Goal: Task Accomplishment & Management: Manage account settings

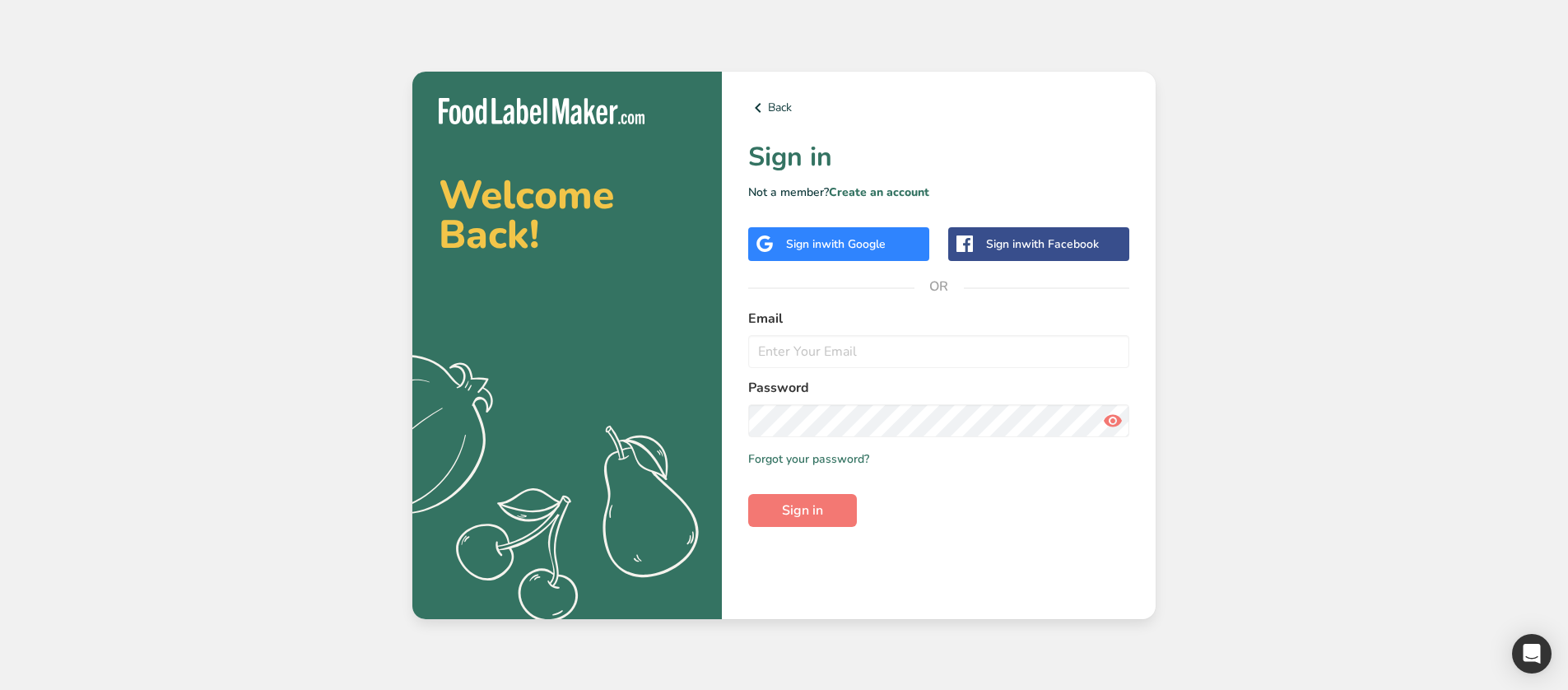
click at [949, 369] on form "Email Password Remember me Forgot your password? Sign in" at bounding box center [938, 418] width 381 height 218
click at [930, 360] on input "email" at bounding box center [938, 351] width 381 height 33
type input "[EMAIL_ADDRESS][DOMAIN_NAME]"
click at [748, 494] on button "Sign in" at bounding box center [802, 510] width 108 height 33
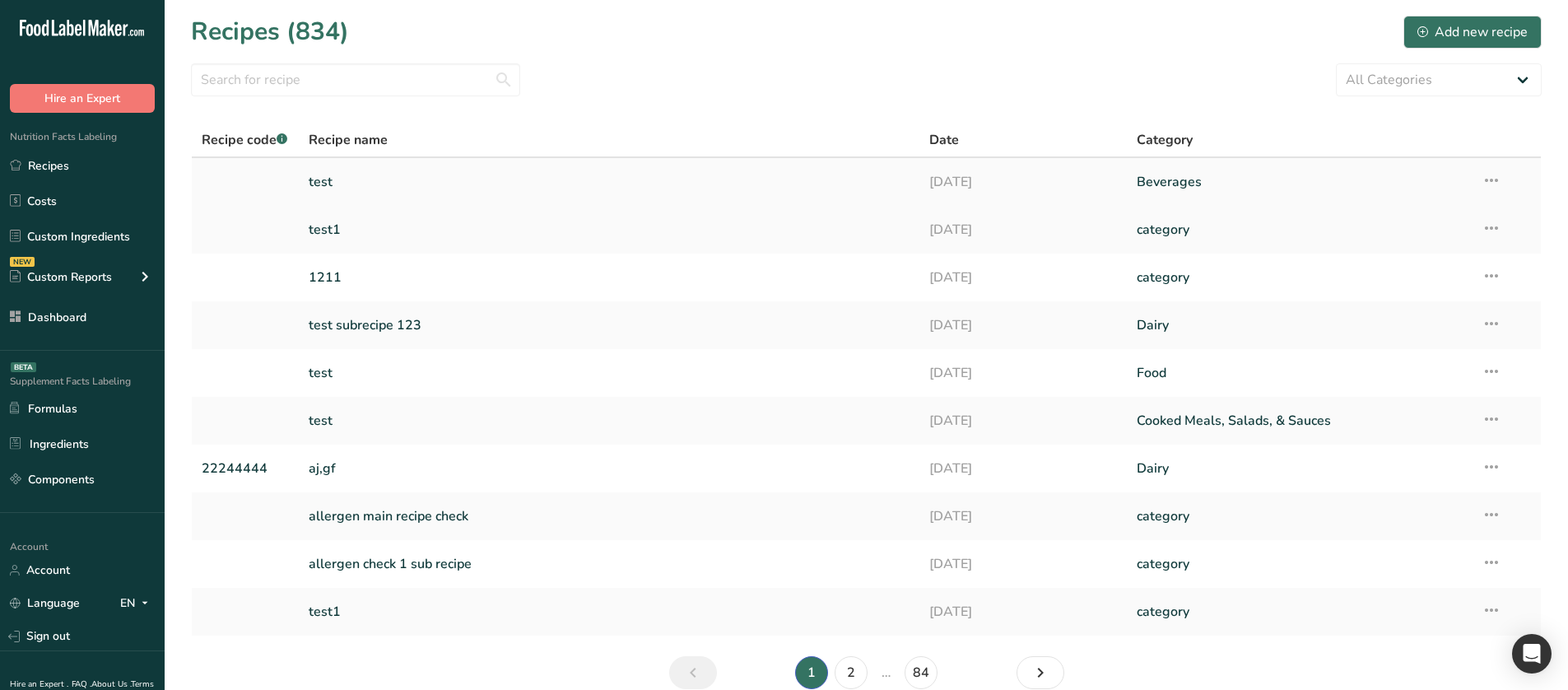
click at [1488, 179] on icon at bounding box center [1491, 180] width 19 height 30
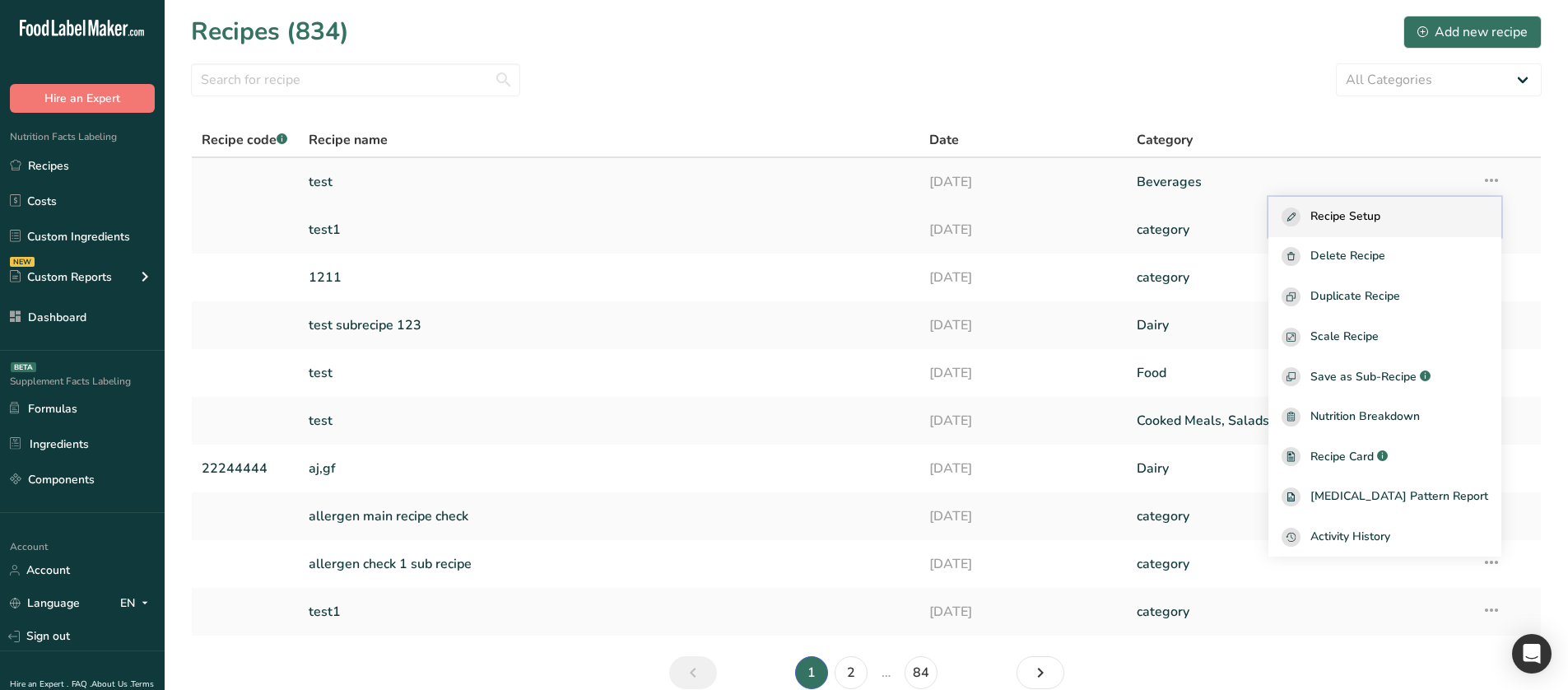
click at [1435, 209] on div "Recipe Setup" at bounding box center [1384, 217] width 207 height 19
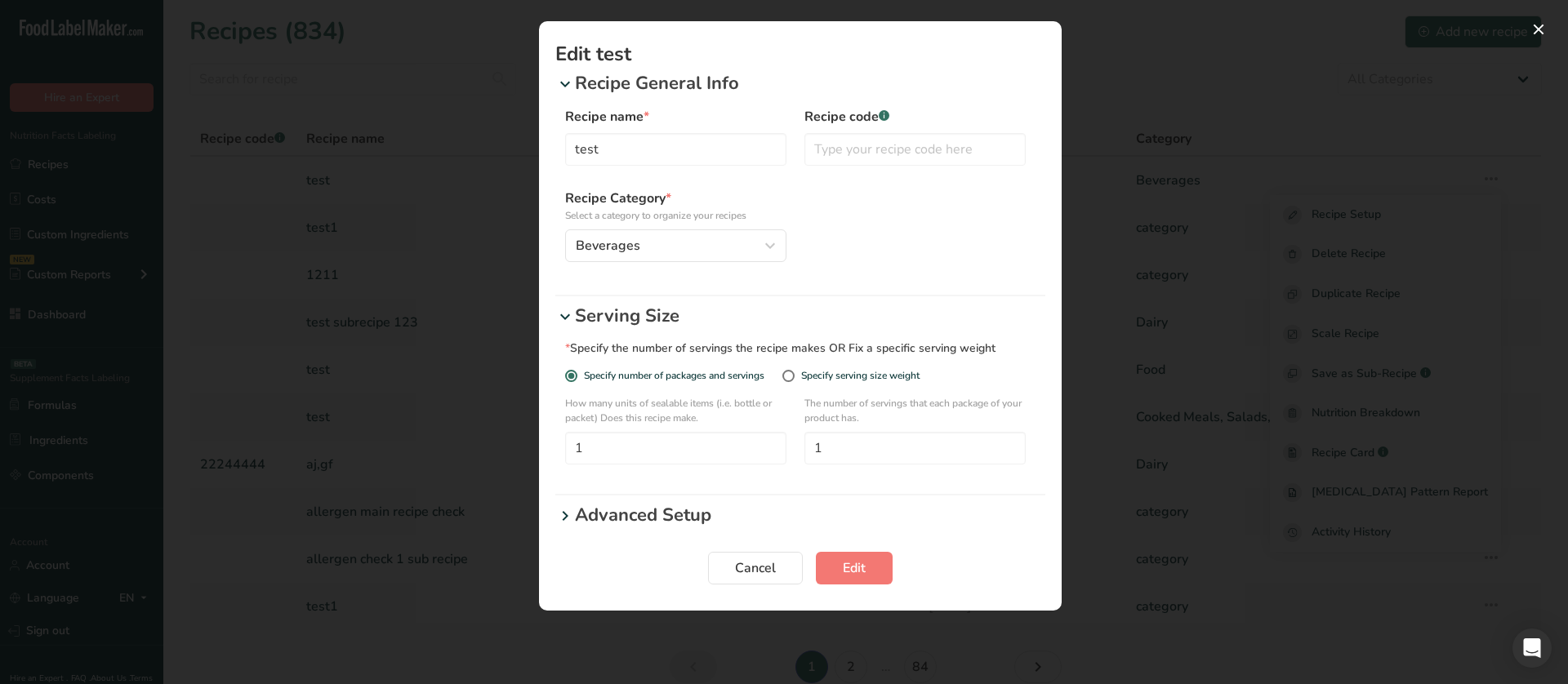
click at [632, 516] on p "Advanced Setup" at bounding box center [809, 515] width 471 height 27
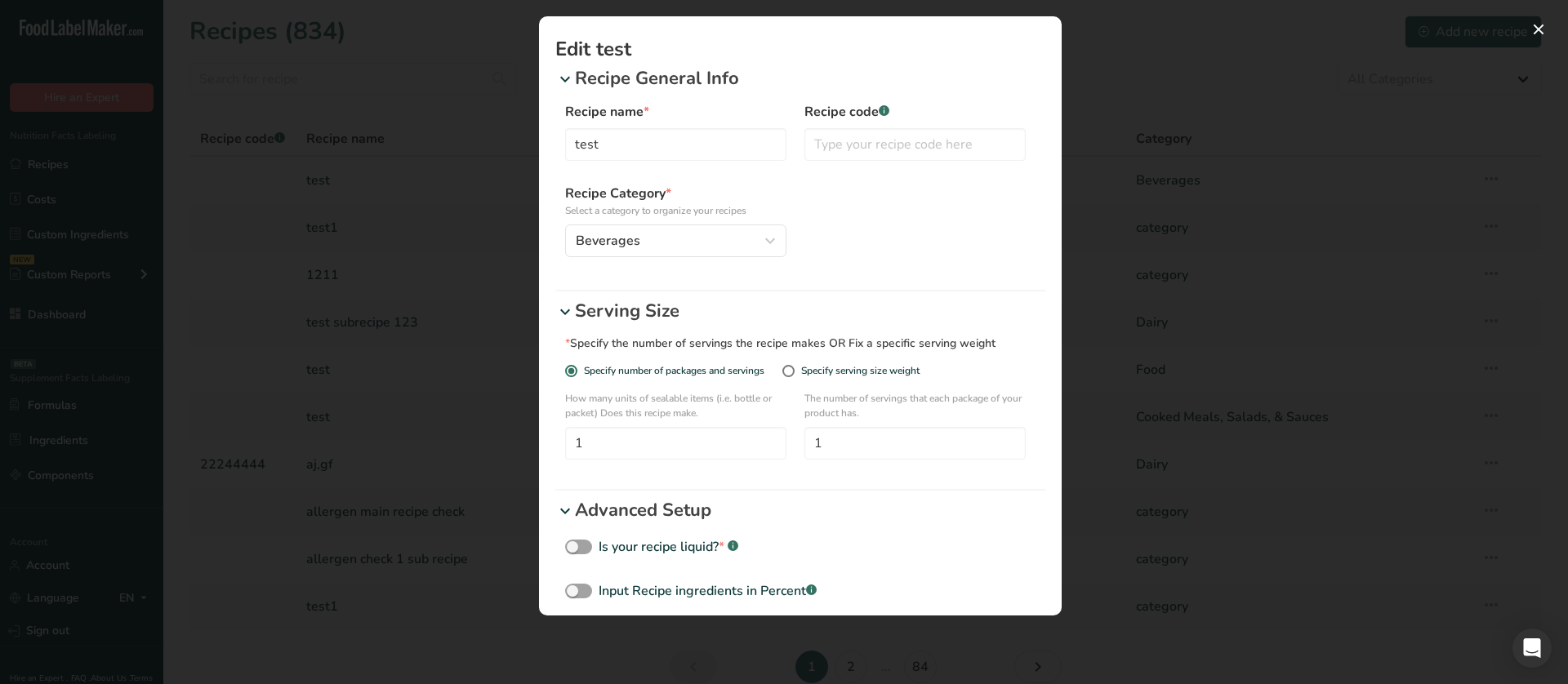
click at [417, 337] on div "Edit Recipe Modal" at bounding box center [784, 342] width 1568 height 684
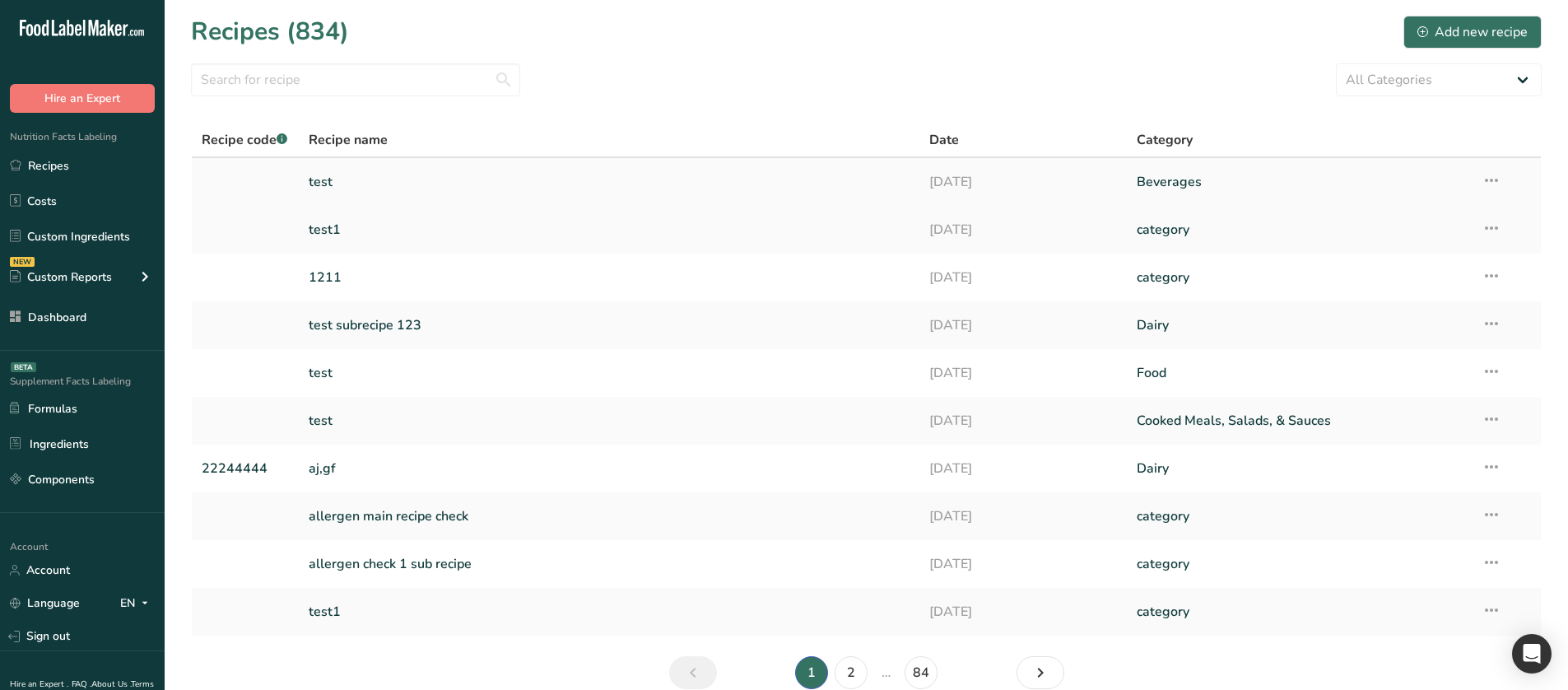
click at [325, 183] on link "test" at bounding box center [610, 181] width 602 height 34
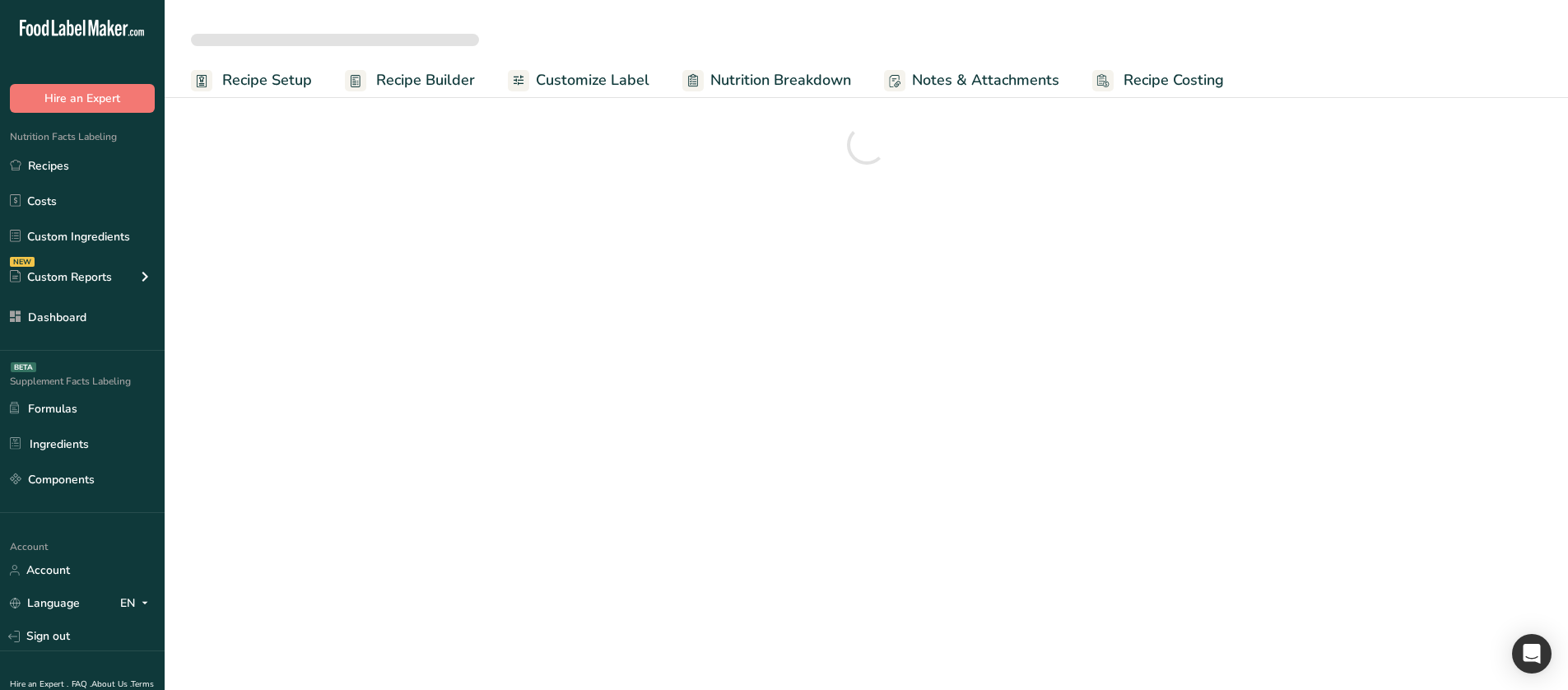
click at [271, 83] on span "Recipe Setup" at bounding box center [267, 80] width 90 height 22
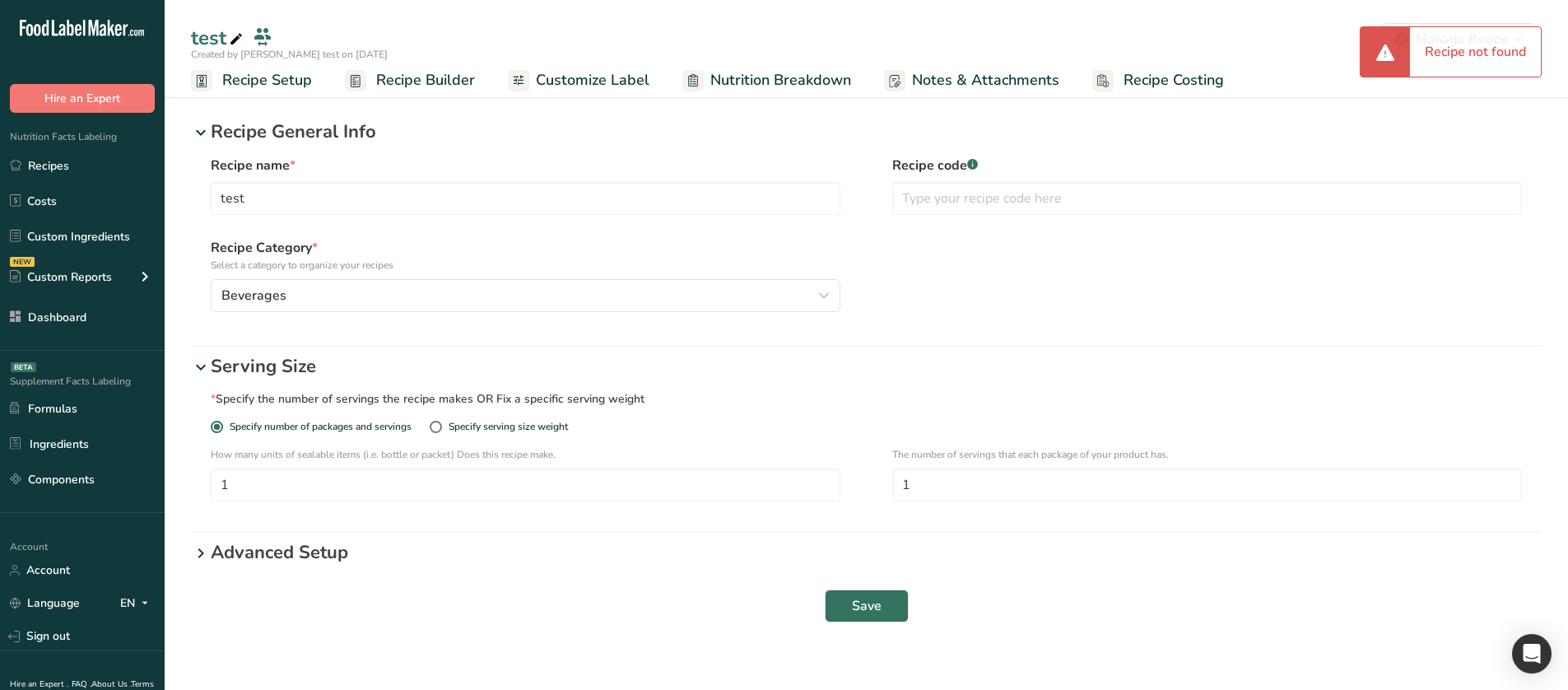
click at [280, 548] on p "Advanced Setup" at bounding box center [876, 553] width 1330 height 27
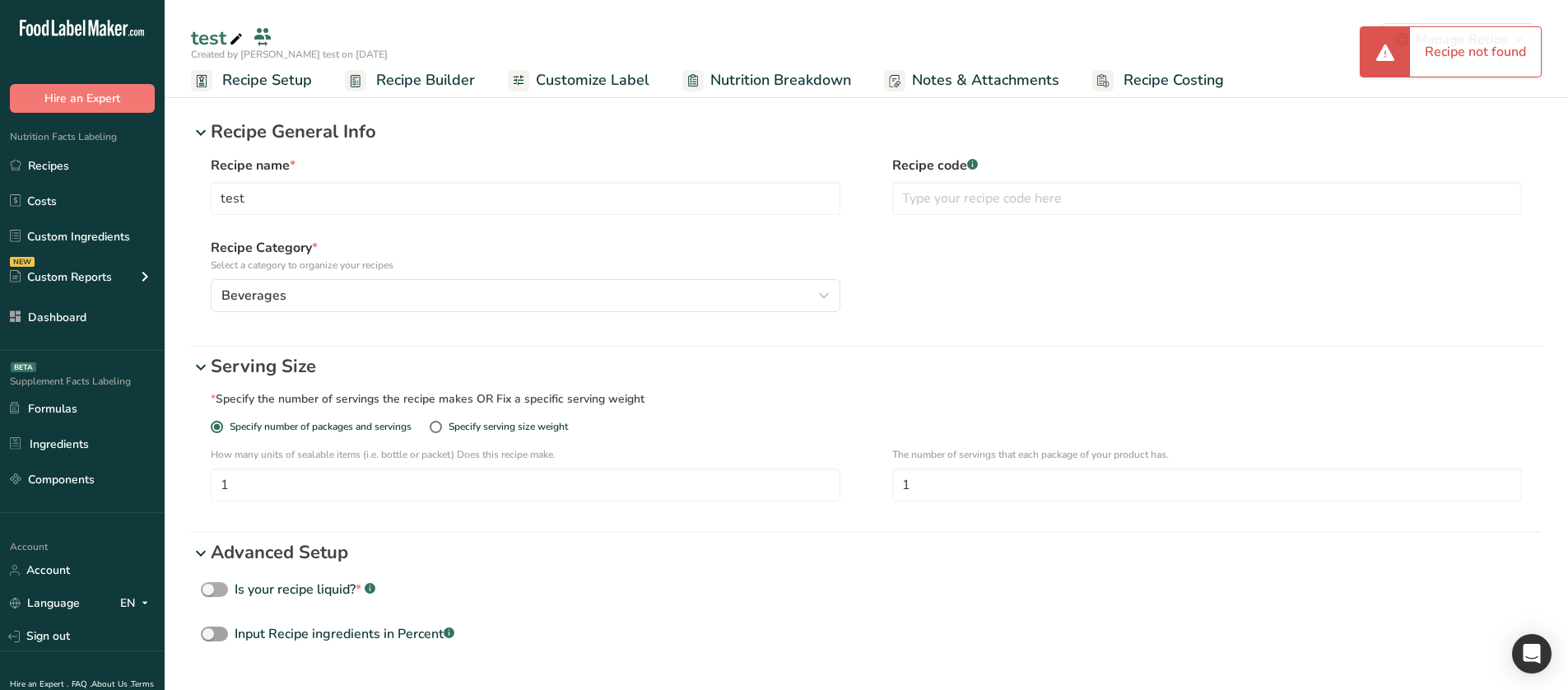
click at [274, 584] on div "Is your recipe liquid? * .a-a{fill:#347362;}.b-a{fill:#fff;}" at bounding box center [305, 589] width 141 height 19
click at [211, 584] on input "Is your recipe liquid? * .a-a{fill:#347362;}.b-a{fill:#fff;}" at bounding box center [206, 590] width 11 height 11
checkbox input "true"
select select "29"
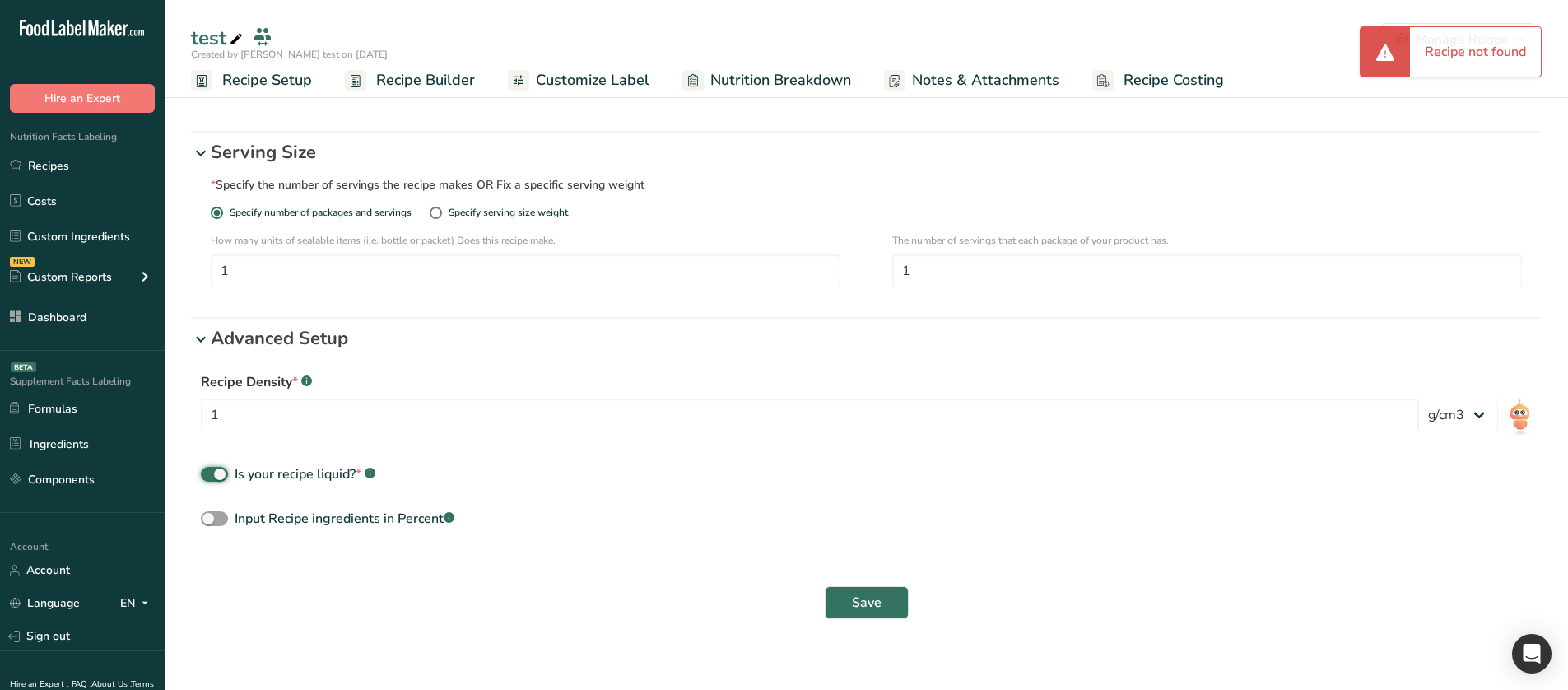
scroll to position [232, 0]
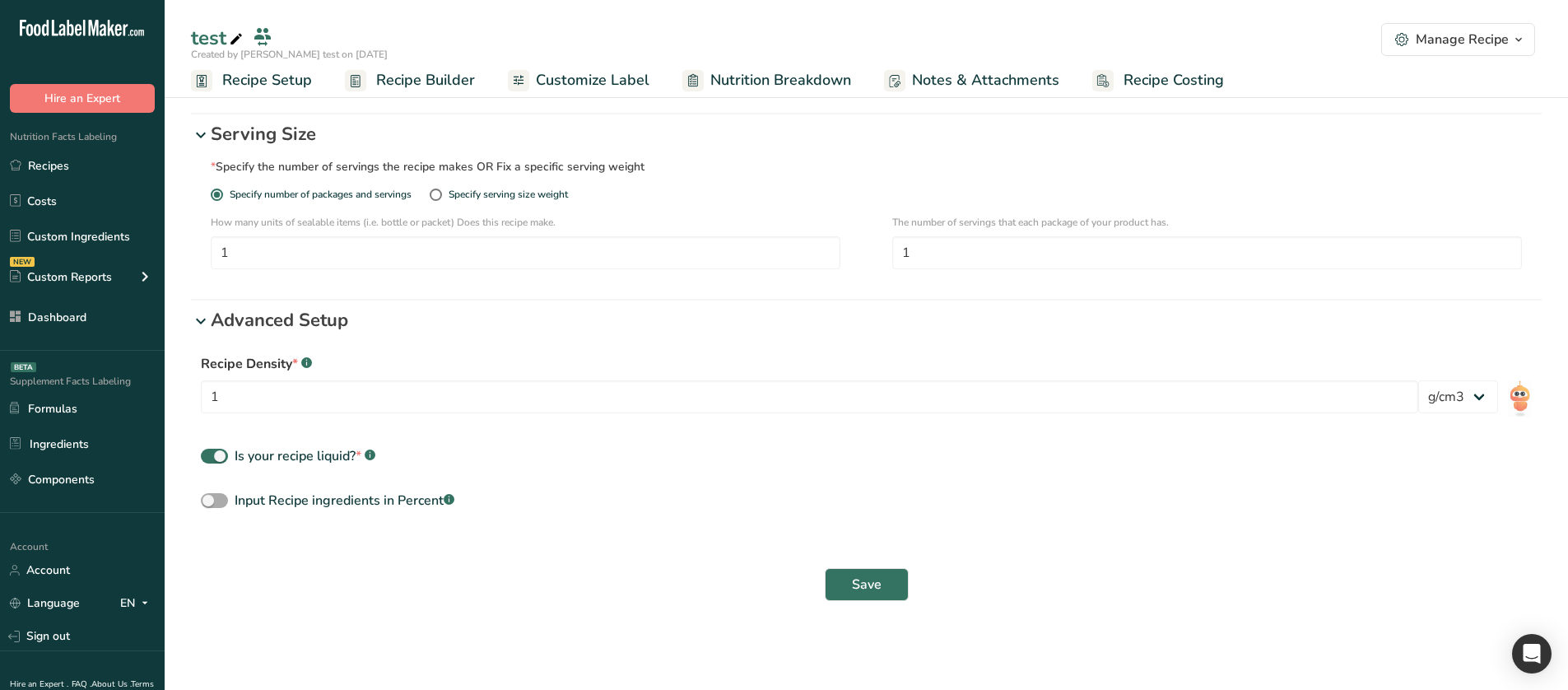
click at [299, 509] on div "Input Recipe ingredients in Percent .a-a{fill:#347362;}.b-a{fill:#fff;}" at bounding box center [345, 500] width 220 height 19
click at [211, 506] on input "Input Recipe ingredients in Percent .a-a{fill:#347362;}.b-a{fill:#fff;}" at bounding box center [206, 501] width 11 height 11
checkbox input "true"
click at [337, 461] on div "Is your recipe liquid? * .a-a{fill:#347362;}.b-a{fill:#fff;}" at bounding box center [305, 456] width 141 height 19
click at [211, 461] on input "Is your recipe liquid? * .a-a{fill:#347362;}.b-a{fill:#fff;}" at bounding box center [206, 457] width 11 height 11
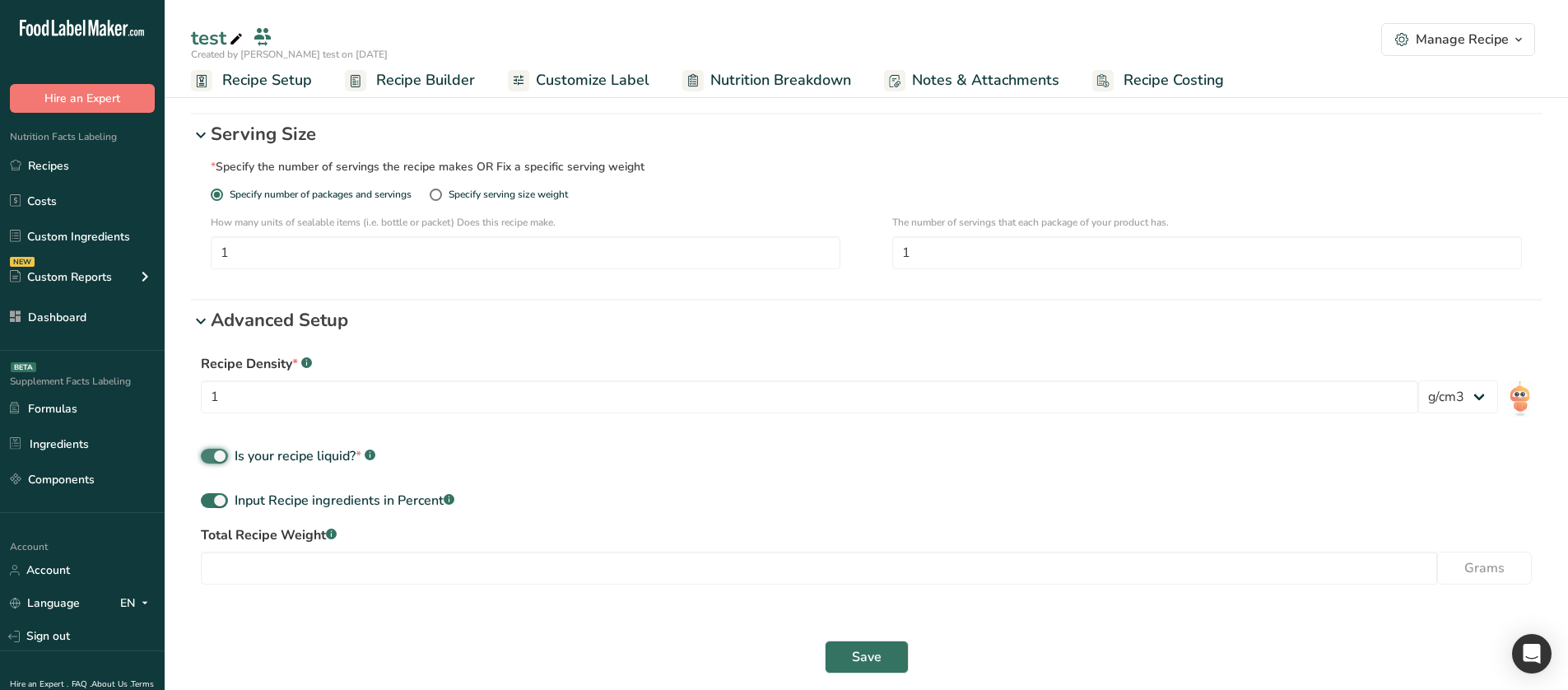
checkbox input "false"
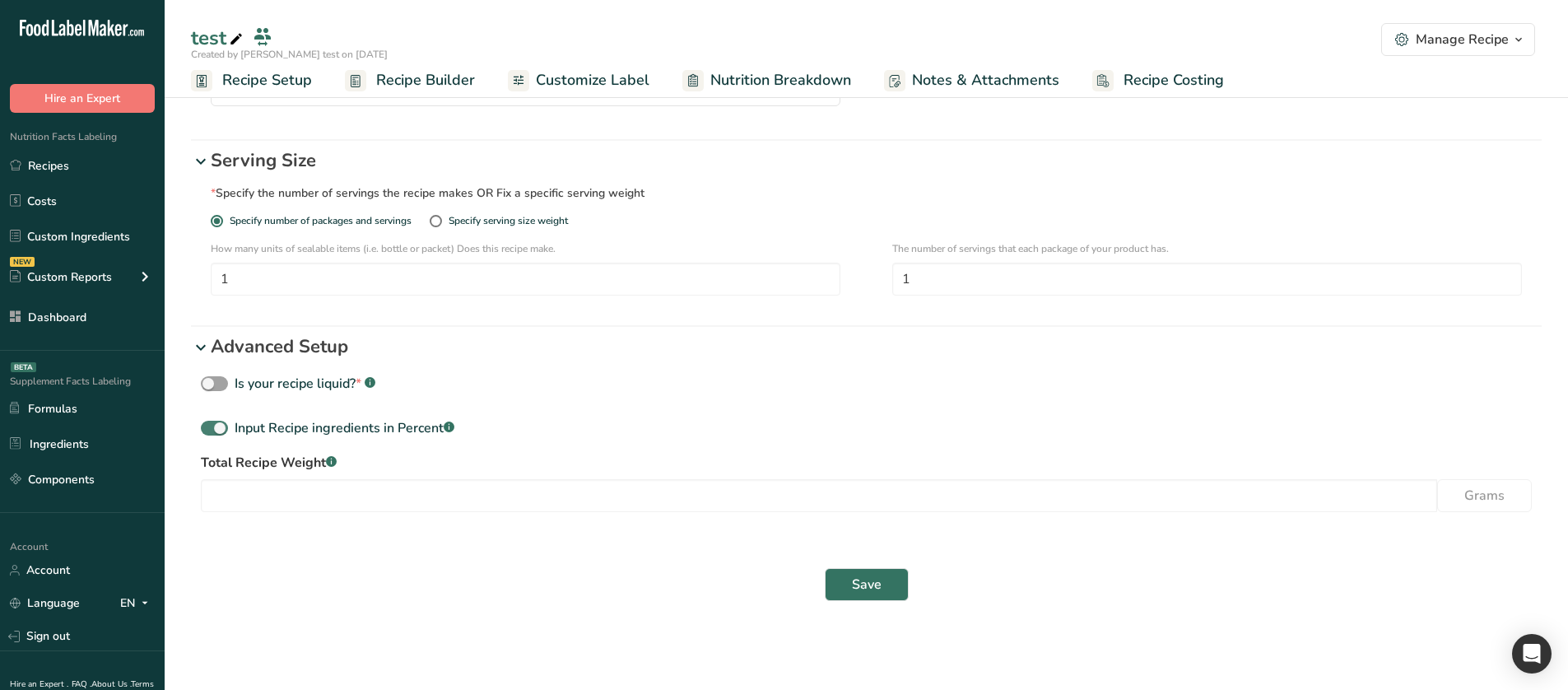
click at [314, 437] on div "Input Recipe ingredients in Percent .a-a{fill:#347362;}.b-a{fill:#fff;}" at bounding box center [345, 428] width 220 height 19
click at [211, 434] on input "Input Recipe ingredients in Percent .a-a{fill:#347362;}.b-a{fill:#fff;}" at bounding box center [206, 429] width 11 height 11
checkbox input "false"
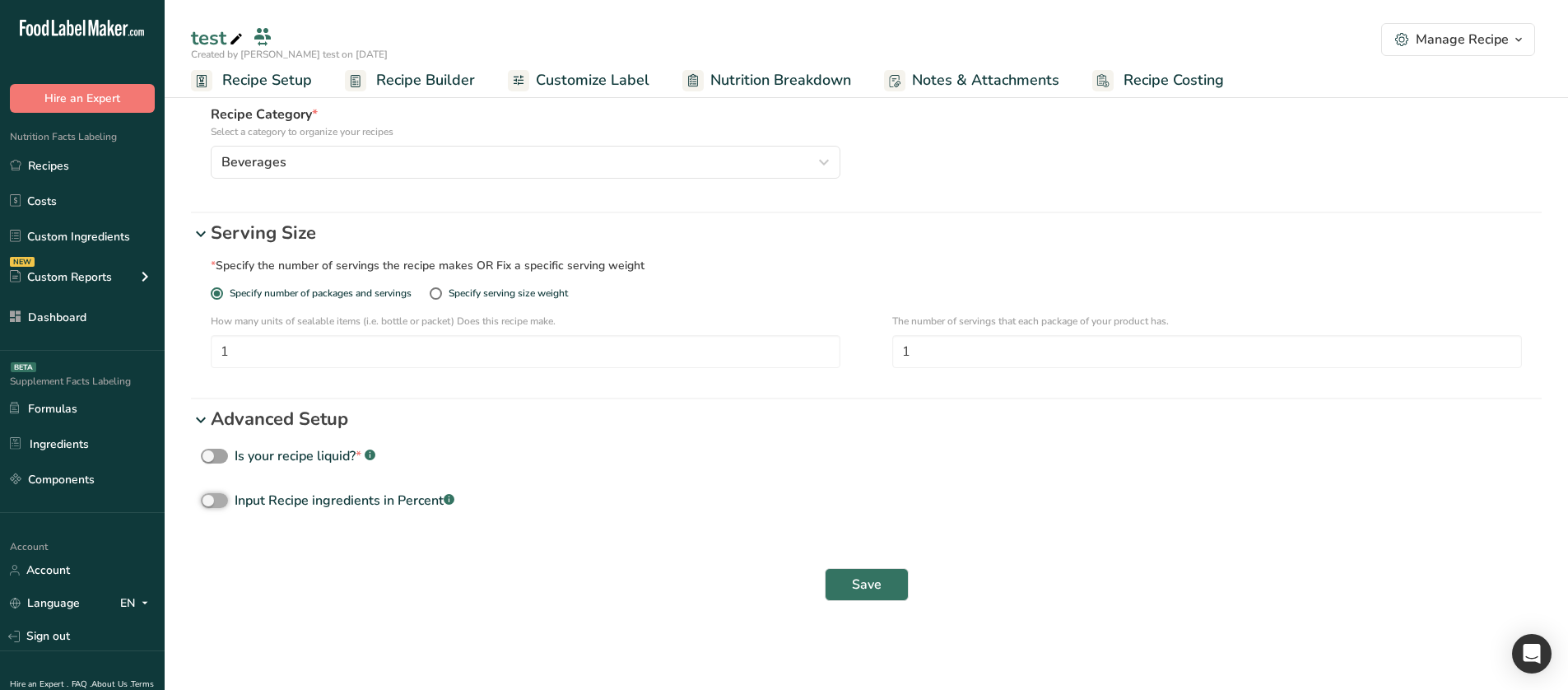
scroll to position [134, 0]
click at [416, 297] on label "Specify number of packages and servings" at bounding box center [313, 293] width 206 height 12
click at [222, 297] on input "Specify number of packages and servings" at bounding box center [216, 293] width 11 height 11
click at [474, 296] on div "Specify serving size weight" at bounding box center [509, 293] width 120 height 12
click at [440, 296] on input "Specify serving size weight" at bounding box center [435, 293] width 11 height 11
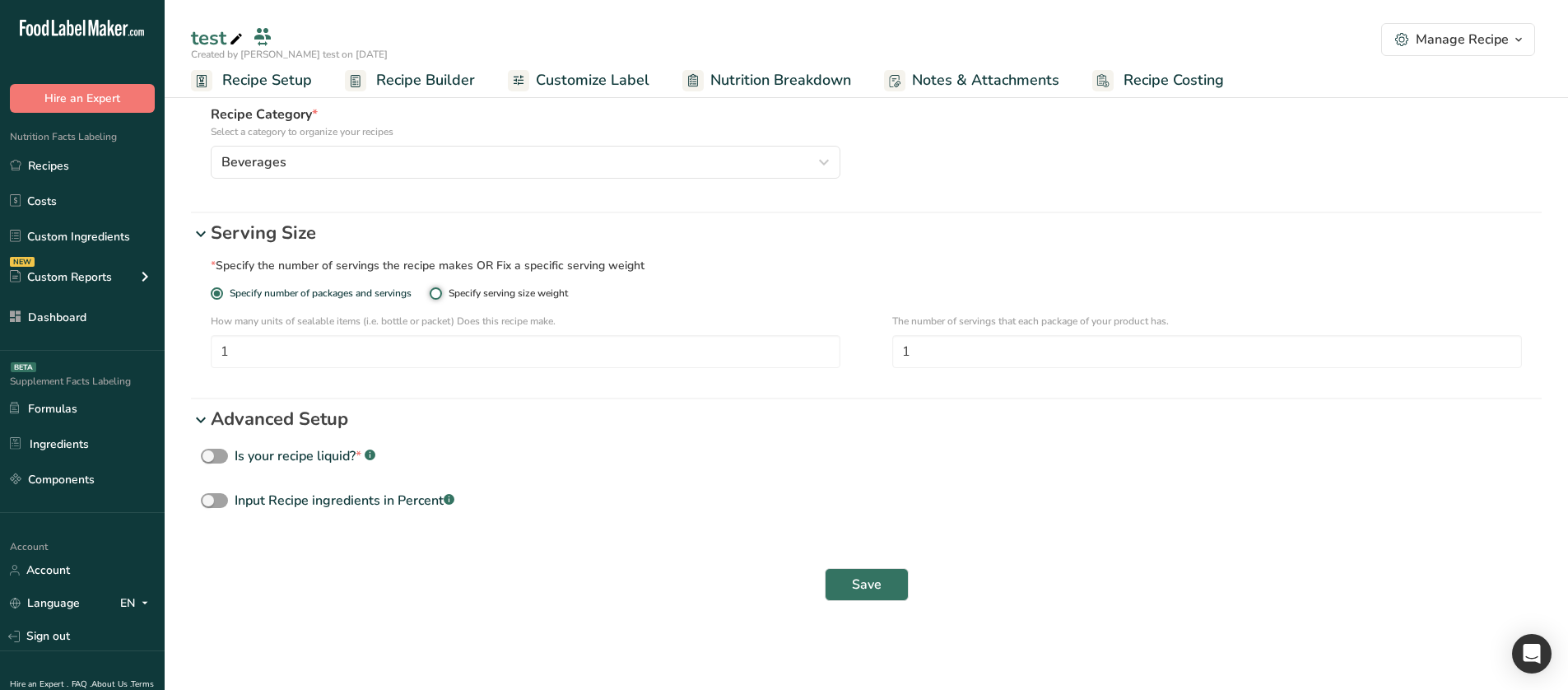
radio input "true"
radio input "false"
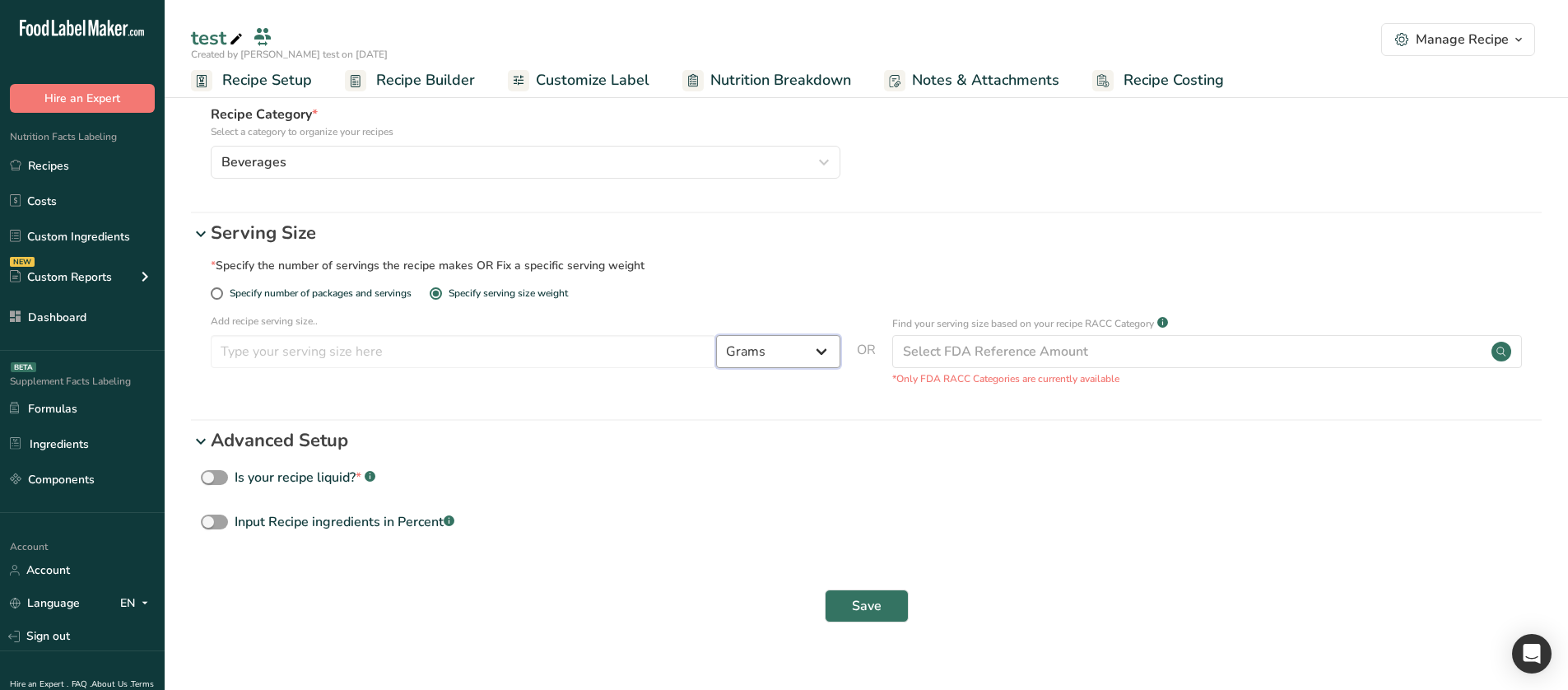
click at [742, 337] on select "Grams ppm ug kg mg mcg lb oz quarter cup half cup l ml fl oz tbsp tsp cup qt ga…" at bounding box center [778, 351] width 124 height 33
select select "28"
click at [716, 335] on select "Grams ppm ug kg mg mcg lb oz quarter cup half cup l ml fl oz tbsp tsp cup qt ga…" at bounding box center [778, 351] width 124 height 33
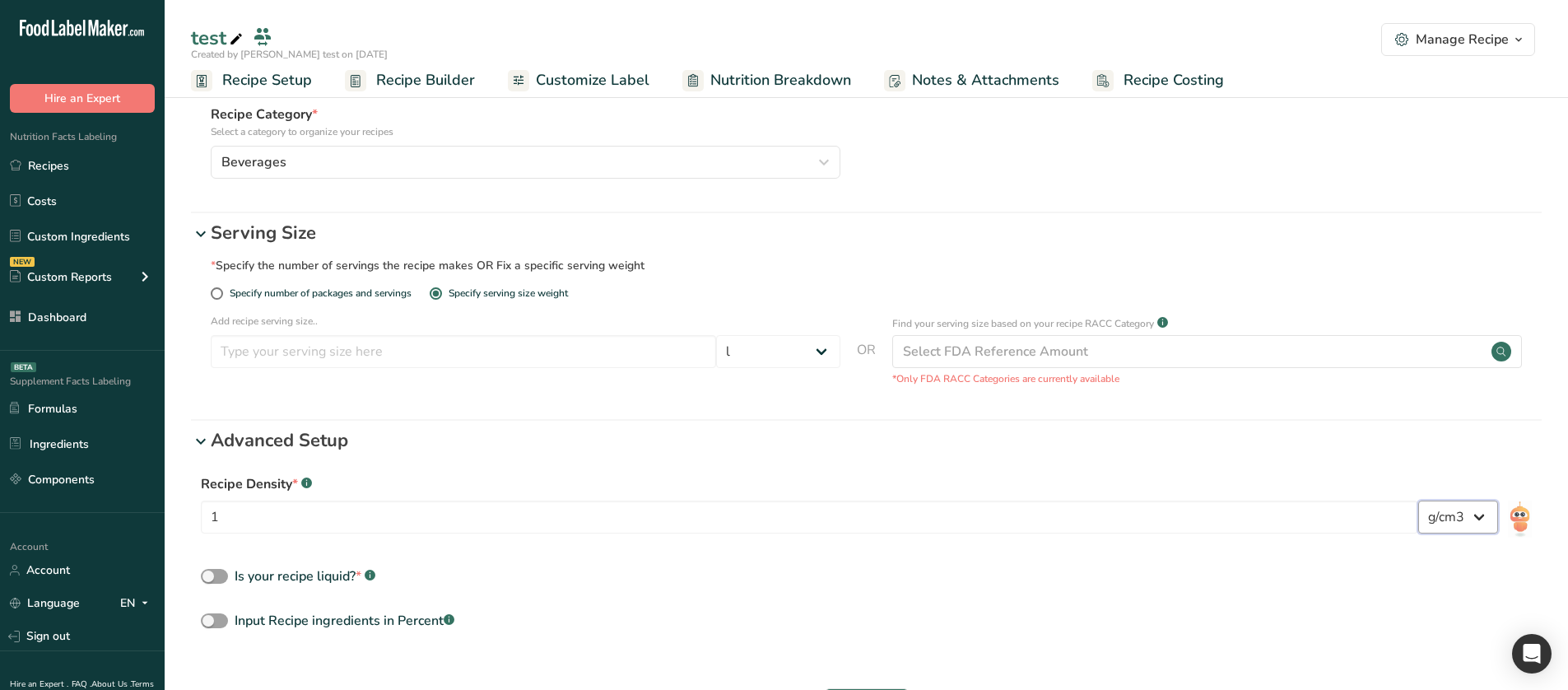
click at [1430, 510] on select "lb/ft3 g/cm3" at bounding box center [1457, 517] width 80 height 33
select select "30"
click at [1418, 501] on select "lb/ft3 g/cm3" at bounding box center [1457, 517] width 80 height 33
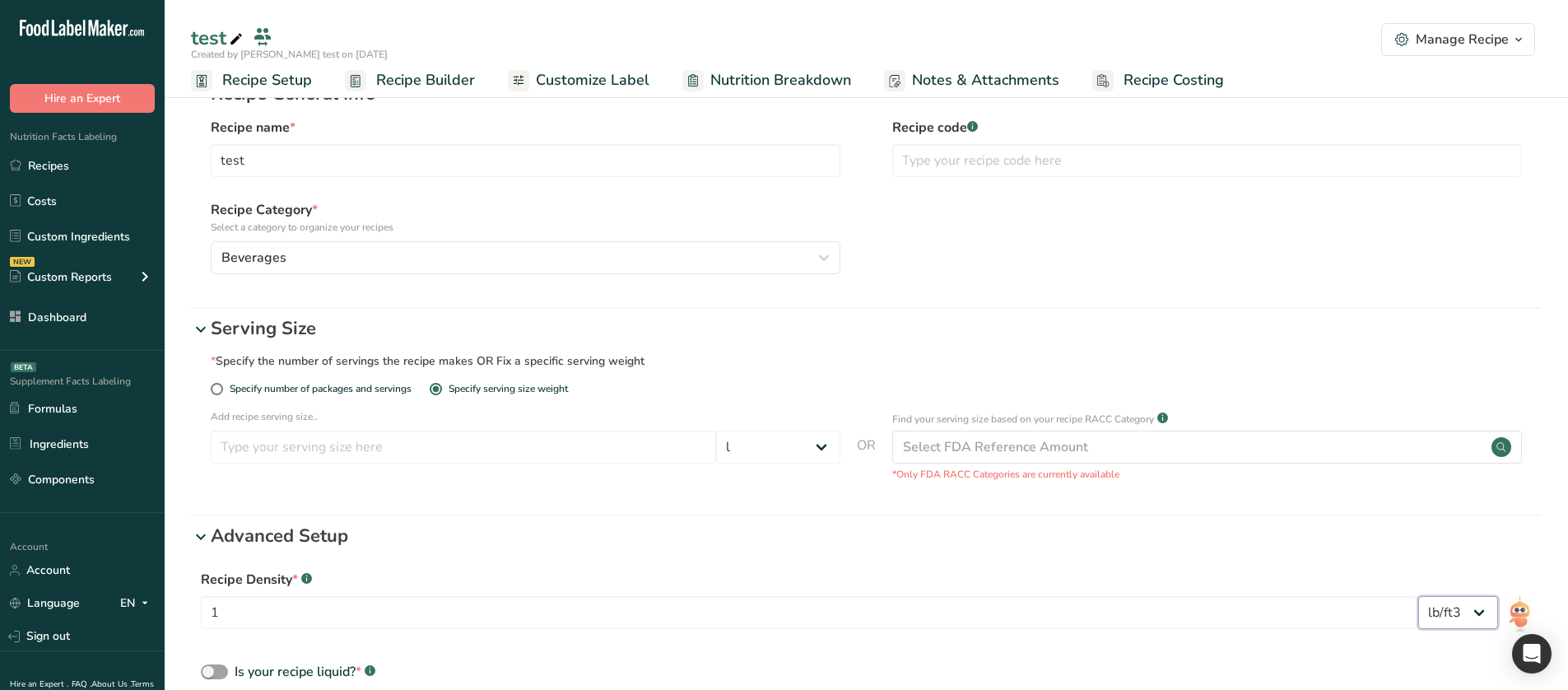
scroll to position [0, 0]
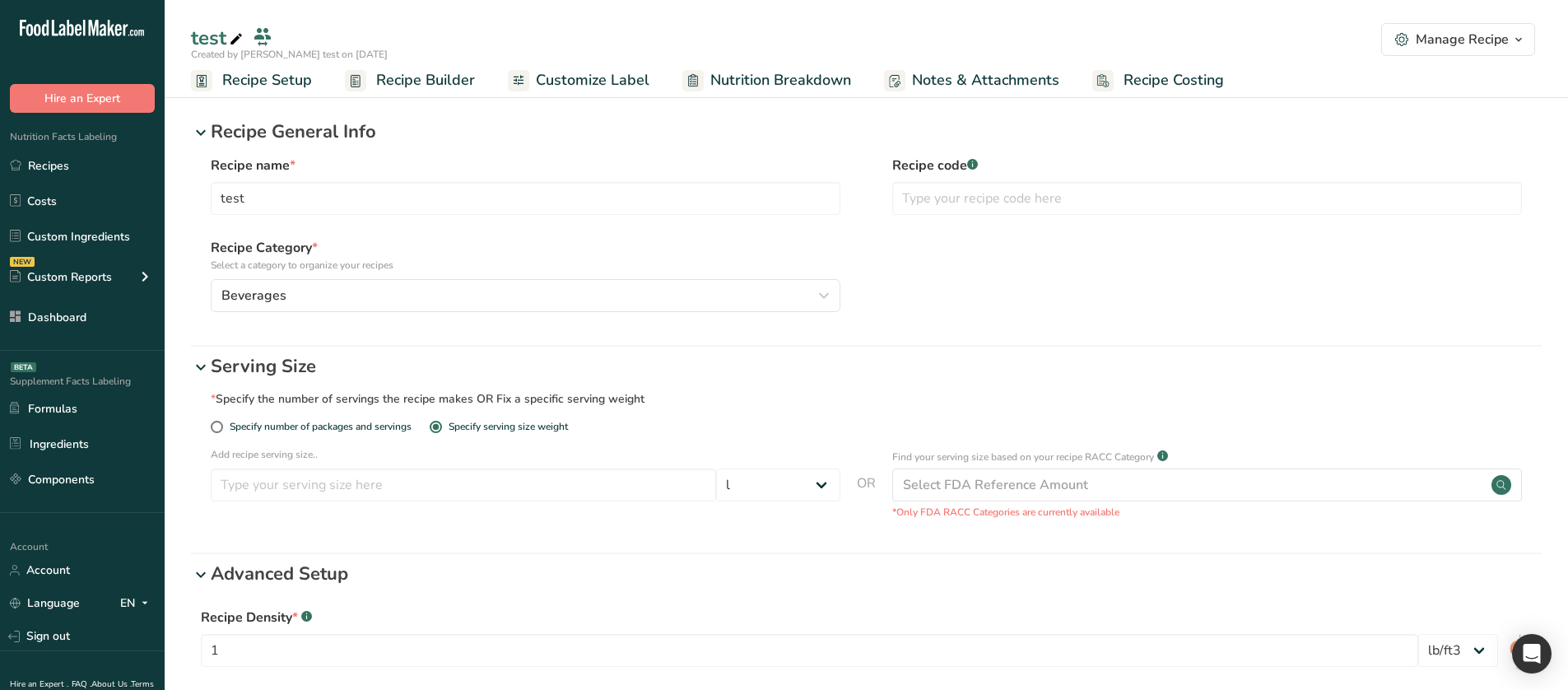
click at [233, 358] on p "Serving Size" at bounding box center [876, 366] width 1330 height 27
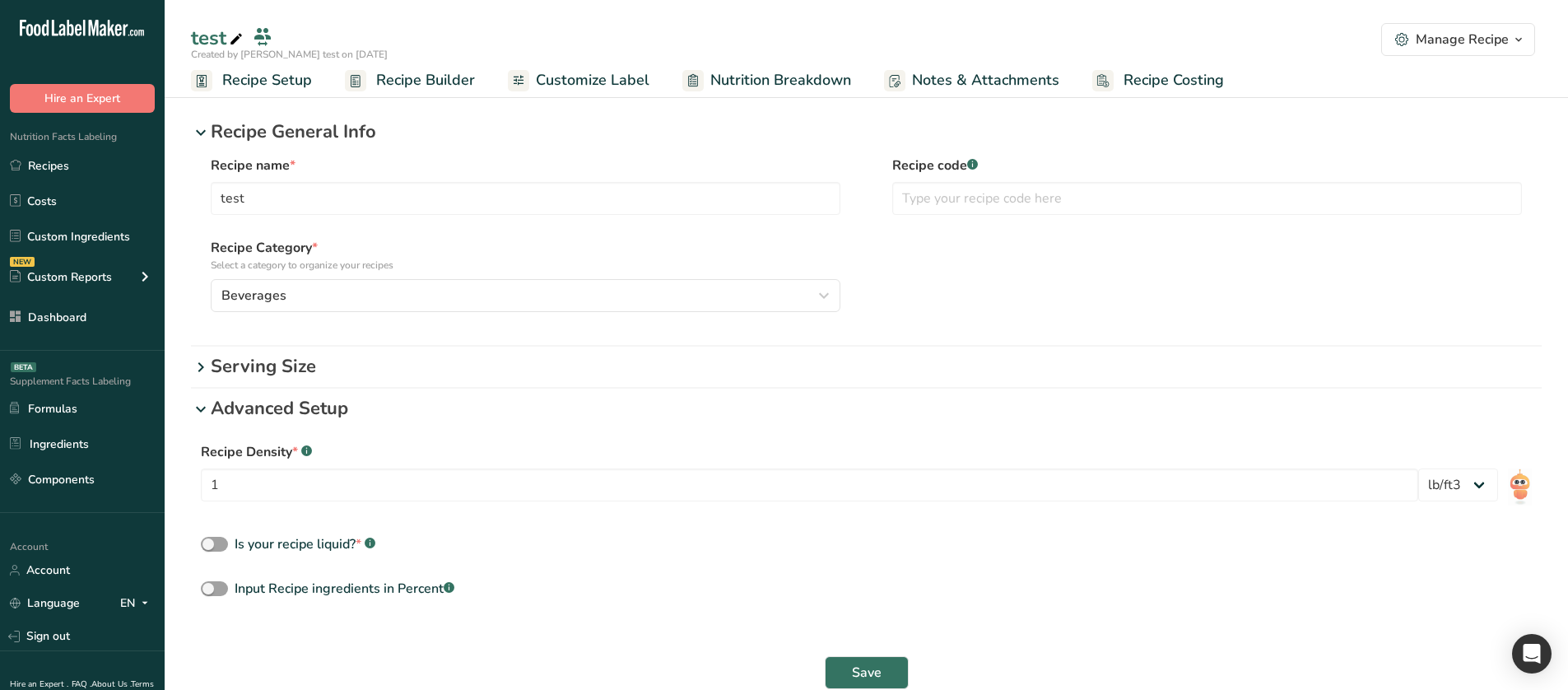
click at [247, 411] on p "Advanced Setup" at bounding box center [876, 408] width 1330 height 27
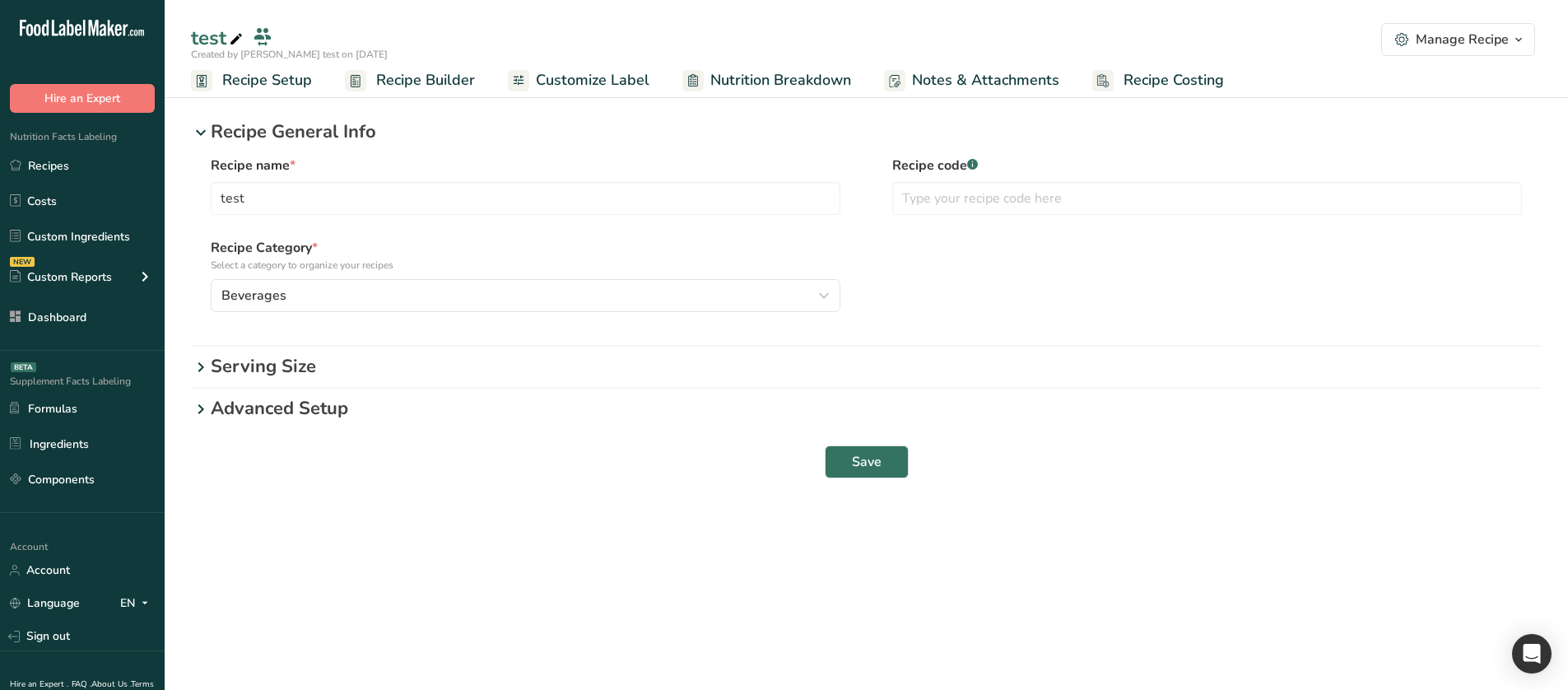
click at [287, 127] on p "Recipe General Info" at bounding box center [876, 132] width 1330 height 27
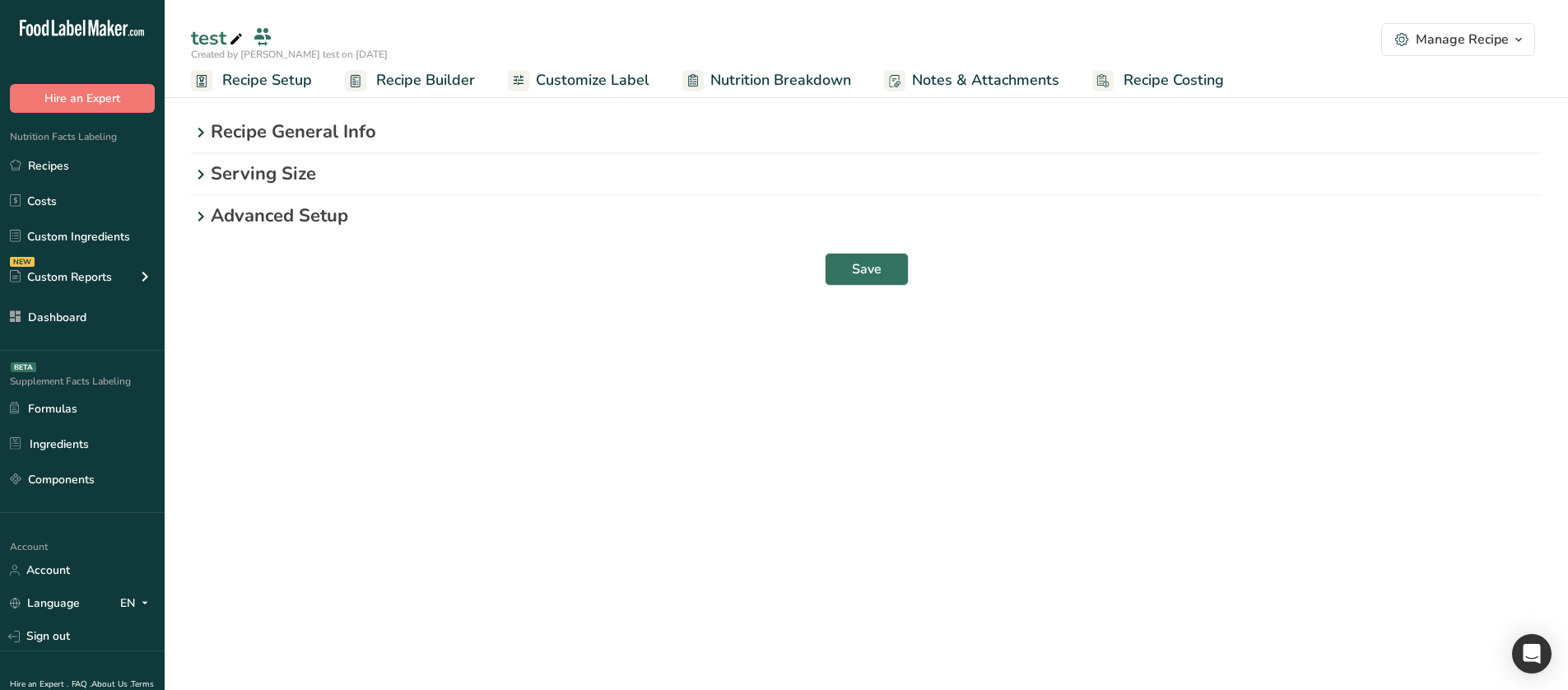
click at [417, 296] on section "Recipe General Info Recipe name * test Recipe code .a-a{fill:#347362;}.b-a{fill…" at bounding box center [866, 203] width 1403 height 236
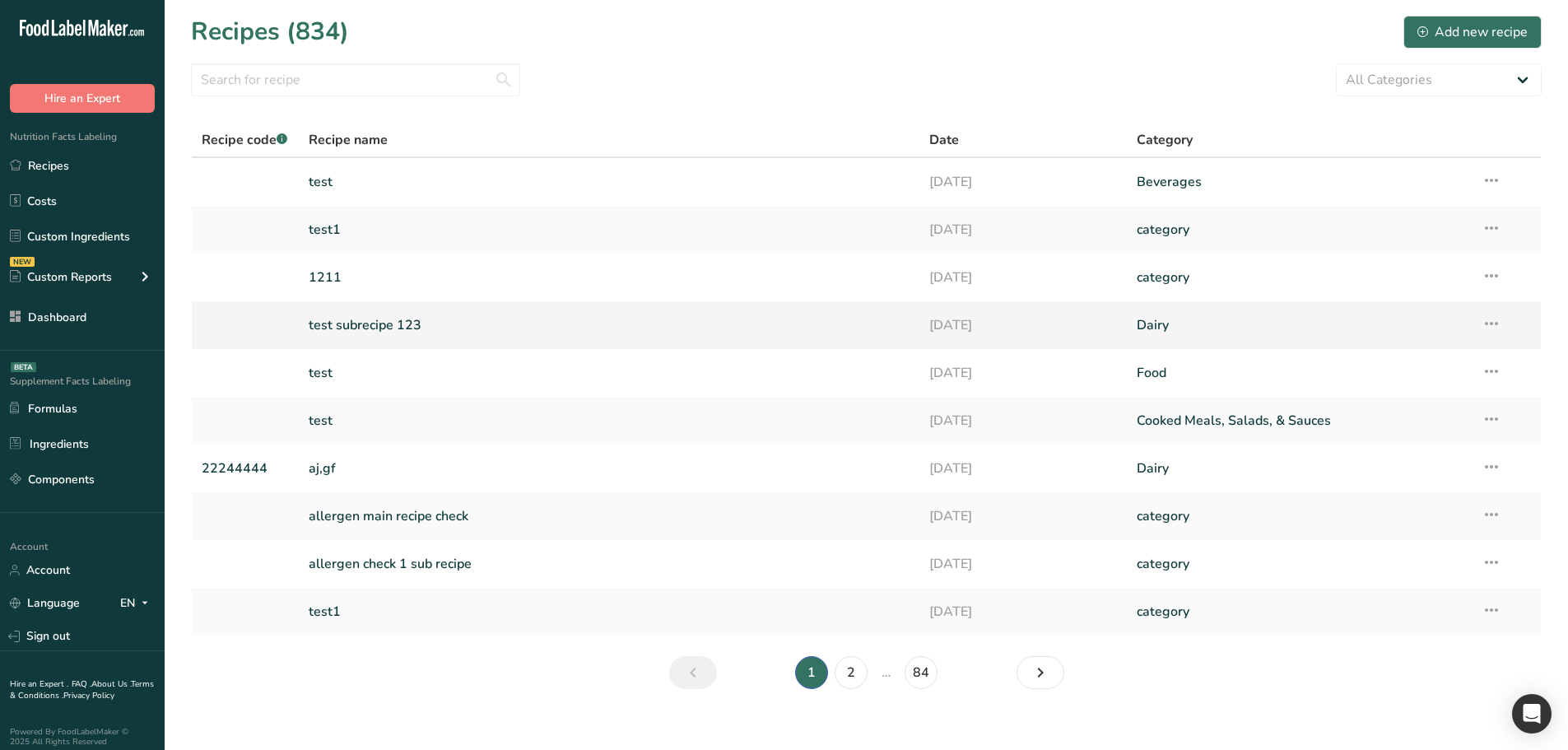
click at [426, 324] on link "test subrecipe 123" at bounding box center [610, 325] width 602 height 34
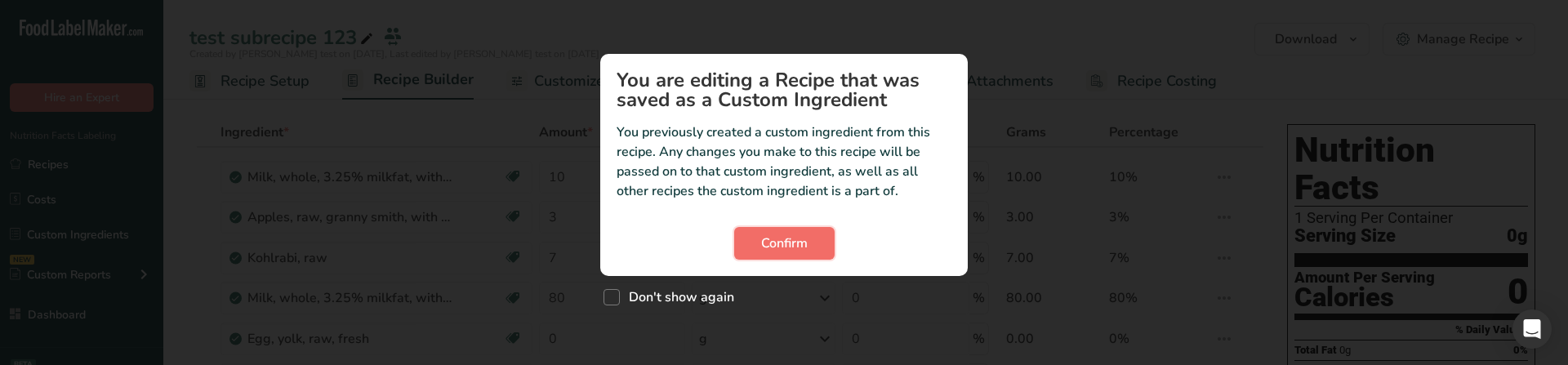
click at [774, 238] on span "Confirm" at bounding box center [784, 243] width 46 height 19
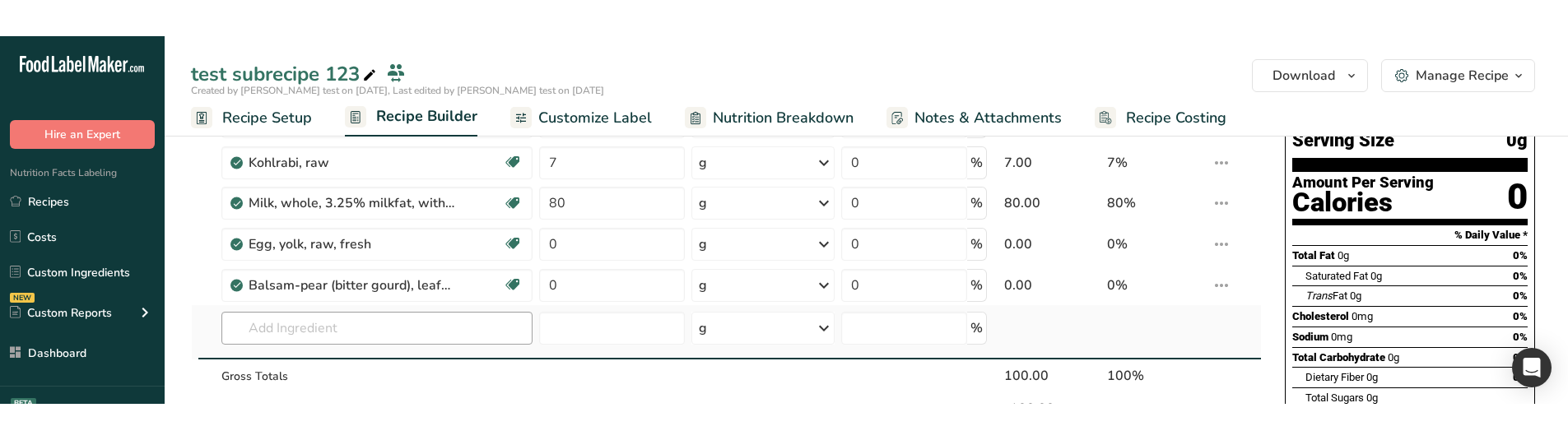
scroll to position [165, 0]
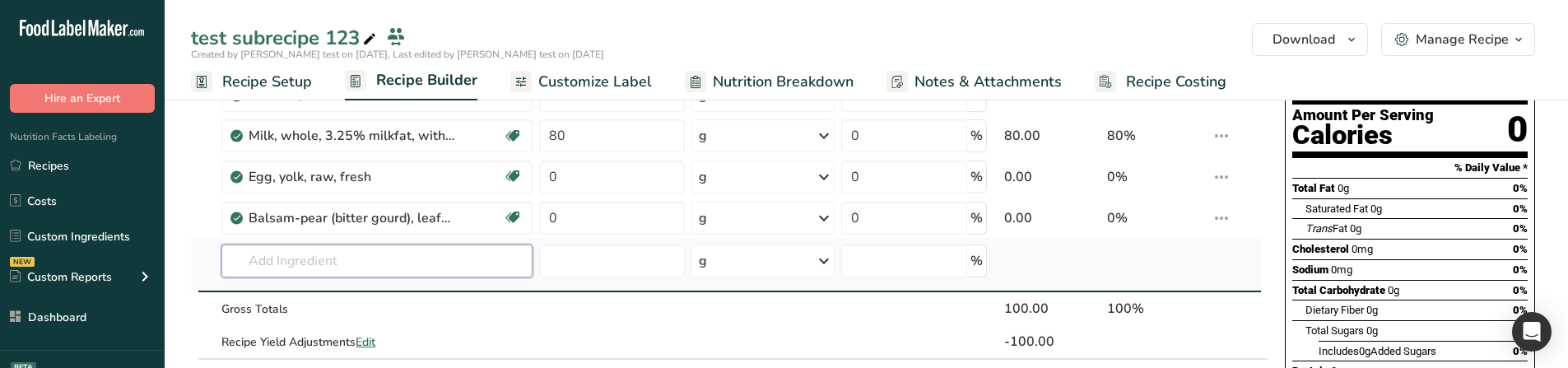
click at [397, 262] on input "text" at bounding box center [377, 261] width 311 height 33
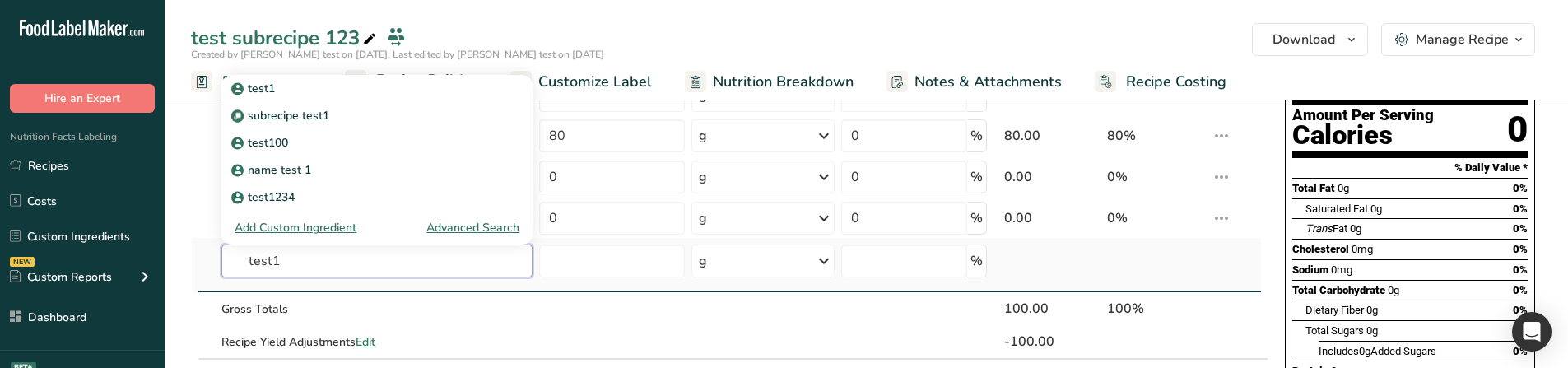
type input "test1"
click at [490, 227] on div "Advanced Search" at bounding box center [473, 228] width 93 height 18
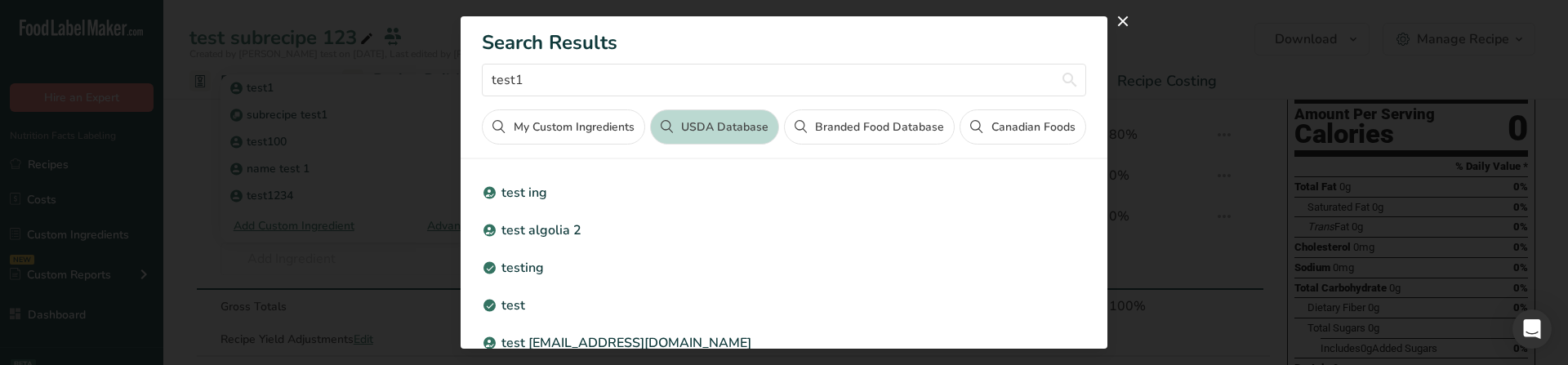
click at [600, 120] on button "My Custom Ingredients" at bounding box center [563, 127] width 162 height 35
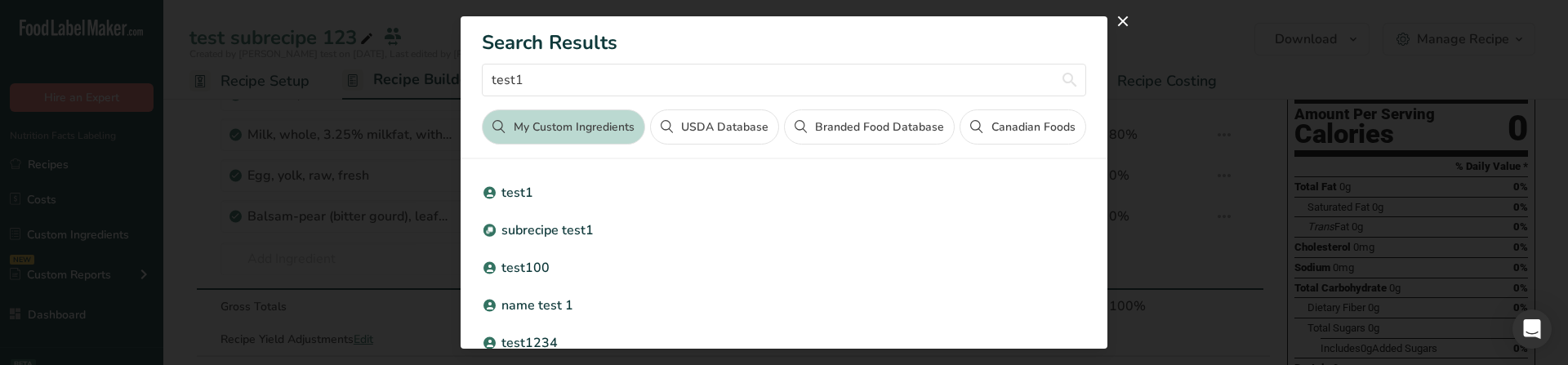
click at [340, 248] on div "Search results modal" at bounding box center [784, 182] width 1568 height 365
click at [1117, 13] on button "close" at bounding box center [1123, 21] width 26 height 26
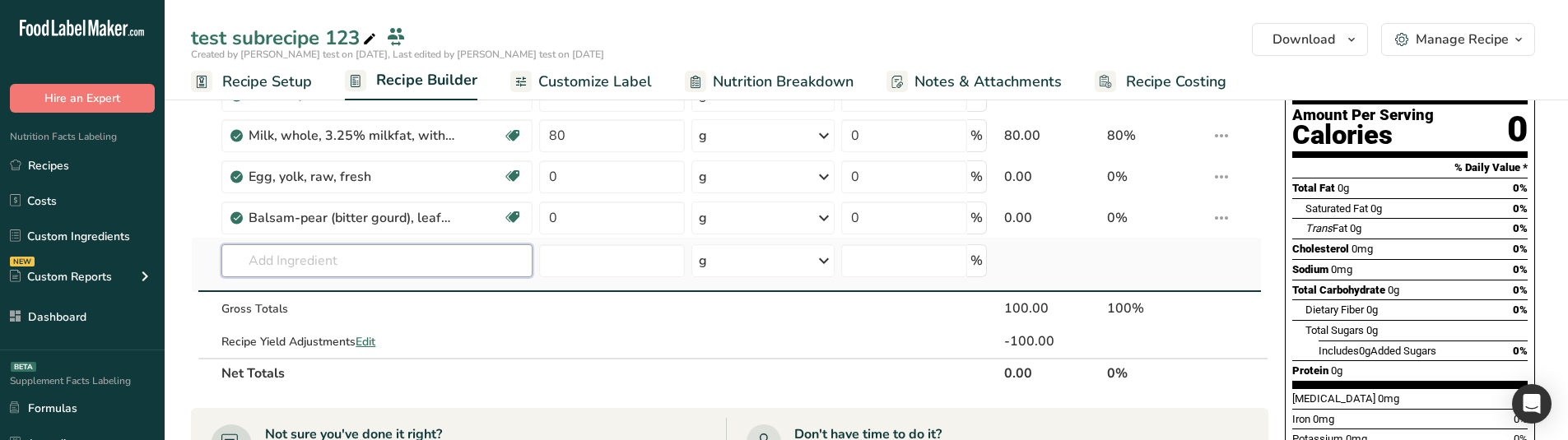
click at [376, 266] on input "text" at bounding box center [377, 260] width 311 height 33
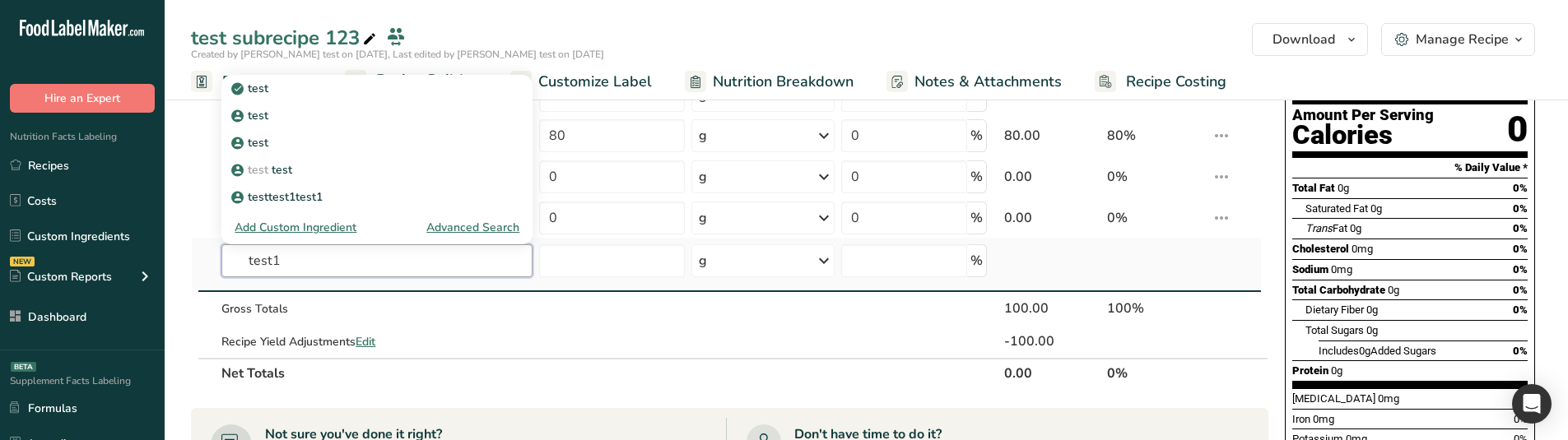
drag, startPoint x: 282, startPoint y: 264, endPoint x: 253, endPoint y: 262, distance: 29.1
click at [253, 262] on input "test1" at bounding box center [377, 260] width 311 height 33
type input "test1"
click at [474, 225] on div "Advanced Search" at bounding box center [473, 228] width 93 height 18
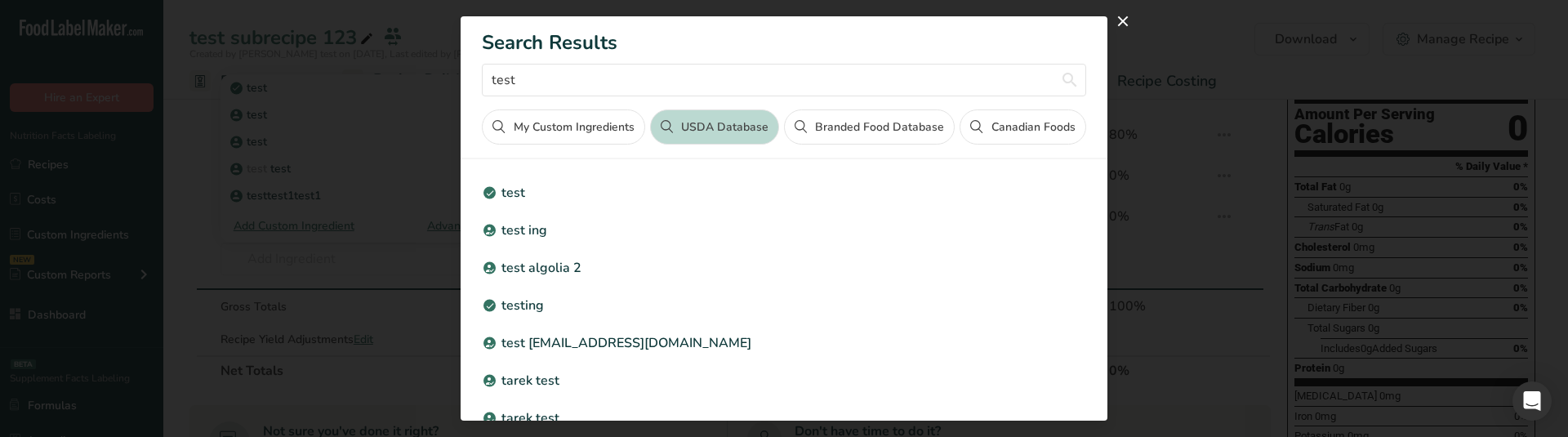
click at [351, 288] on div "Search results modal" at bounding box center [784, 218] width 1568 height 437
click at [316, 262] on div "Search results modal" at bounding box center [784, 218] width 1568 height 437
click at [1121, 19] on button "close" at bounding box center [1123, 21] width 26 height 26
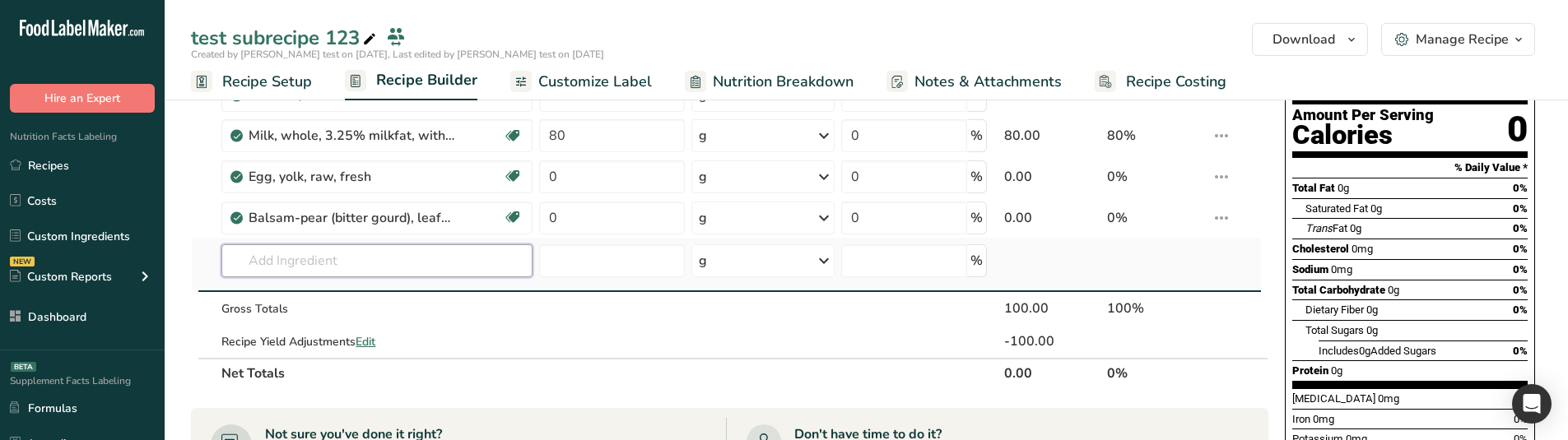
click at [333, 261] on input "text" at bounding box center [377, 260] width 311 height 33
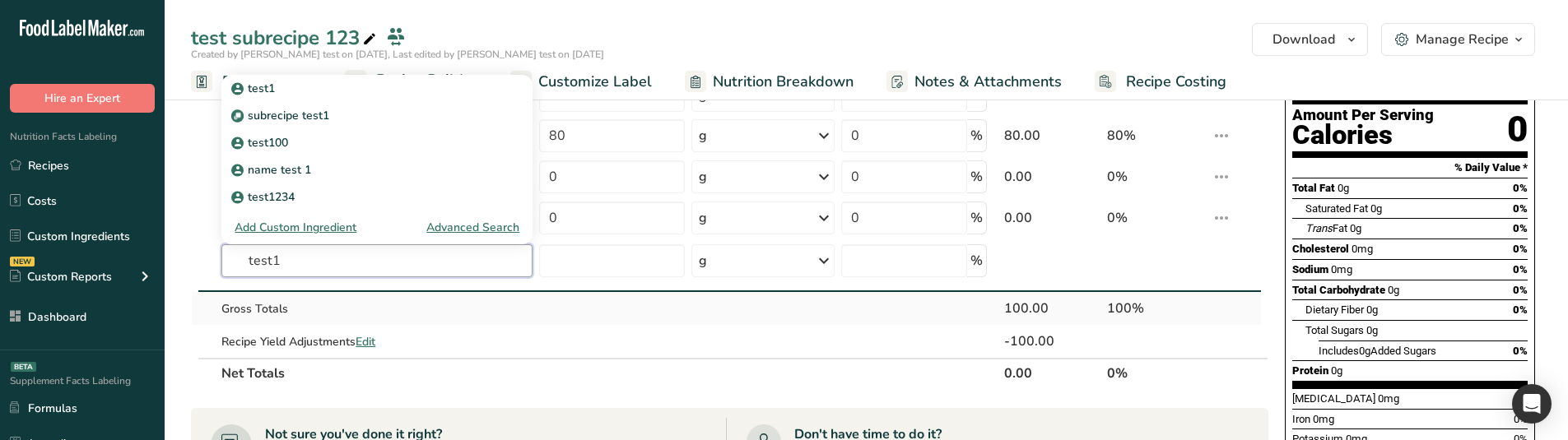
type input "test1"
click at [724, 294] on td at bounding box center [763, 308] width 150 height 33
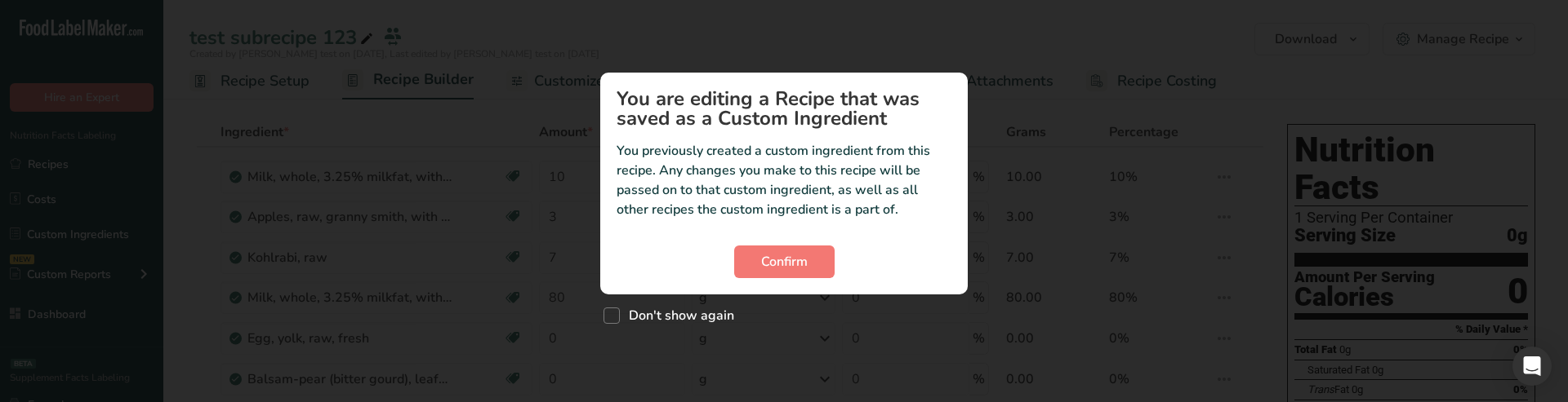
click at [478, 226] on div "Custom ingredient modal" at bounding box center [784, 201] width 1568 height 402
click at [793, 257] on span "Confirm" at bounding box center [784, 262] width 46 height 19
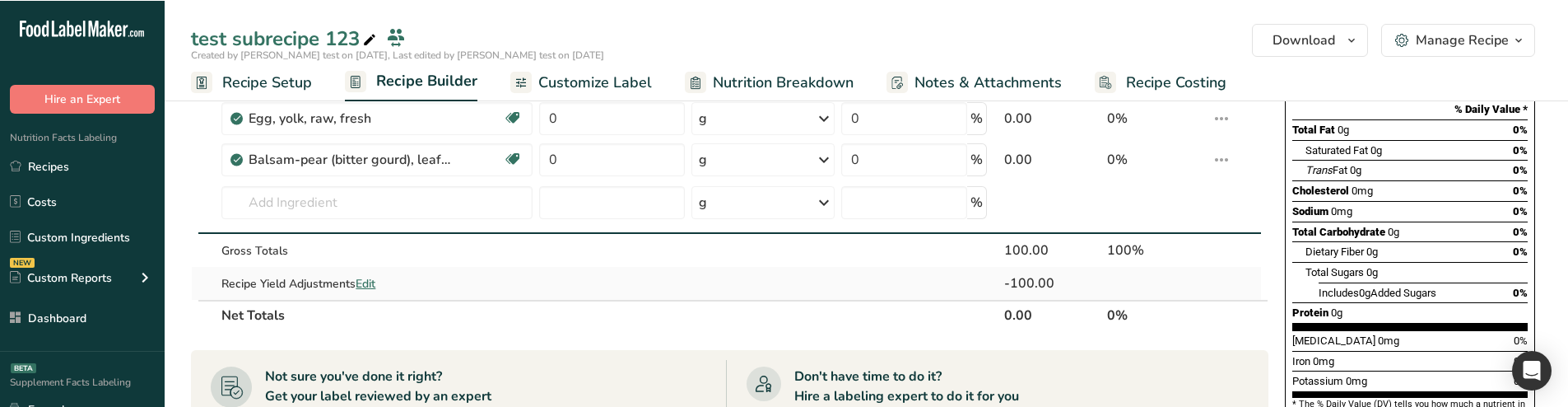
scroll to position [248, 0]
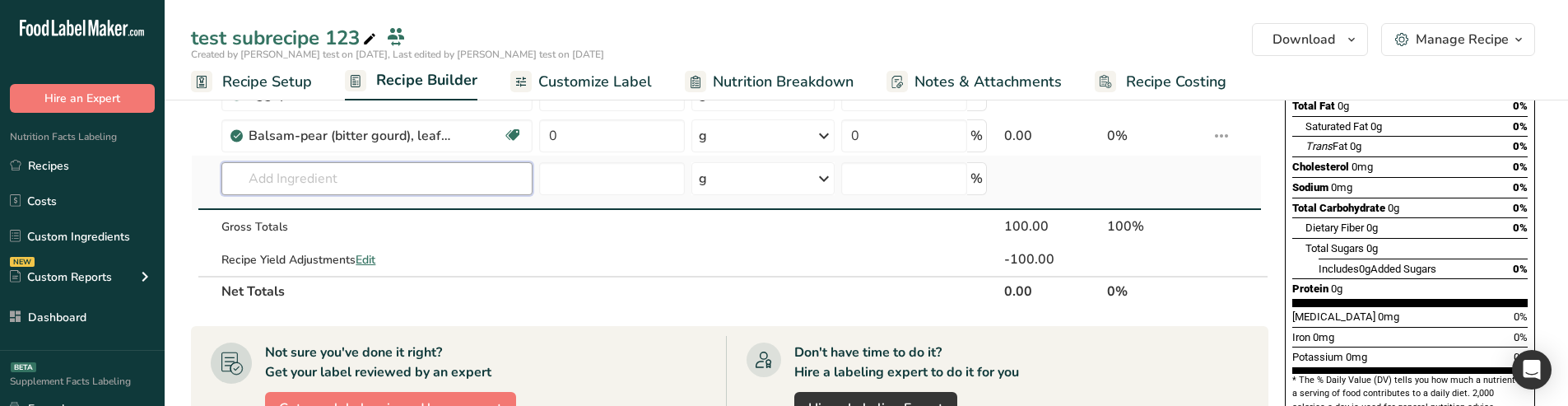
click at [329, 183] on input "text" at bounding box center [377, 178] width 311 height 33
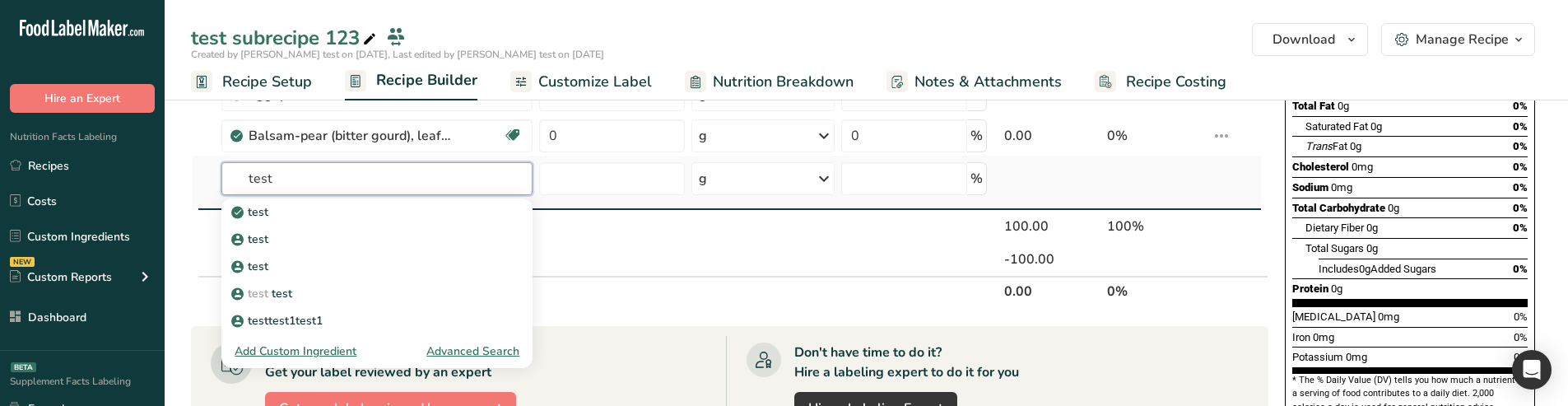
type input "test"
click at [458, 350] on div "Advanced Search" at bounding box center [473, 351] width 93 height 18
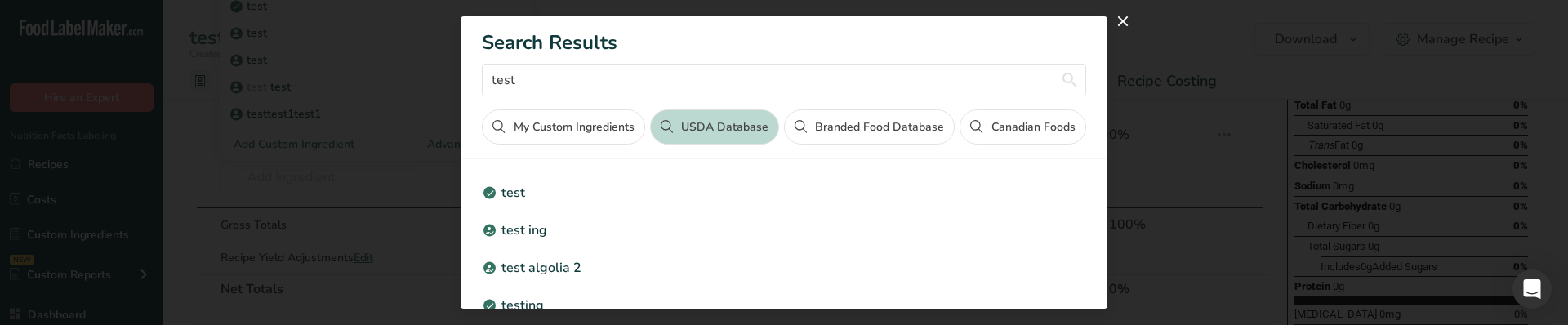
click at [340, 183] on div "Search results modal" at bounding box center [784, 162] width 1568 height 325
click at [1118, 21] on button "close" at bounding box center [1123, 21] width 26 height 26
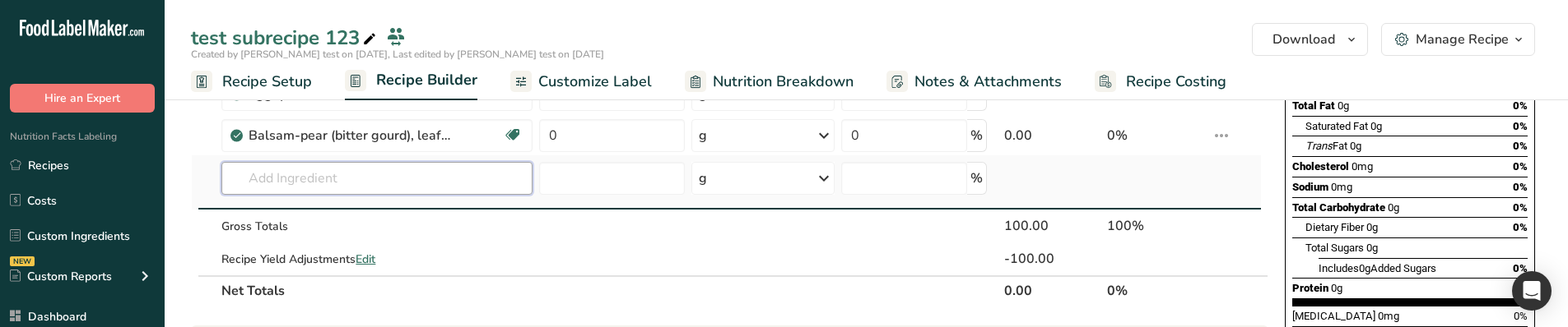
click at [301, 191] on input "text" at bounding box center [377, 178] width 311 height 33
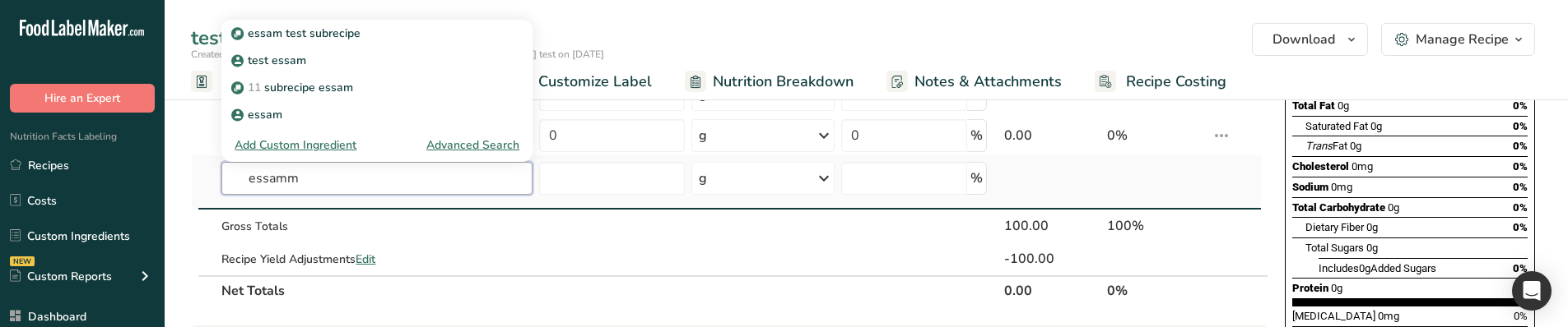
type input "essamm"
click at [477, 146] on div "Advanced Search" at bounding box center [473, 145] width 93 height 18
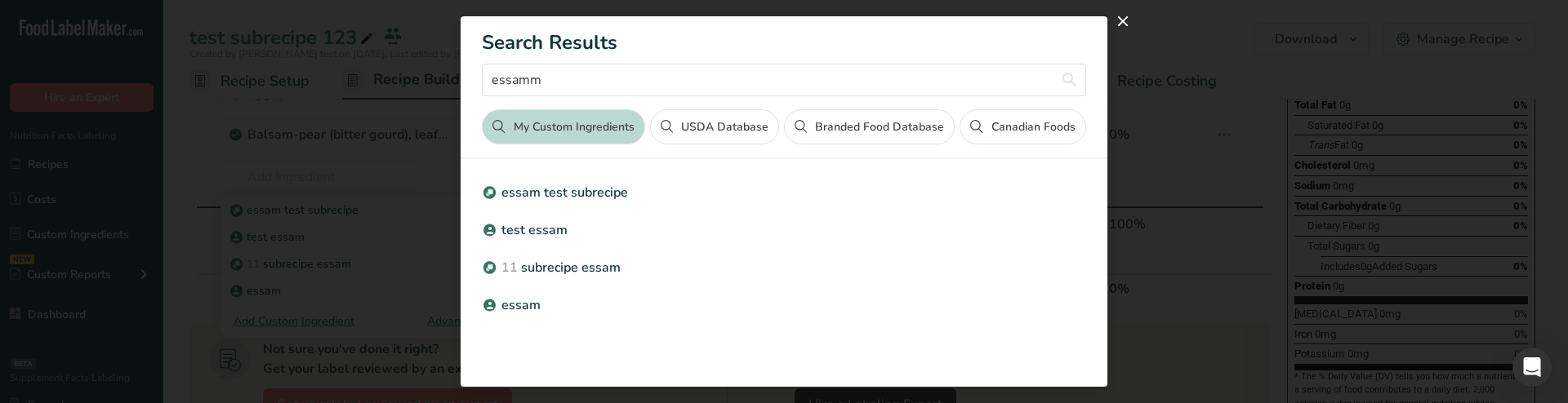
click at [1198, 65] on div "Search results modal" at bounding box center [784, 202] width 1568 height 403
click at [1122, 22] on button "close" at bounding box center [1123, 21] width 26 height 26
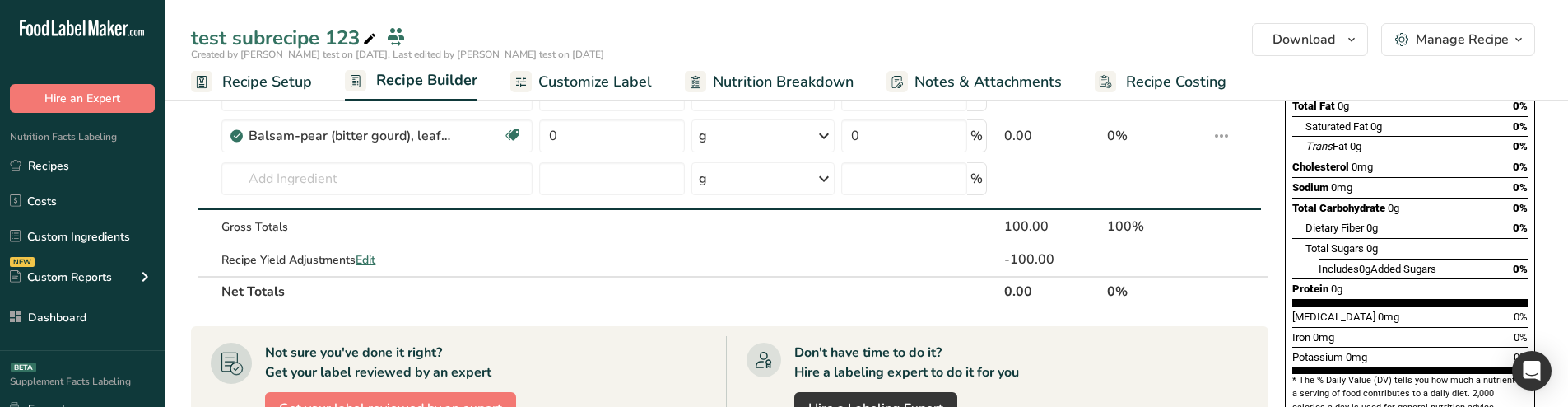
drag, startPoint x: 634, startPoint y: 88, endPoint x: 780, endPoint y: 340, distance: 291.2
click at [634, 88] on span "Customize Label" at bounding box center [595, 81] width 114 height 22
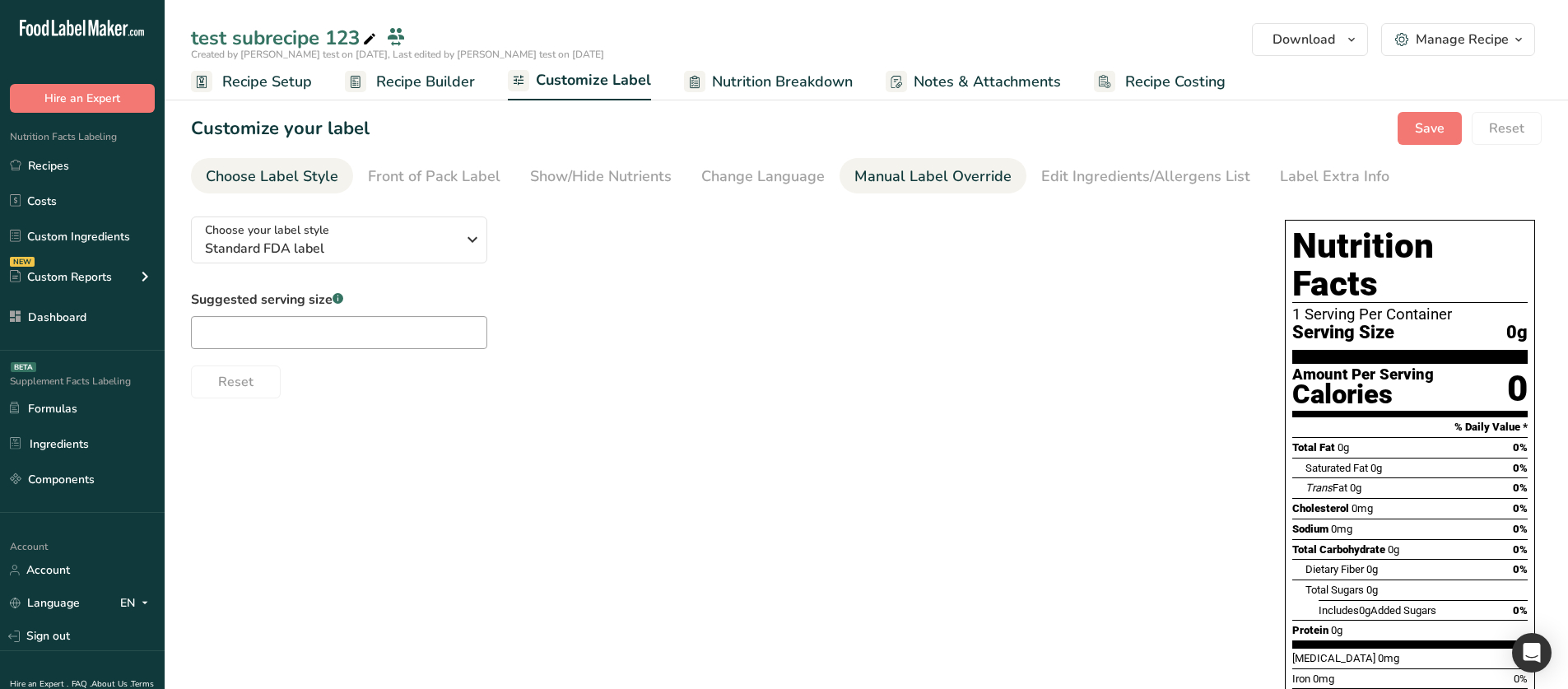
click at [992, 185] on div "Manual Label Override" at bounding box center [933, 176] width 158 height 22
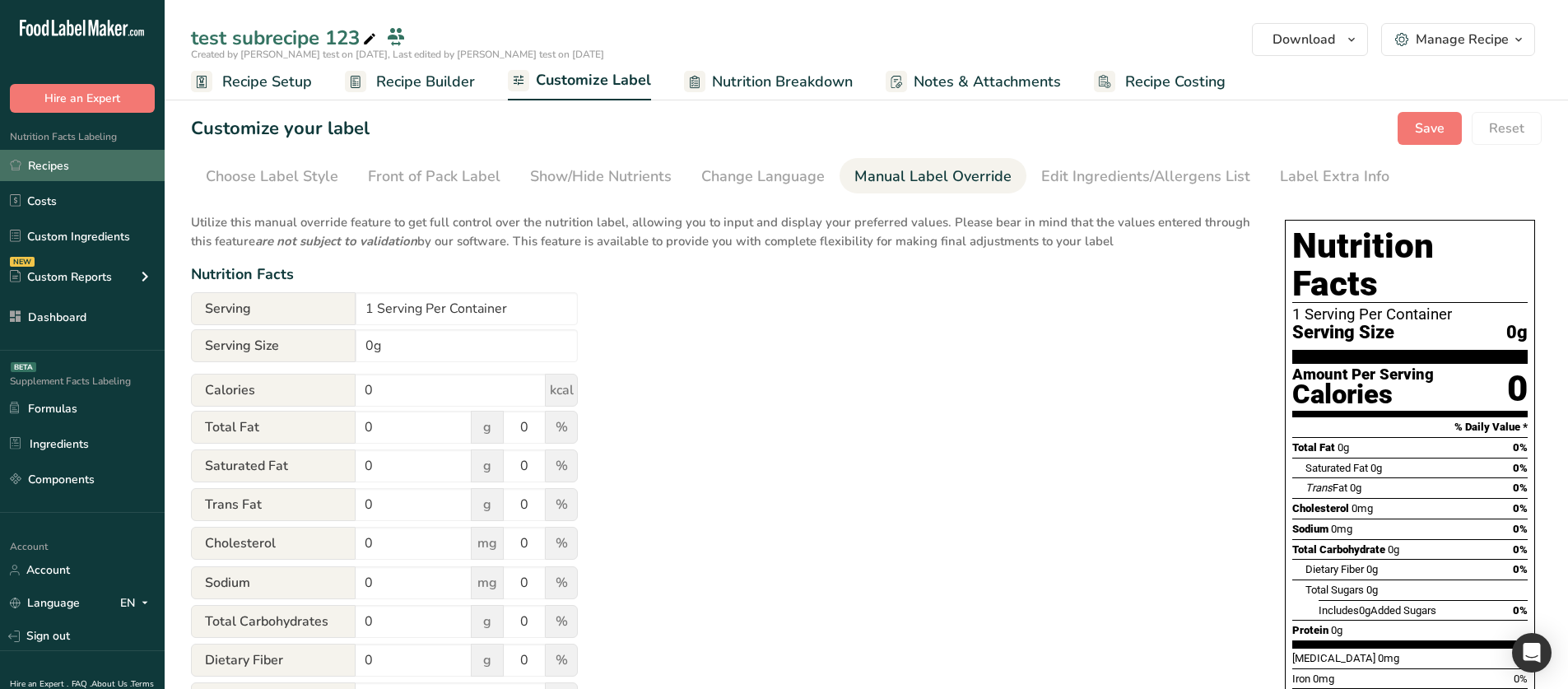
click at [116, 172] on link "Recipes" at bounding box center [82, 165] width 165 height 32
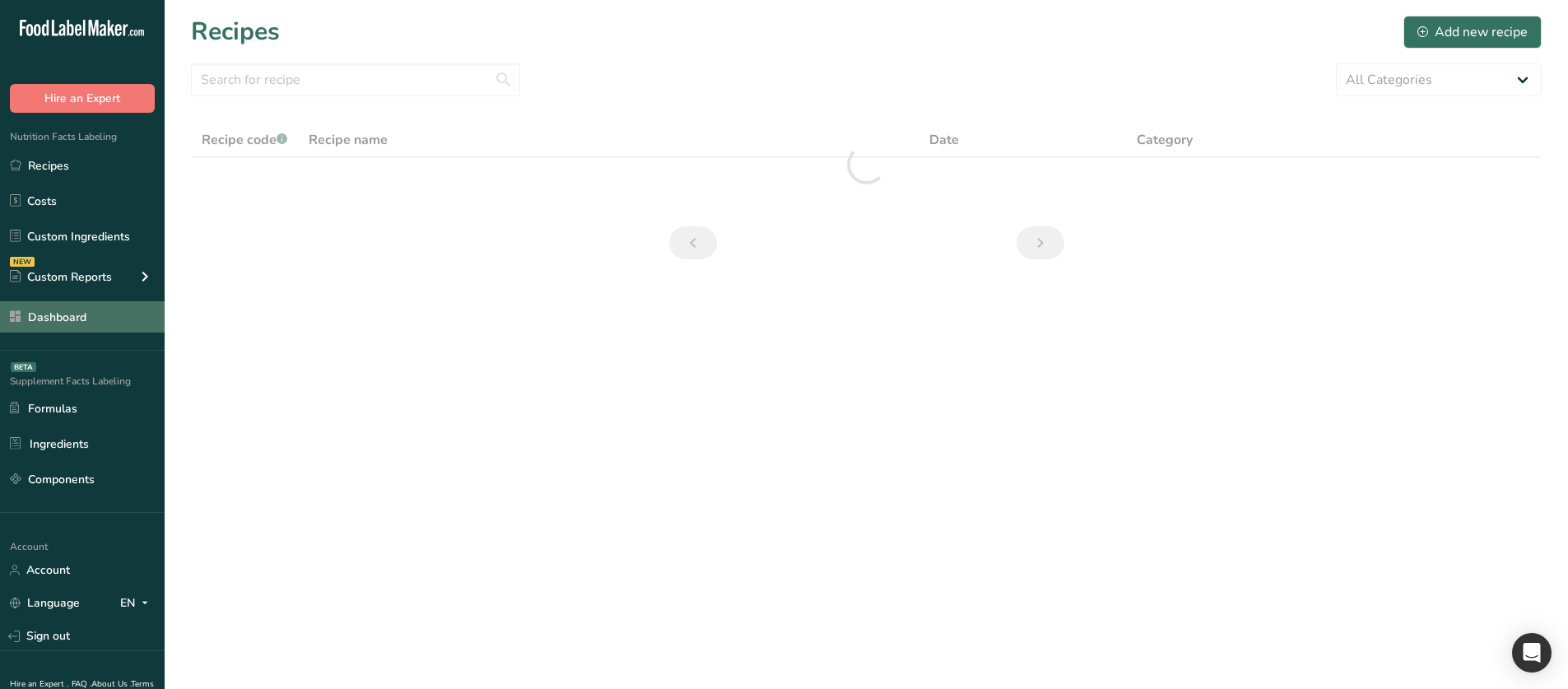
click at [110, 313] on link "Dashboard" at bounding box center [82, 317] width 165 height 32
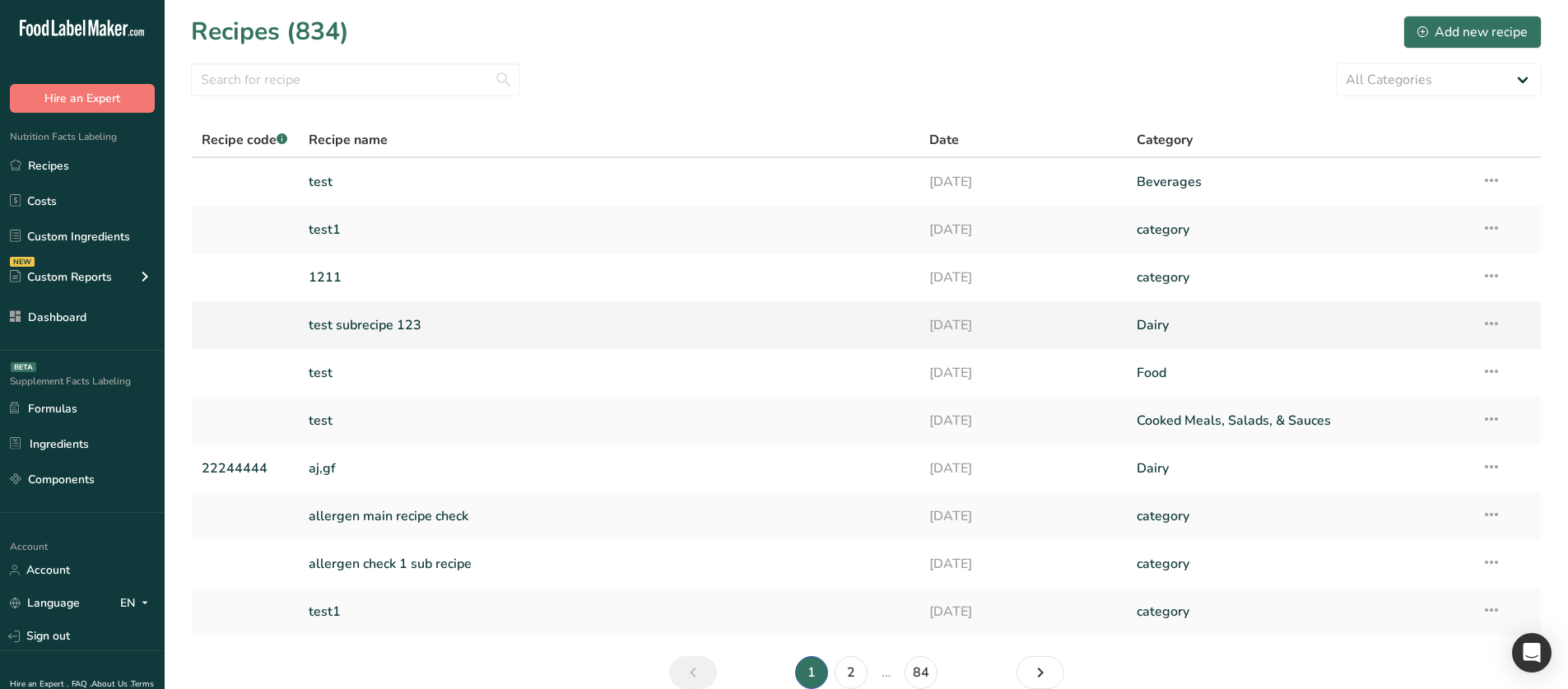
click at [422, 335] on link "test subrecipe 123" at bounding box center [610, 325] width 602 height 34
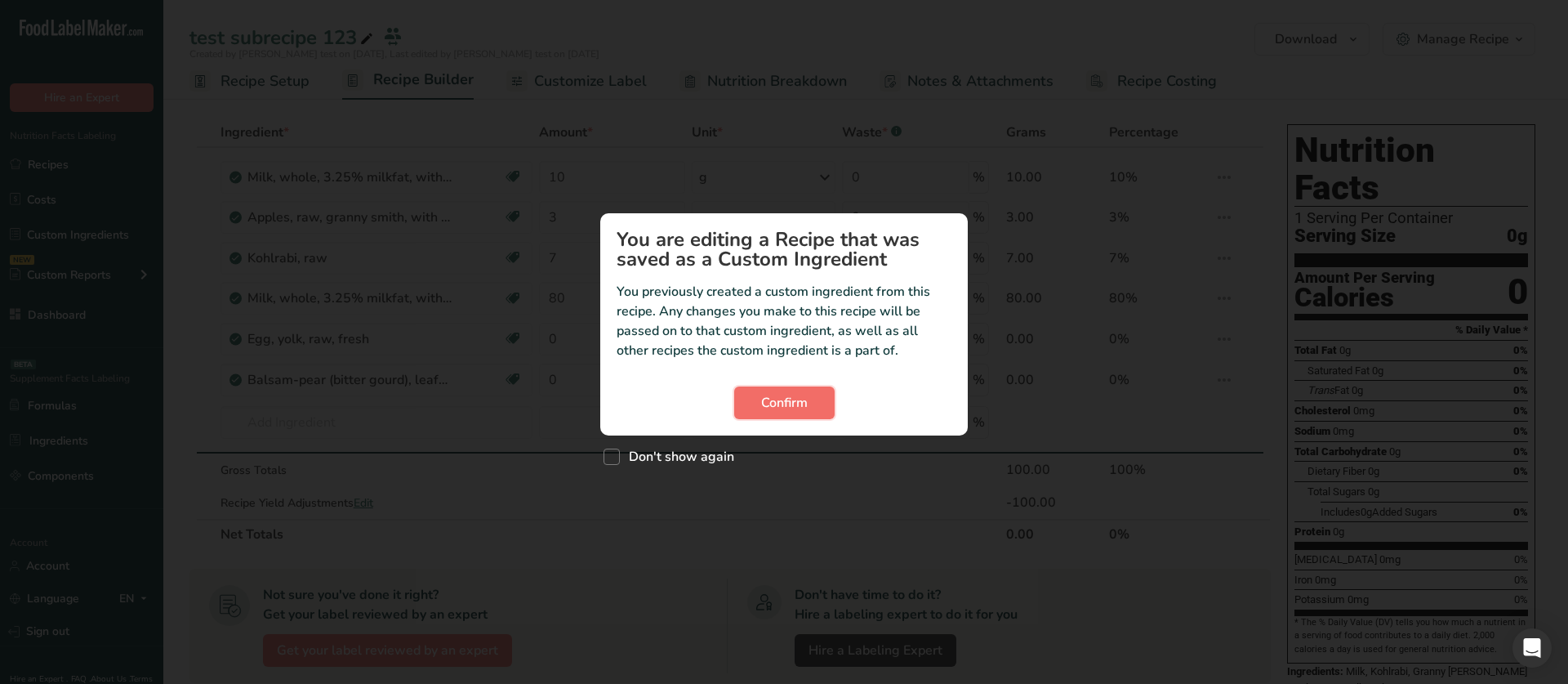
click at [776, 402] on span "Confirm" at bounding box center [784, 403] width 46 height 19
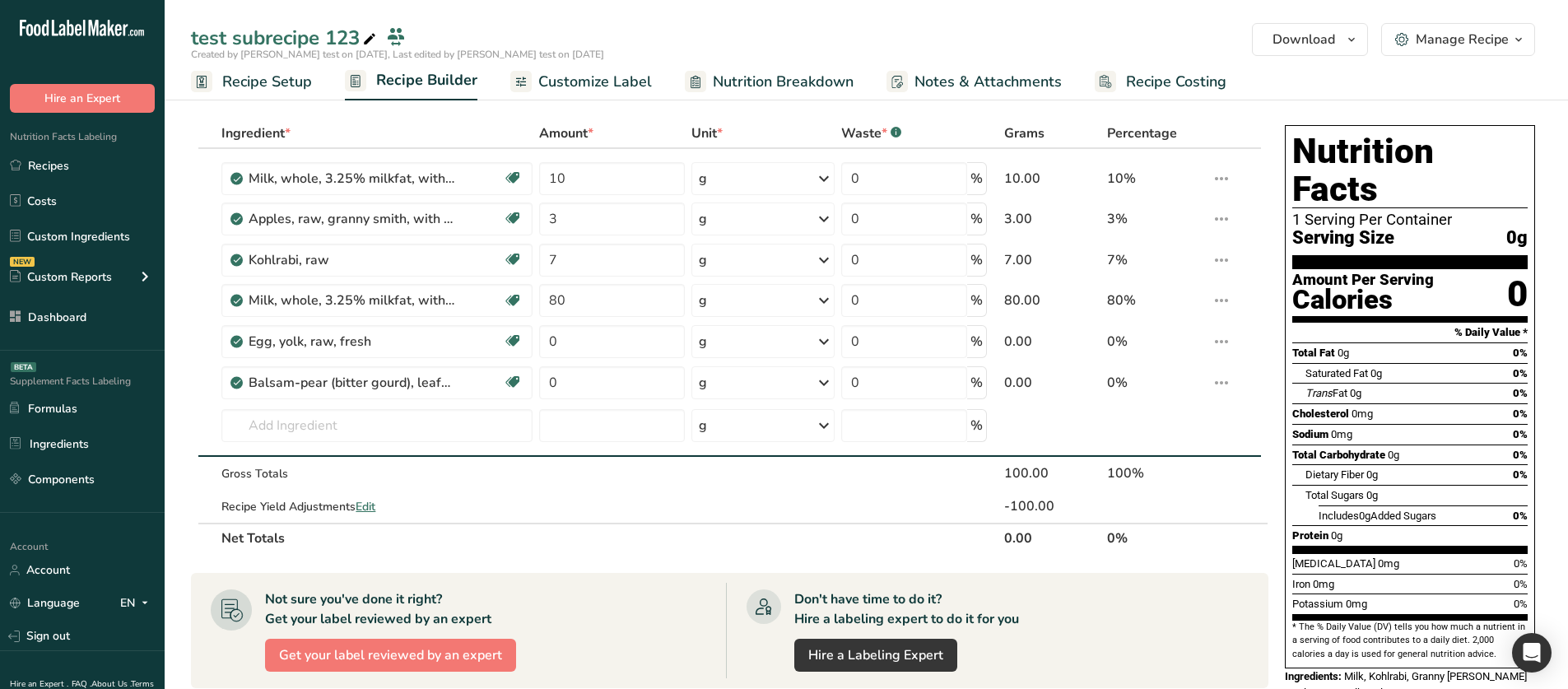
click at [626, 84] on span "Customize Label" at bounding box center [595, 81] width 114 height 22
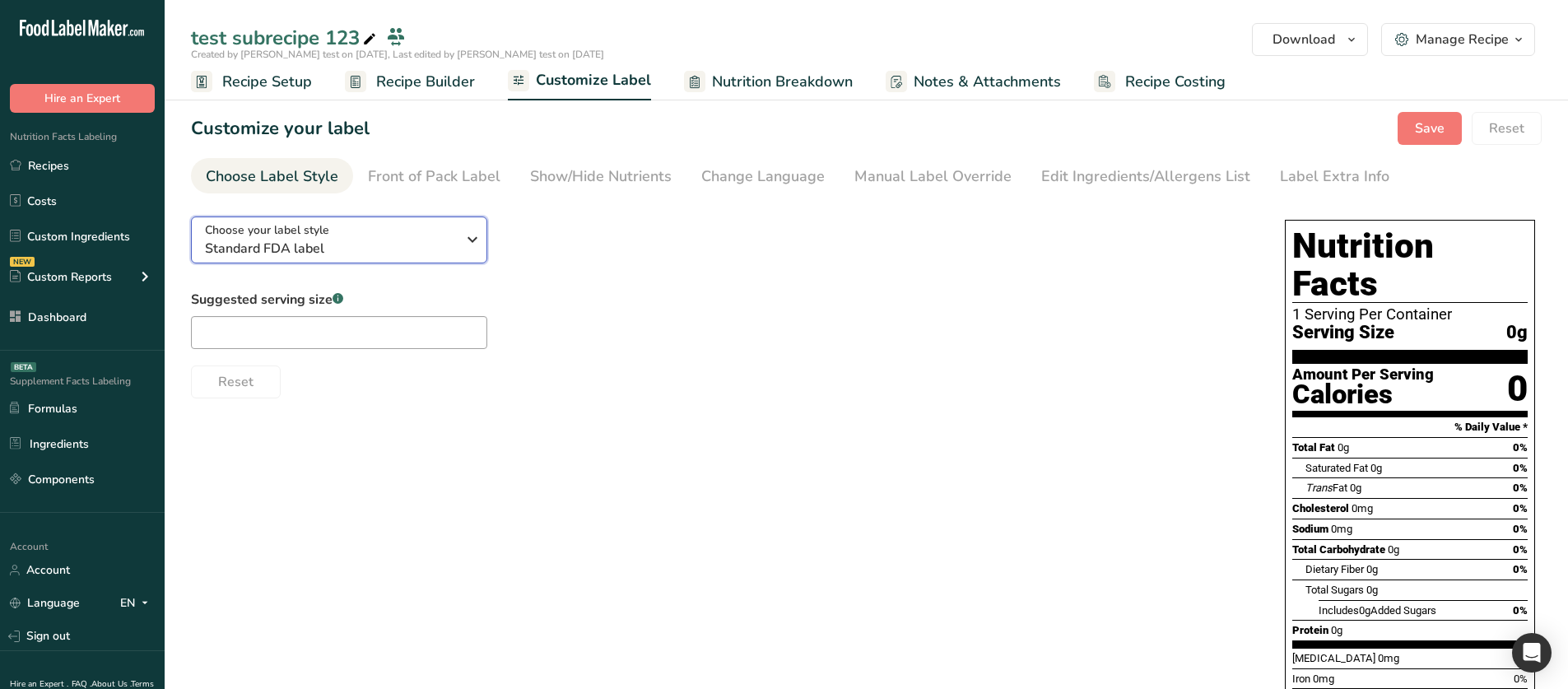
click at [391, 237] on div "Choose your label style Standard FDA label" at bounding box center [330, 240] width 251 height 37
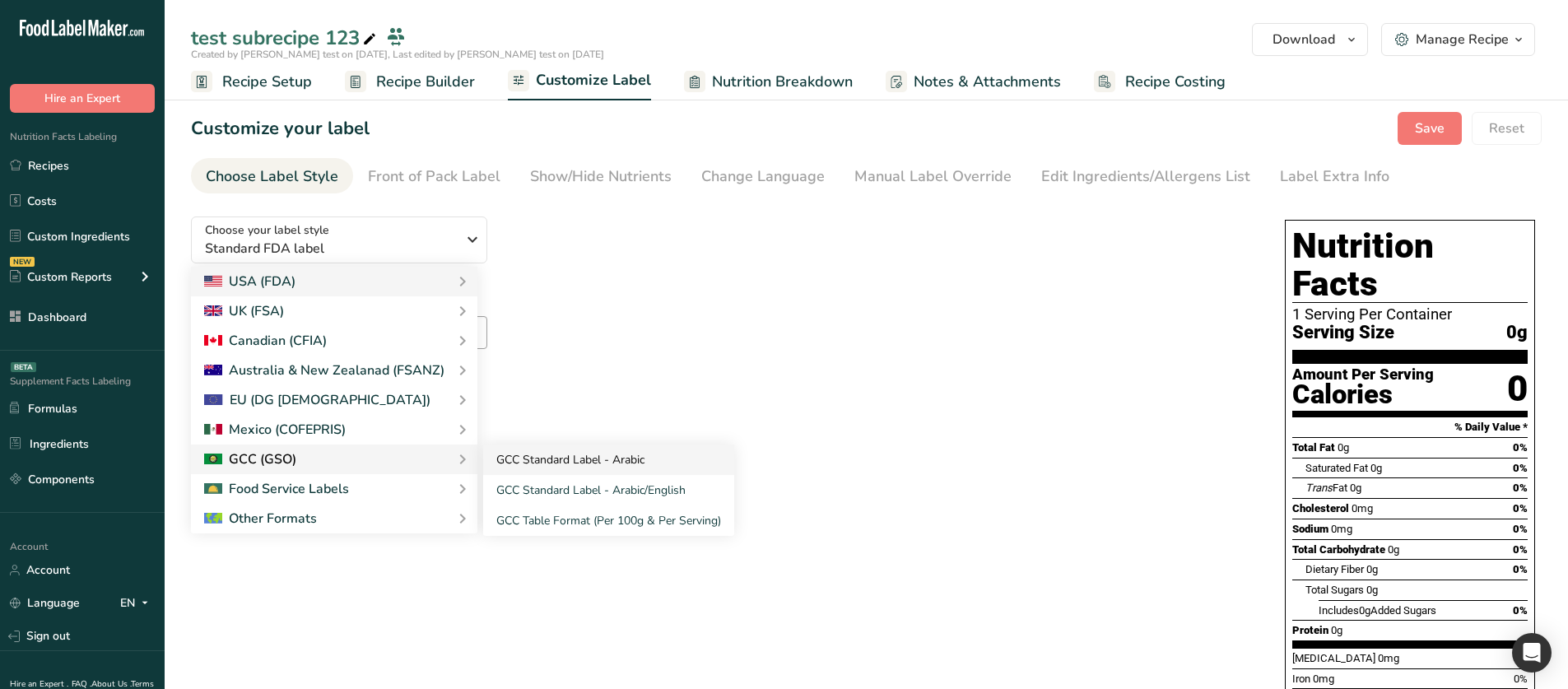
click at [513, 405] on link "GCC Standard Label - Arabic" at bounding box center [608, 459] width 251 height 31
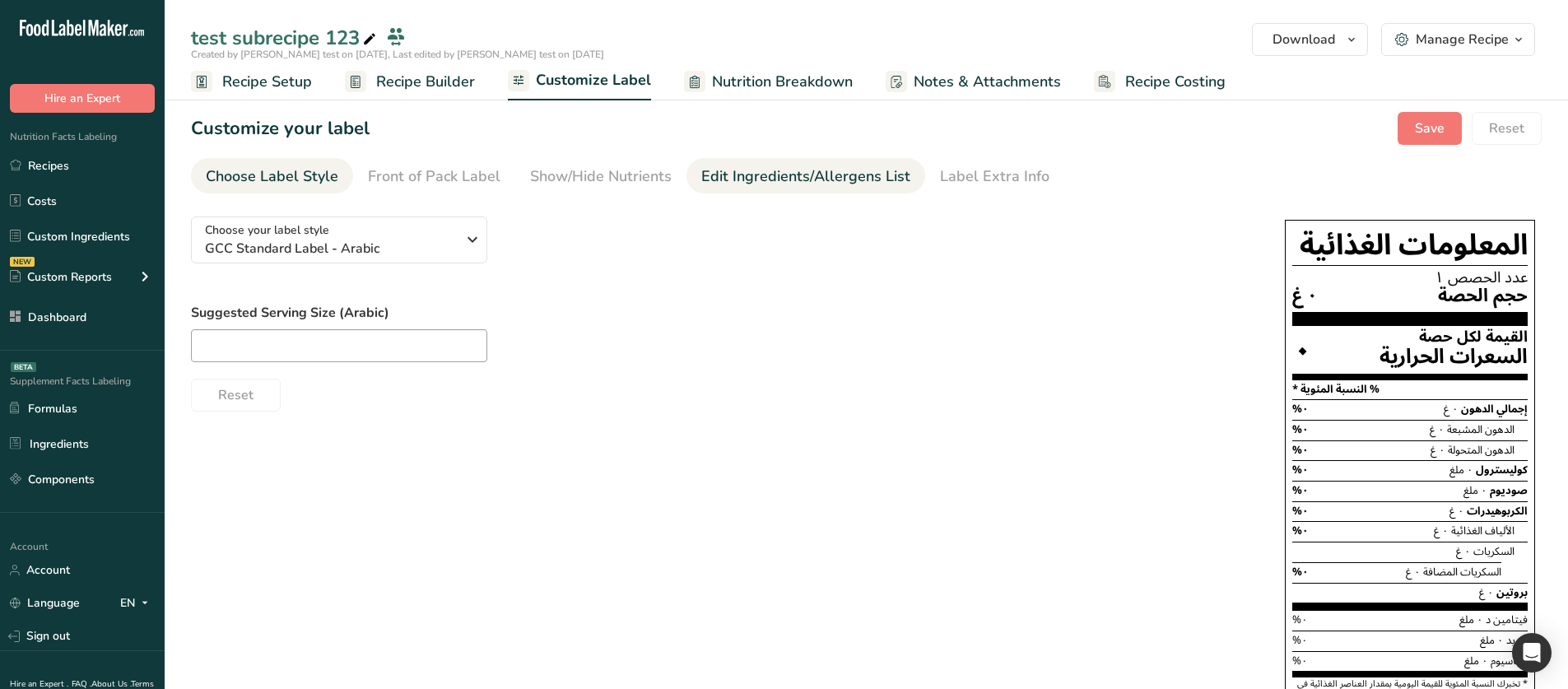
click at [743, 174] on div "Edit Ingredients/Allergens List" at bounding box center [806, 176] width 209 height 22
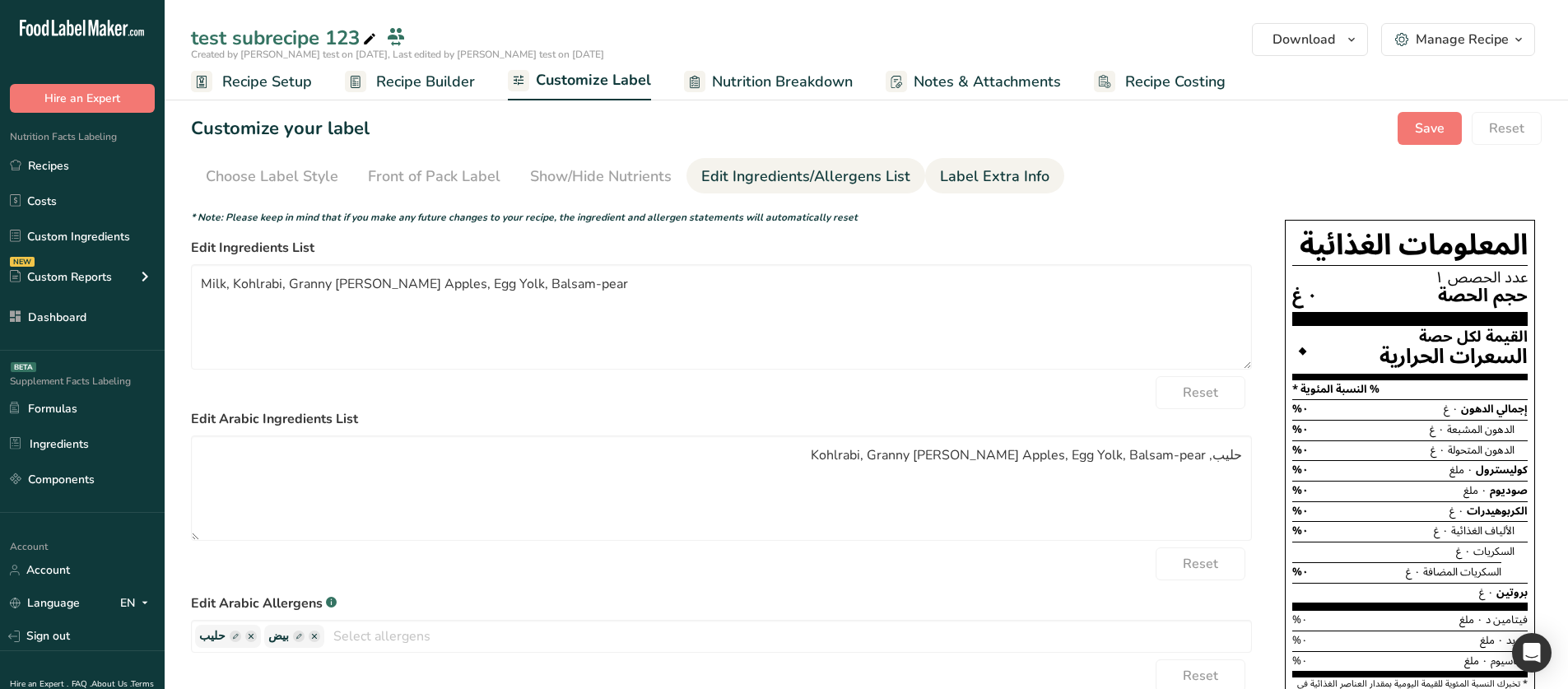
click at [940, 172] on div "Label Extra Info" at bounding box center [994, 176] width 109 height 22
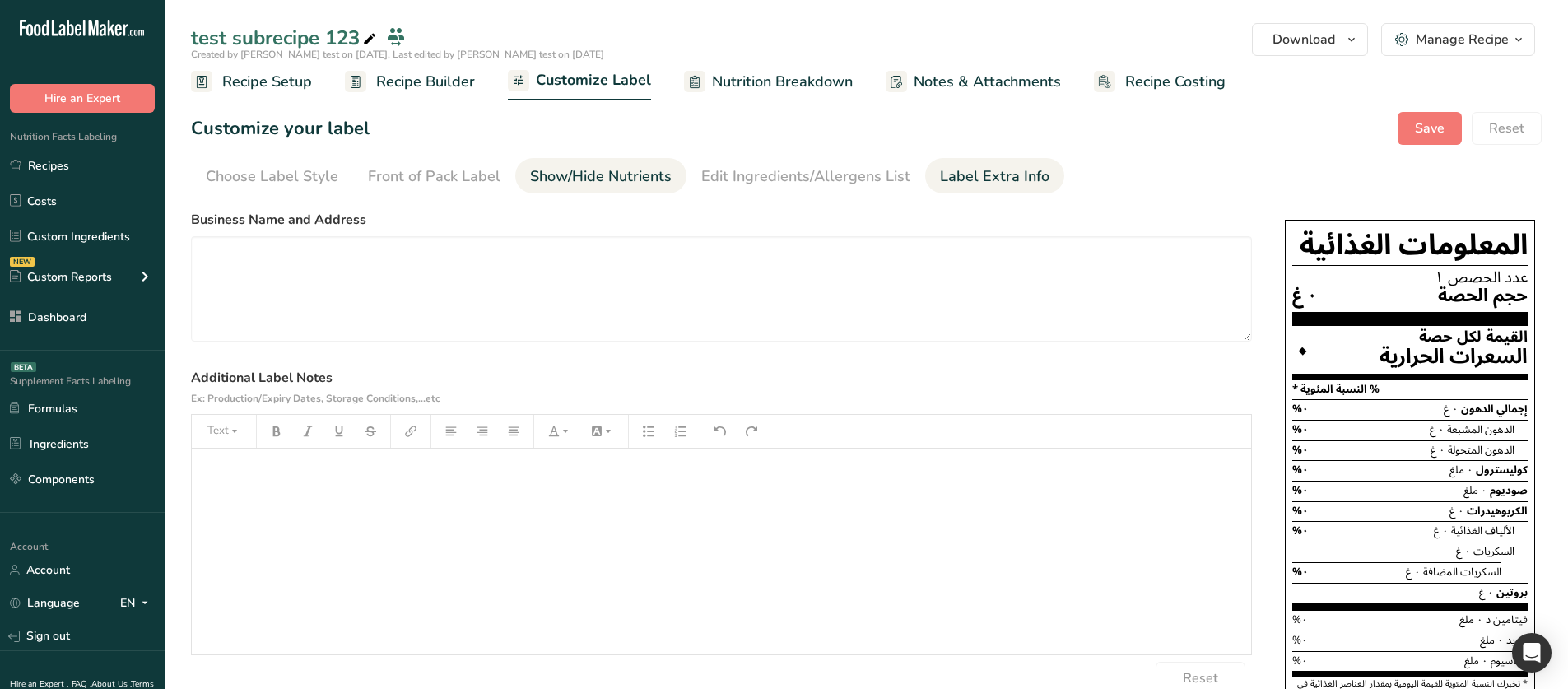
click at [604, 179] on div "Show/Hide Nutrients" at bounding box center [600, 176] width 142 height 22
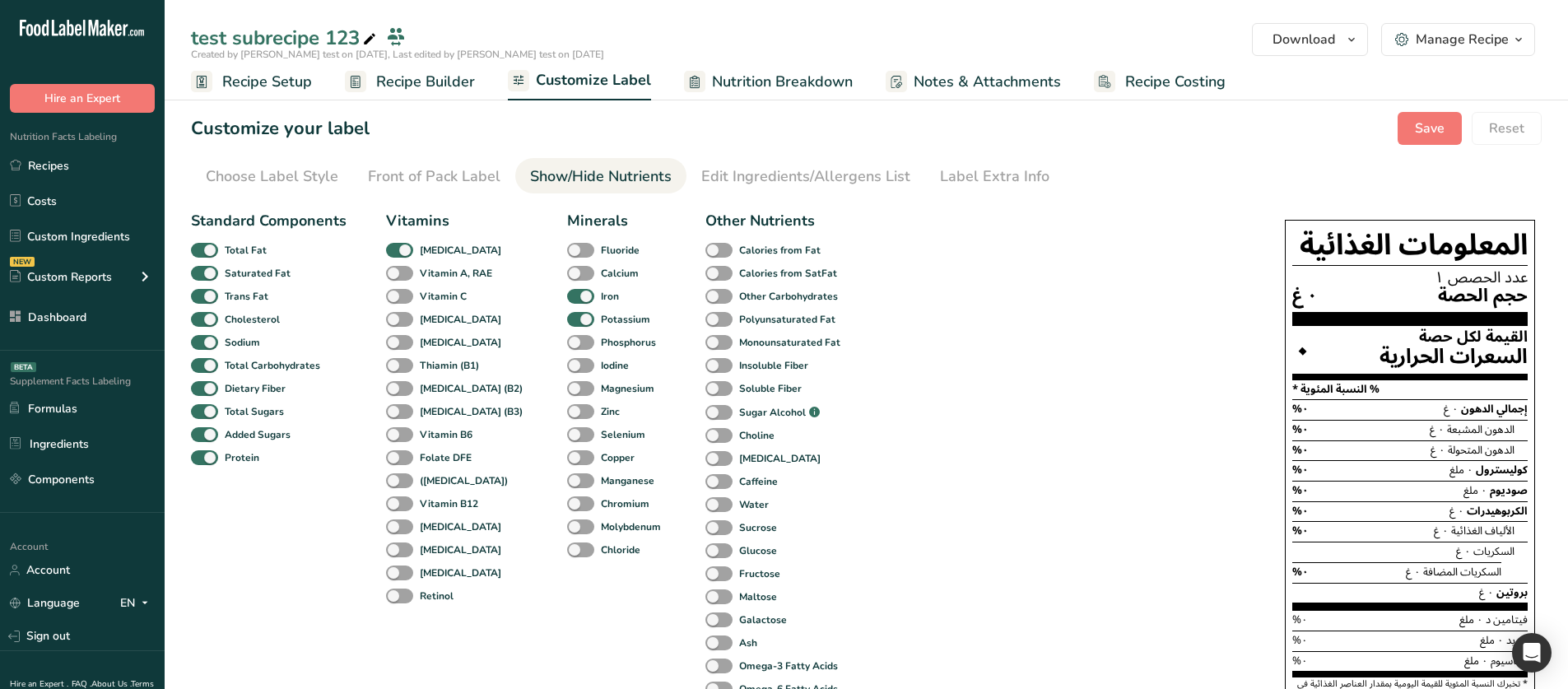
click at [1308, 405] on div "صوديوم ٠ ملغ ٠%" at bounding box center [1409, 490] width 235 height 20
click at [118, 331] on link "Dashboard" at bounding box center [82, 317] width 165 height 32
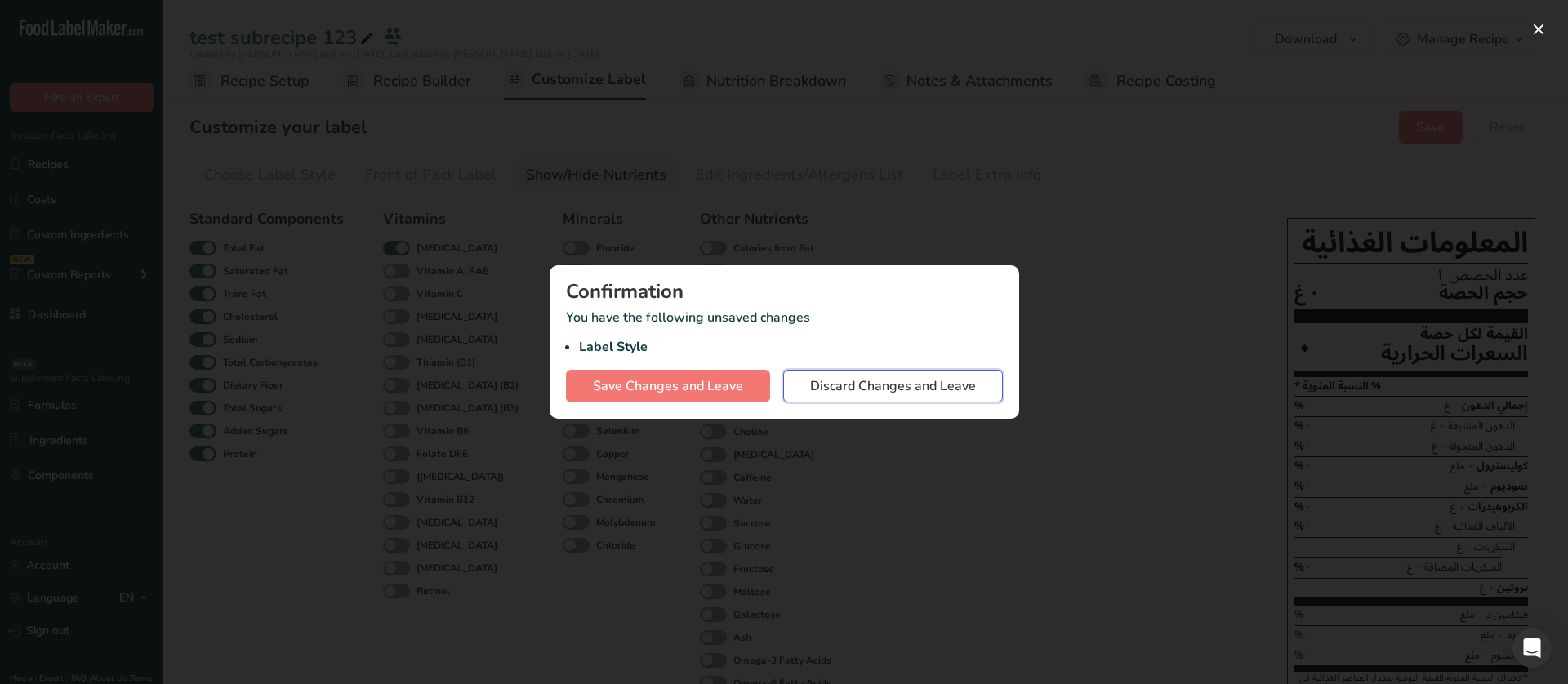
drag, startPoint x: 875, startPoint y: 381, endPoint x: 835, endPoint y: 398, distance: 43.5
click at [875, 380] on span "Discard Changes and Leave" at bounding box center [893, 386] width 166 height 19
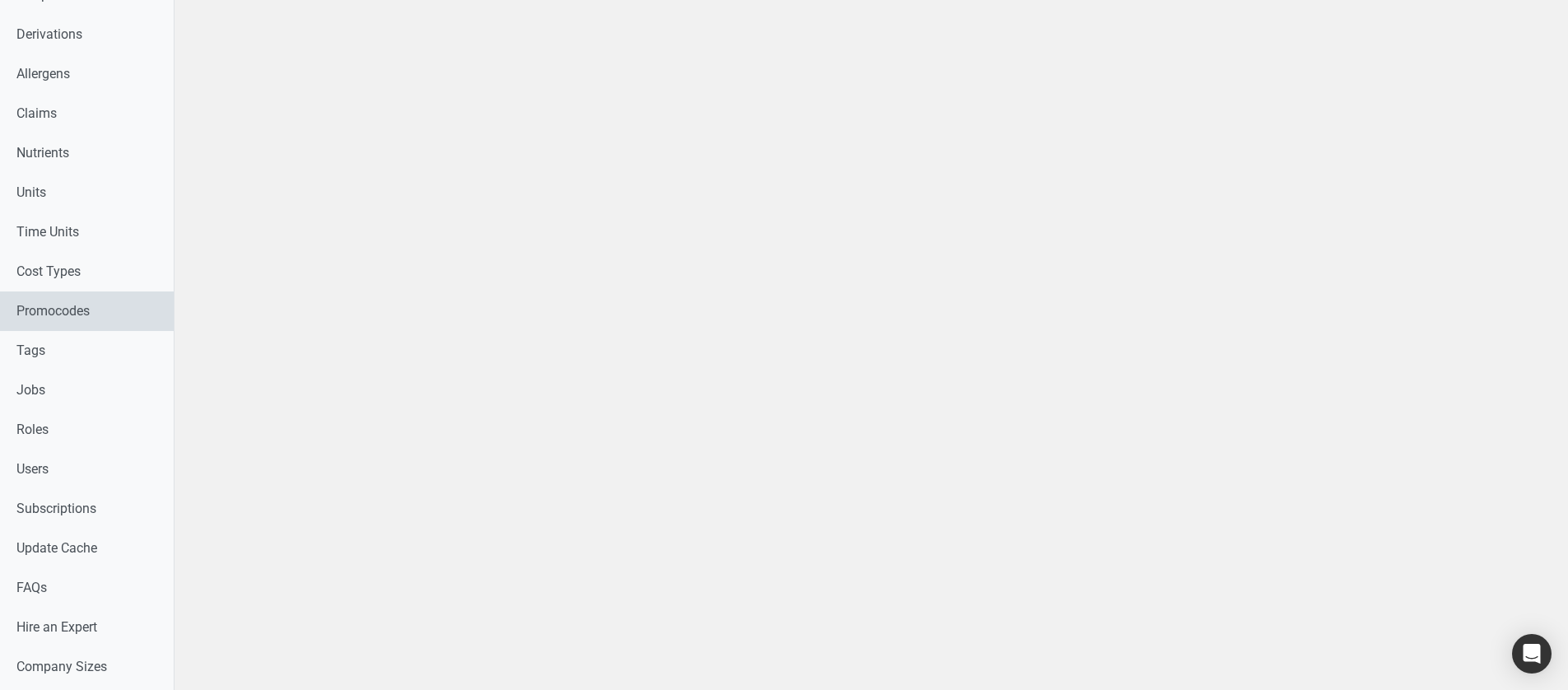
scroll to position [819, 0]
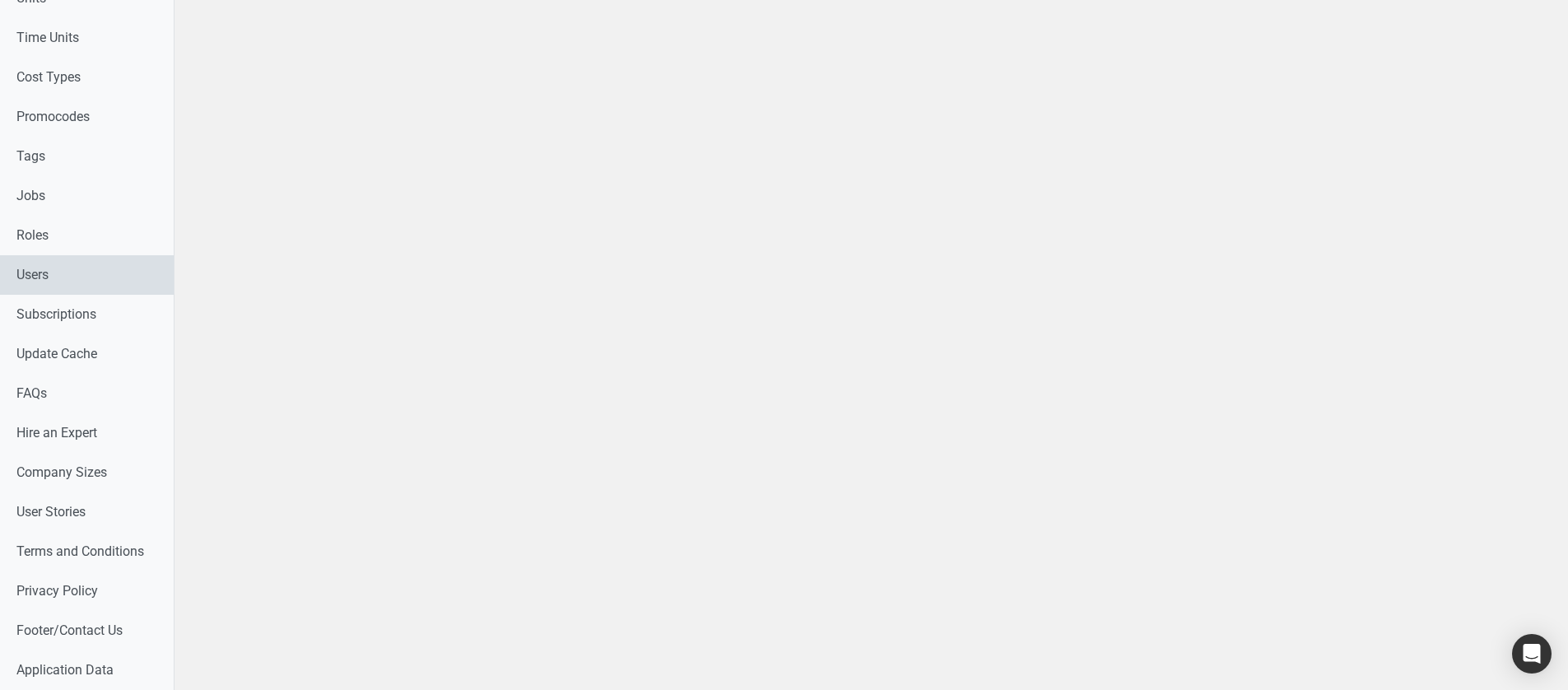
click at [92, 276] on link "Users" at bounding box center [86, 275] width 173 height 40
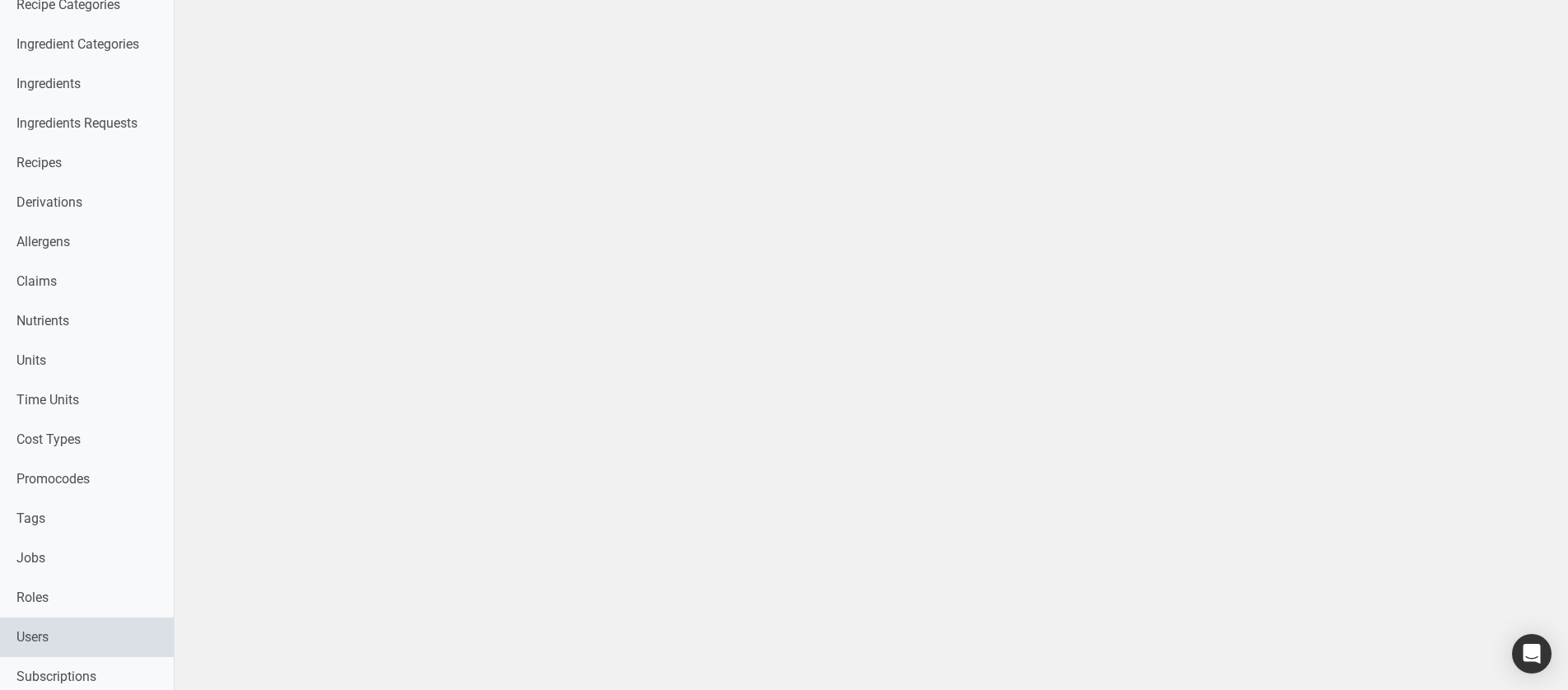
select select
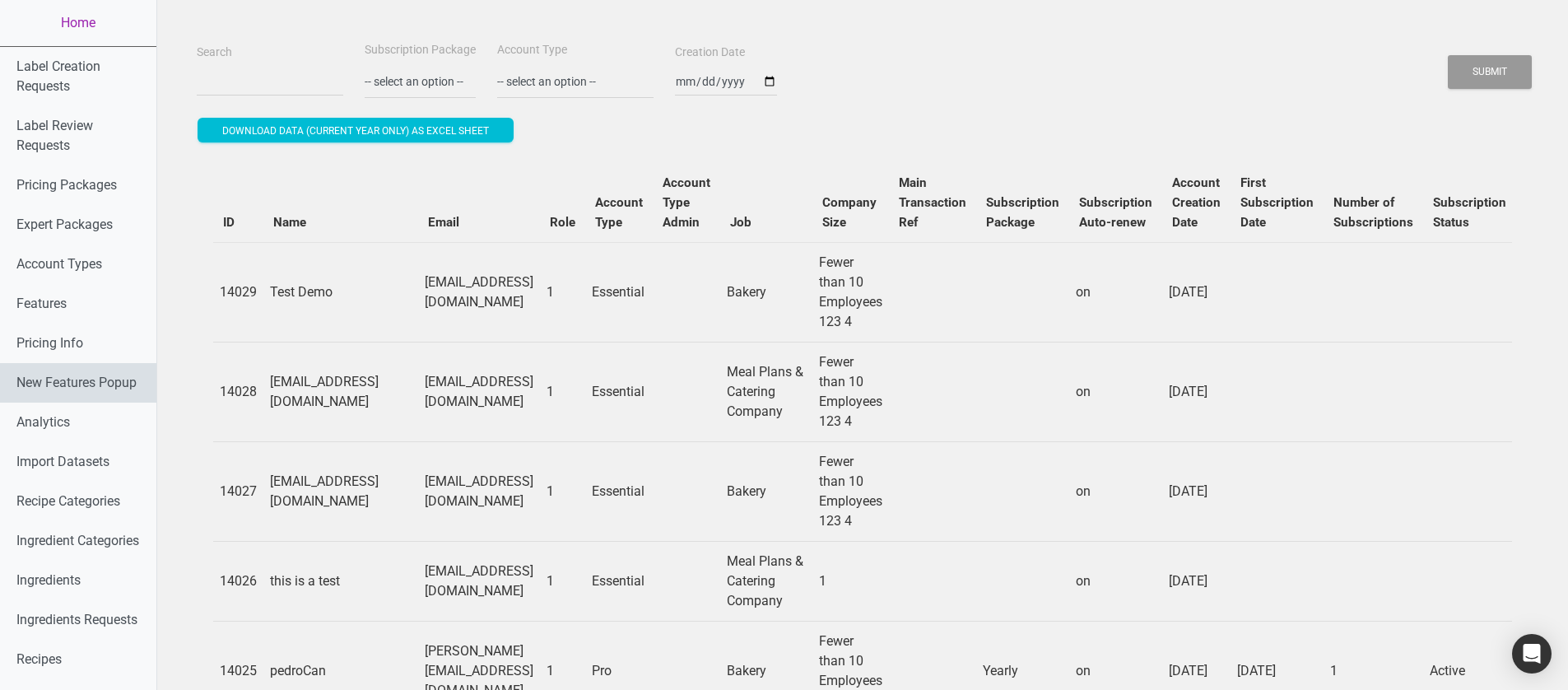
click at [70, 400] on link "New Features Popup" at bounding box center [78, 382] width 157 height 40
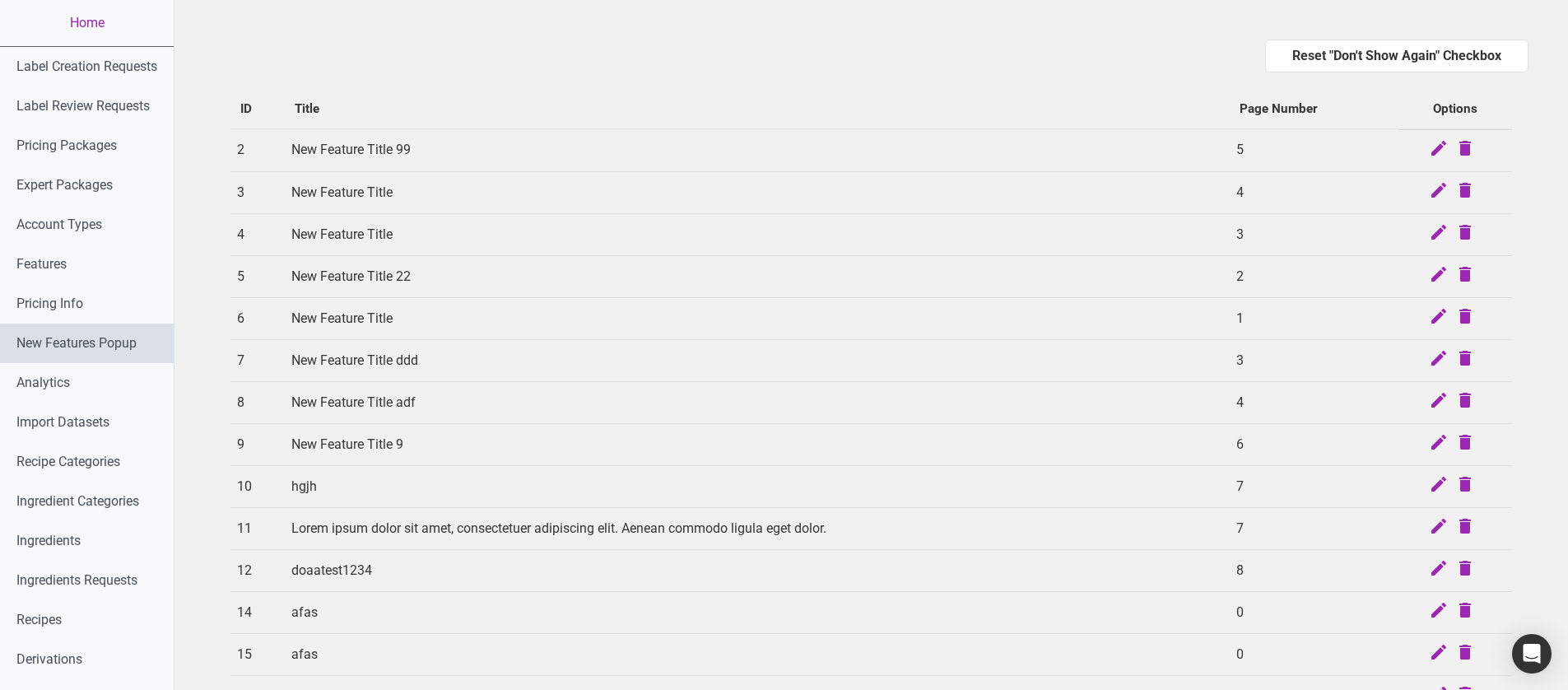
click at [68, 349] on link "New Features Popup" at bounding box center [86, 343] width 173 height 40
click at [66, 305] on link "Pricing Info" at bounding box center [86, 304] width 173 height 40
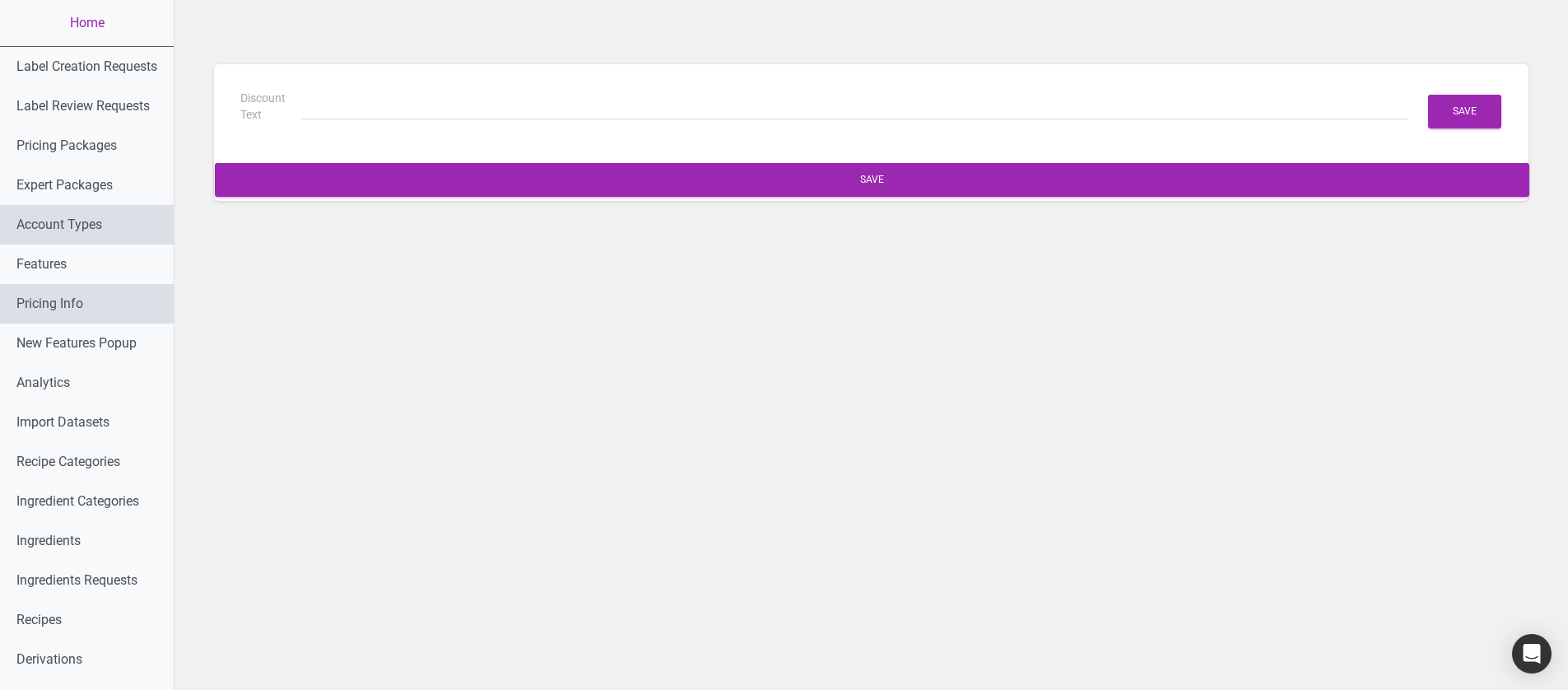
type input "(6 Months Free + 2 Free Nutritional Consultations)"
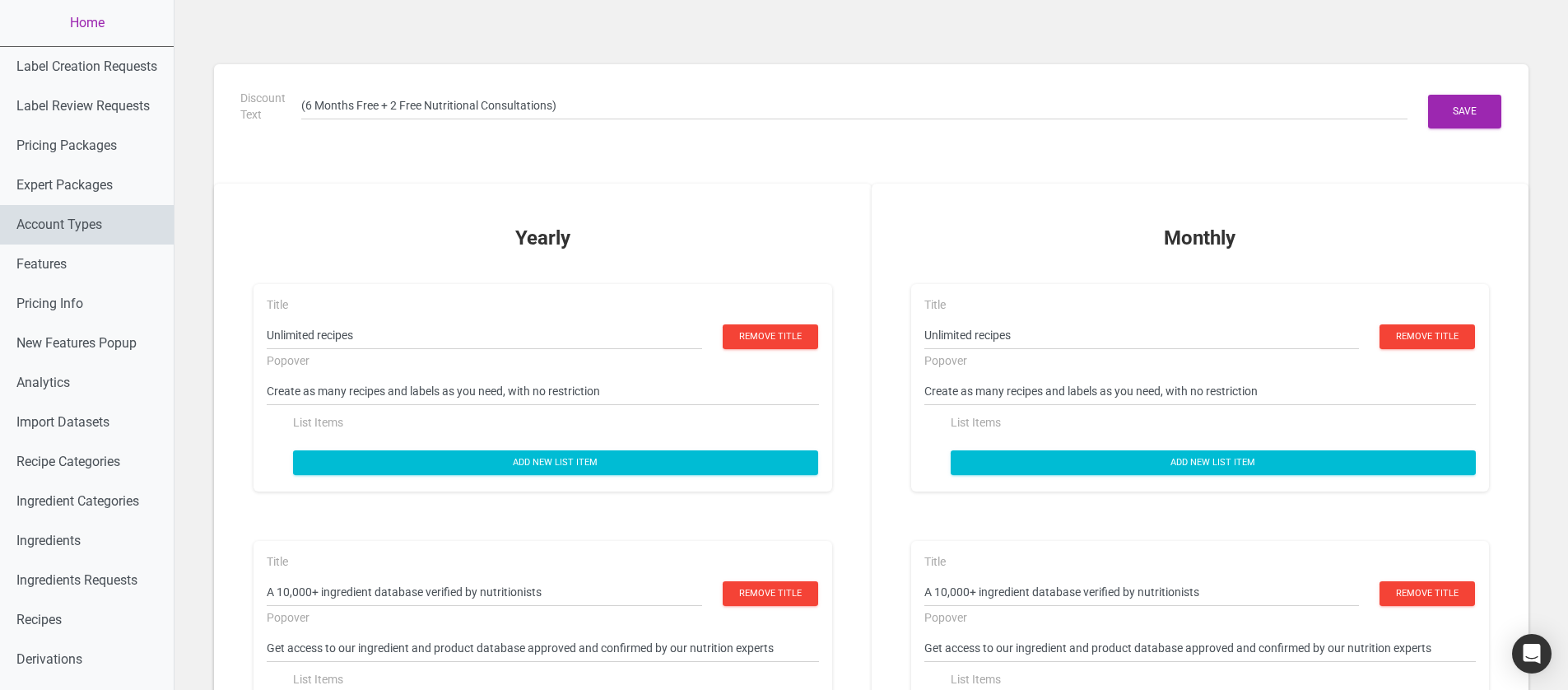
click at [85, 219] on link "Account Types" at bounding box center [86, 224] width 173 height 40
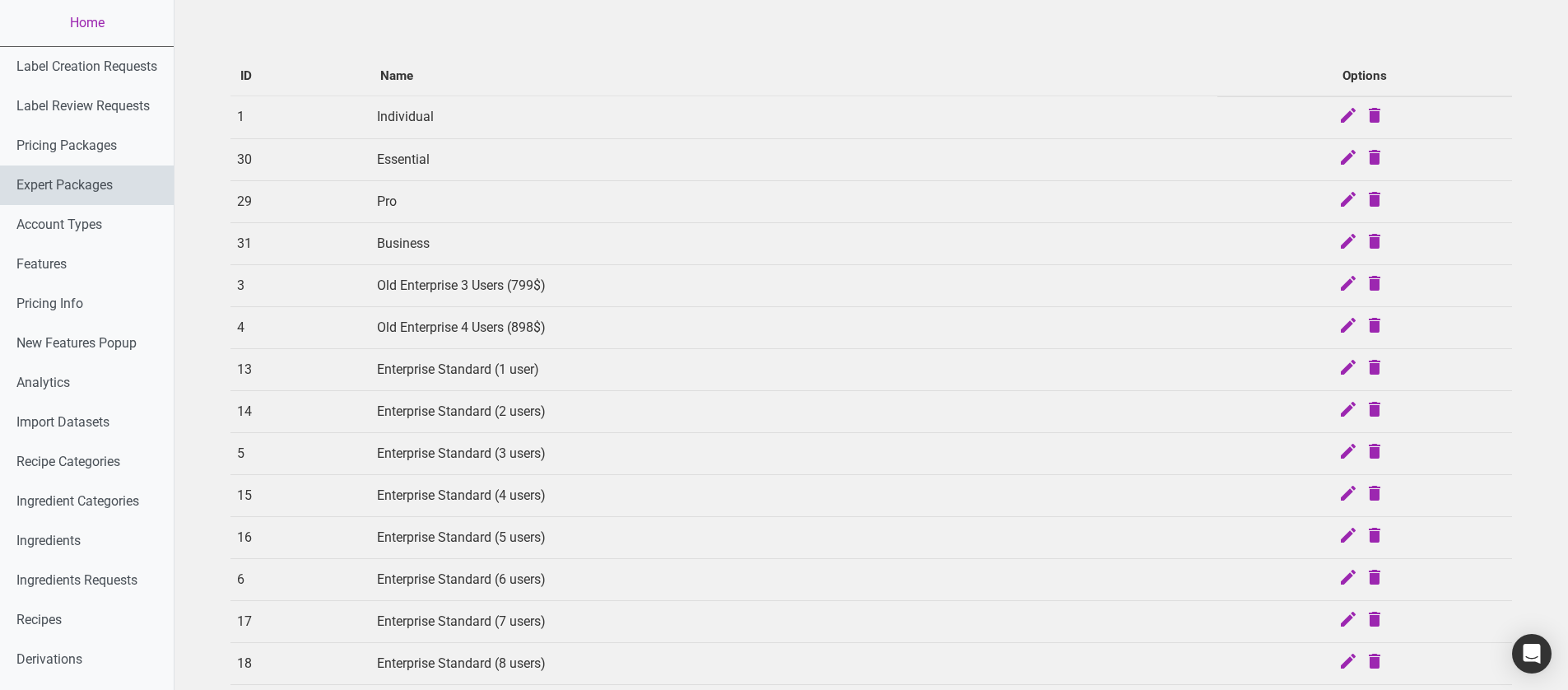
click at [95, 187] on link "Expert Packages" at bounding box center [86, 185] width 173 height 40
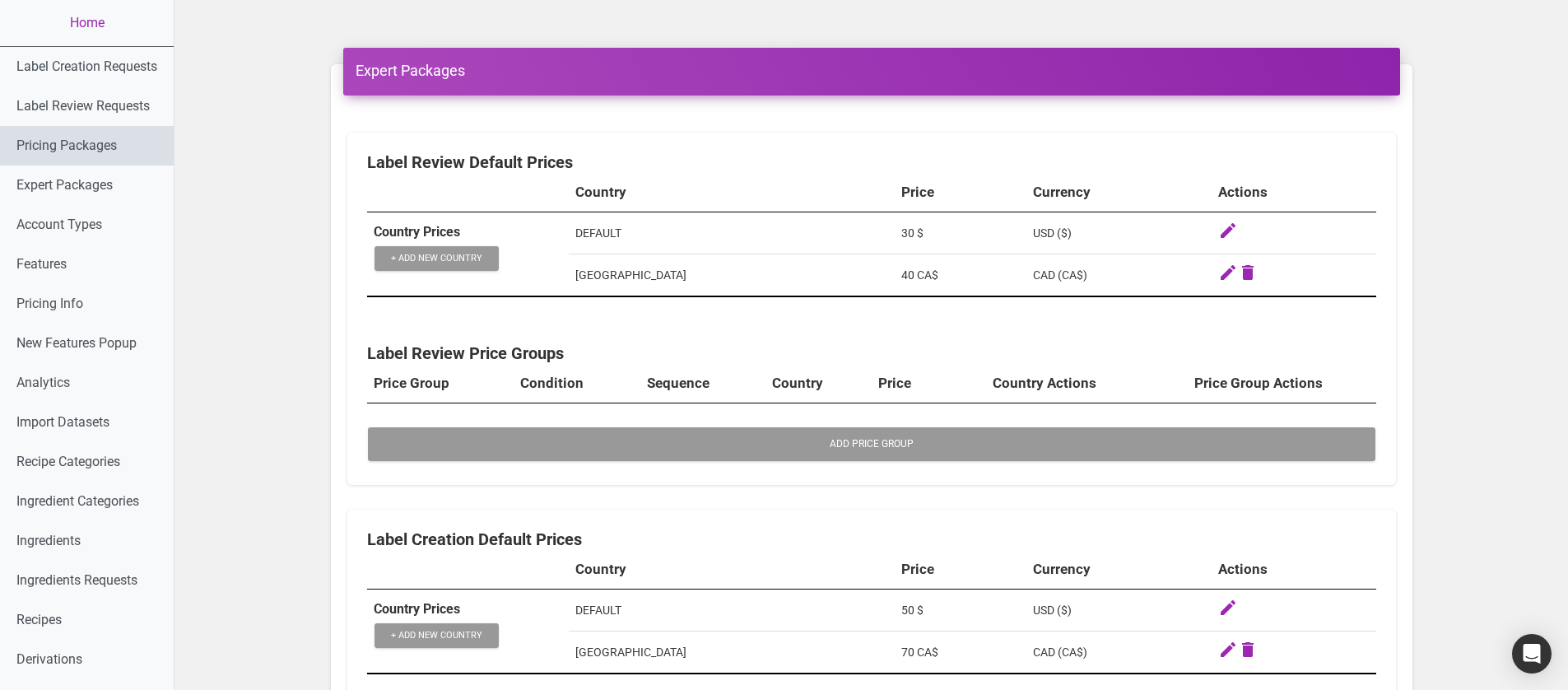
click at [105, 164] on link "Pricing Packages" at bounding box center [86, 145] width 173 height 40
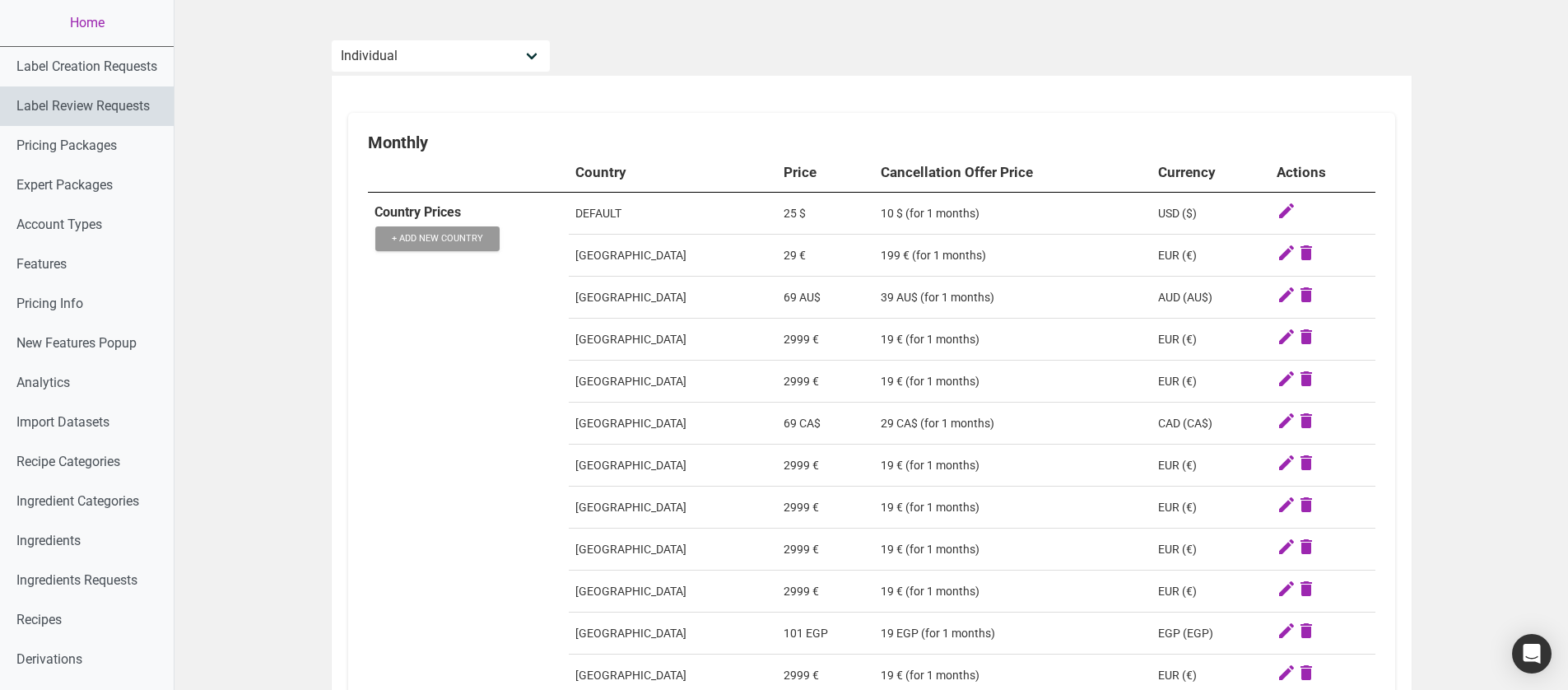
click at [96, 106] on link "Label Review Requests" at bounding box center [86, 106] width 173 height 40
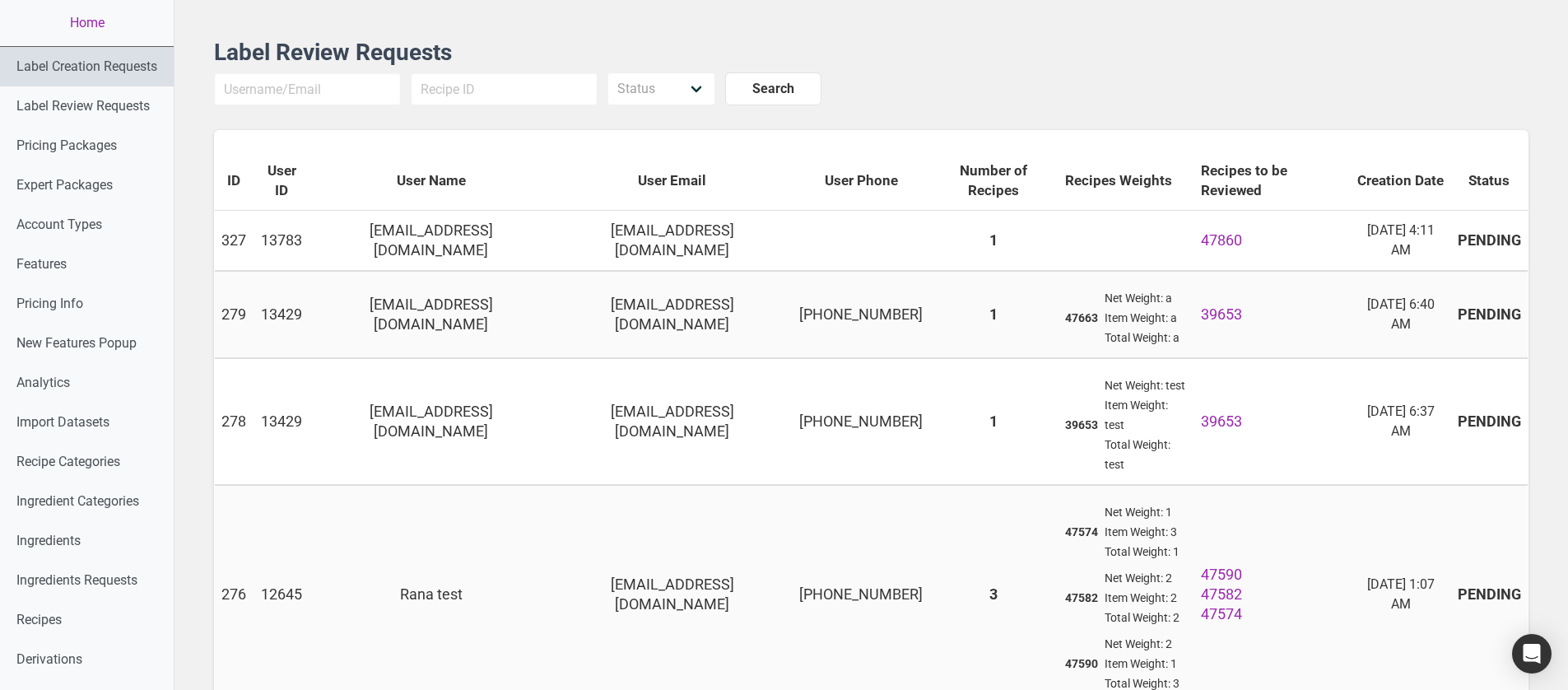
click at [96, 69] on link "Label Creation Requests" at bounding box center [86, 66] width 173 height 40
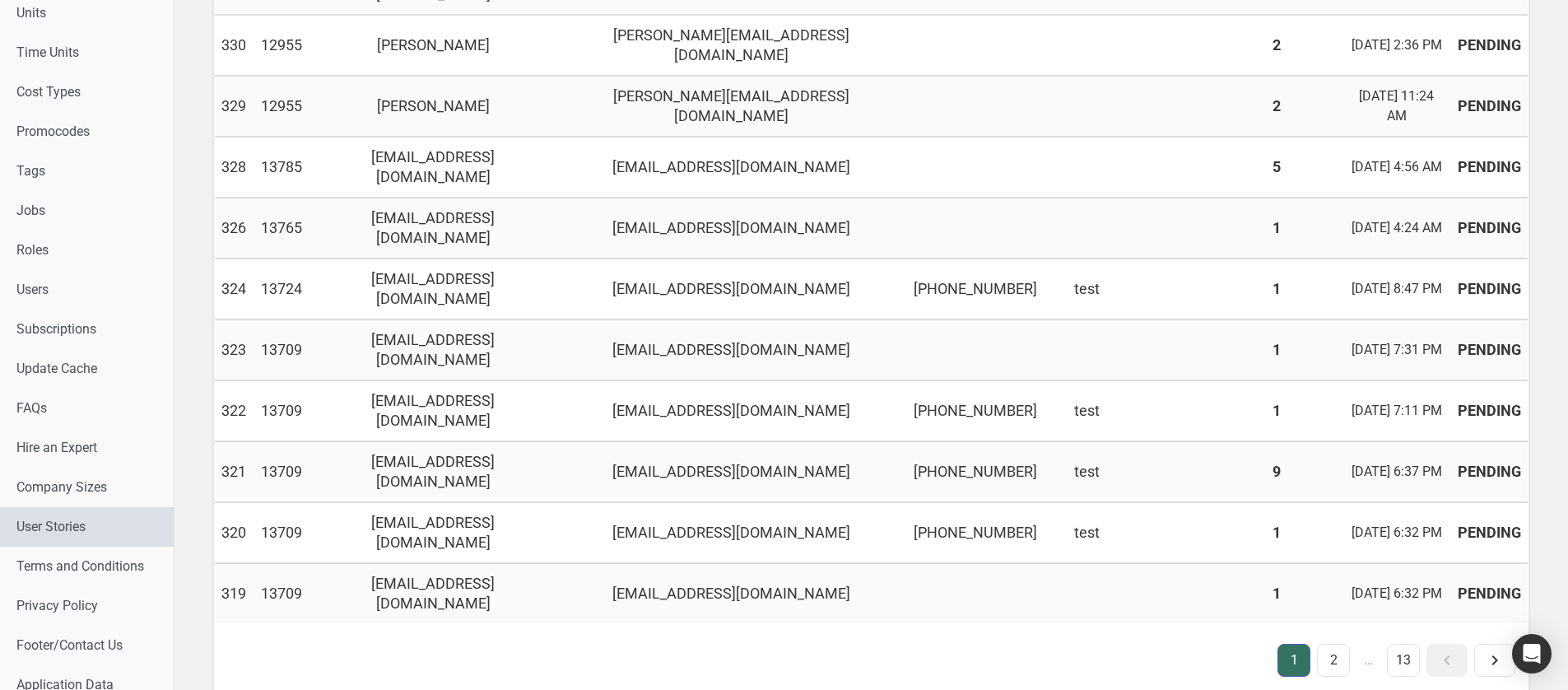
scroll to position [819, 0]
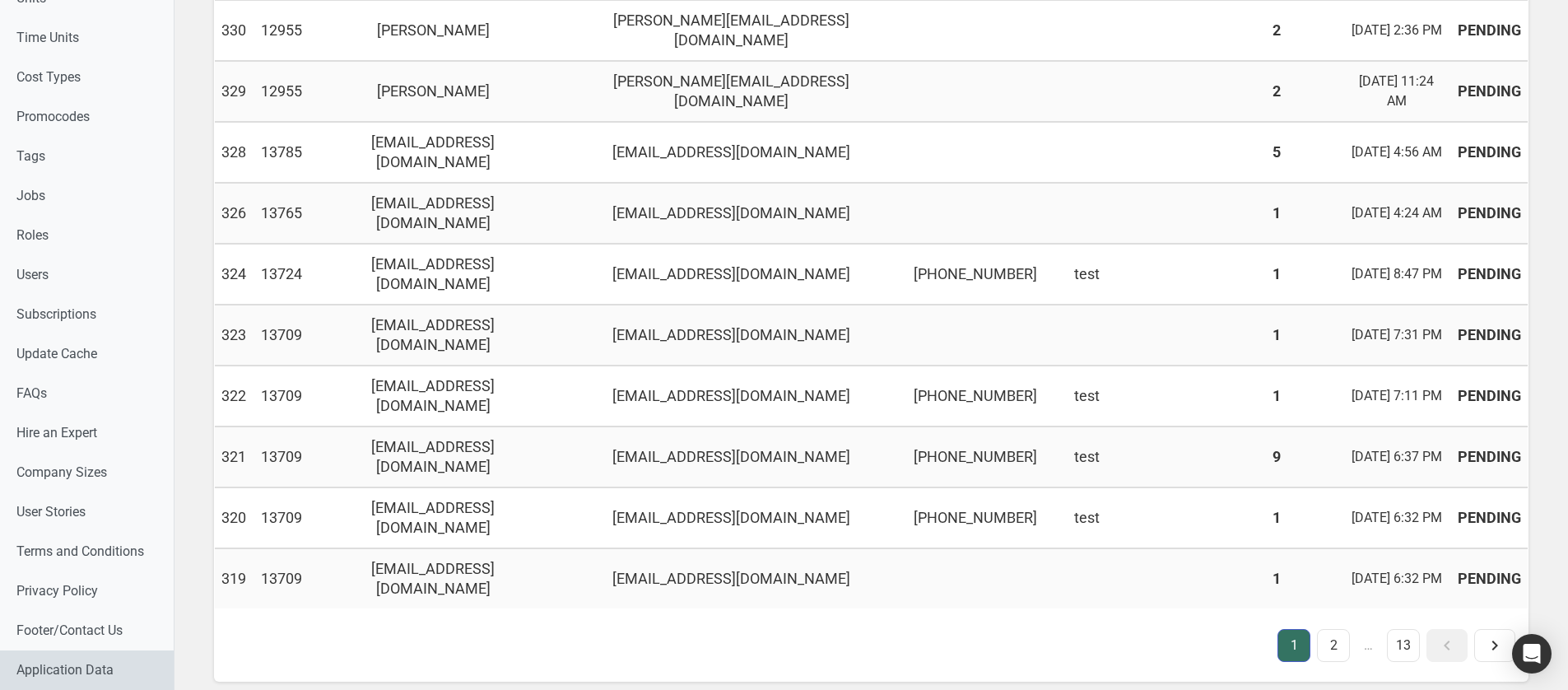
click at [62, 405] on link "Application Data" at bounding box center [86, 670] width 173 height 40
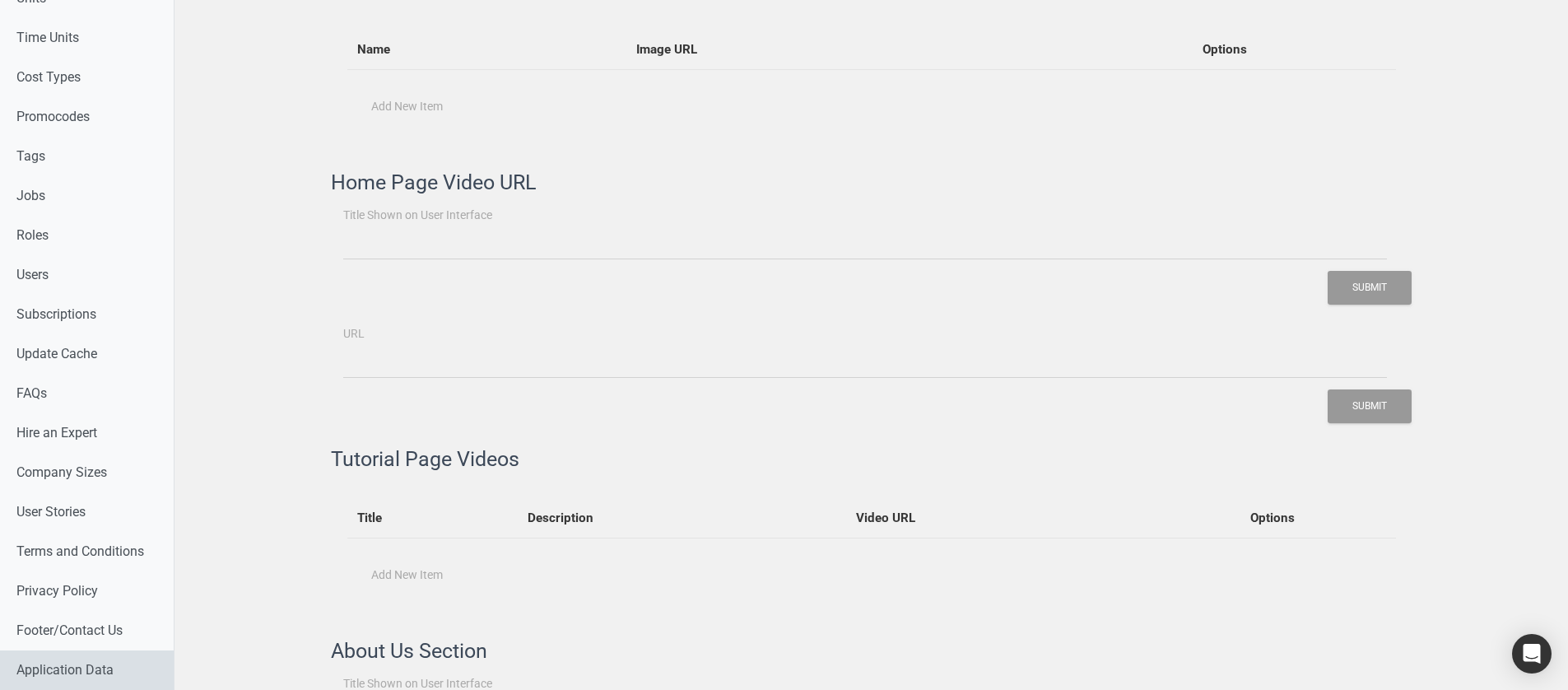
type input "How Does It Work?"
type input "https://share.synthesia.io/embeds/videos/b286630e-9f42-4a9d-869e-351f64824b2d"
type input "What You Get ?"
type input "Who Is It For ?"
type input "Food label maker is a cloud-based software that offers nutrition analysis, food…"
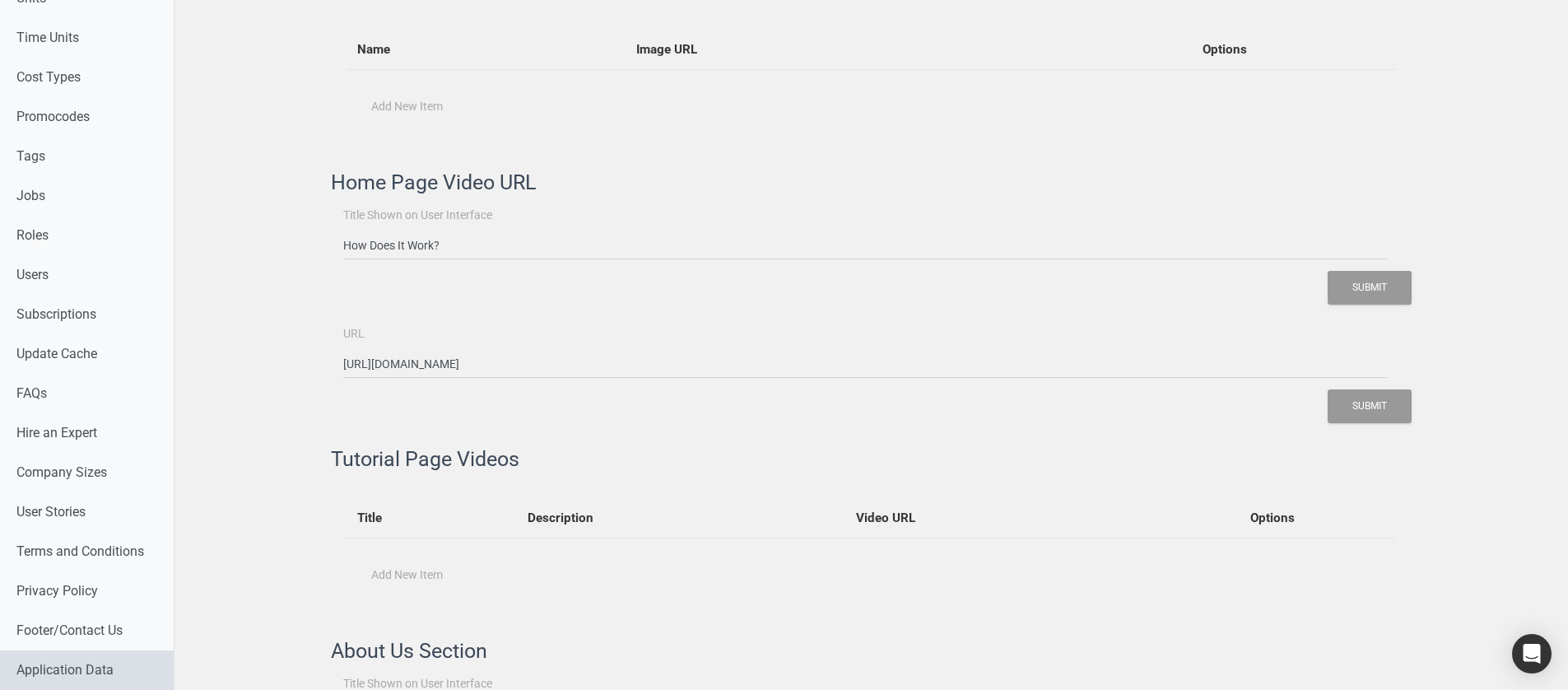
type input "From Struggle to Solution"
type input "Our aim is to support you with an accurate, reliable, and easy-to-use software …"
type input "Meet The Founder"
type input "Founded by Maria Abi Hanna, a licensed dietitian, FoodLabelMaker.com started wh…"
type input "Our Clients"
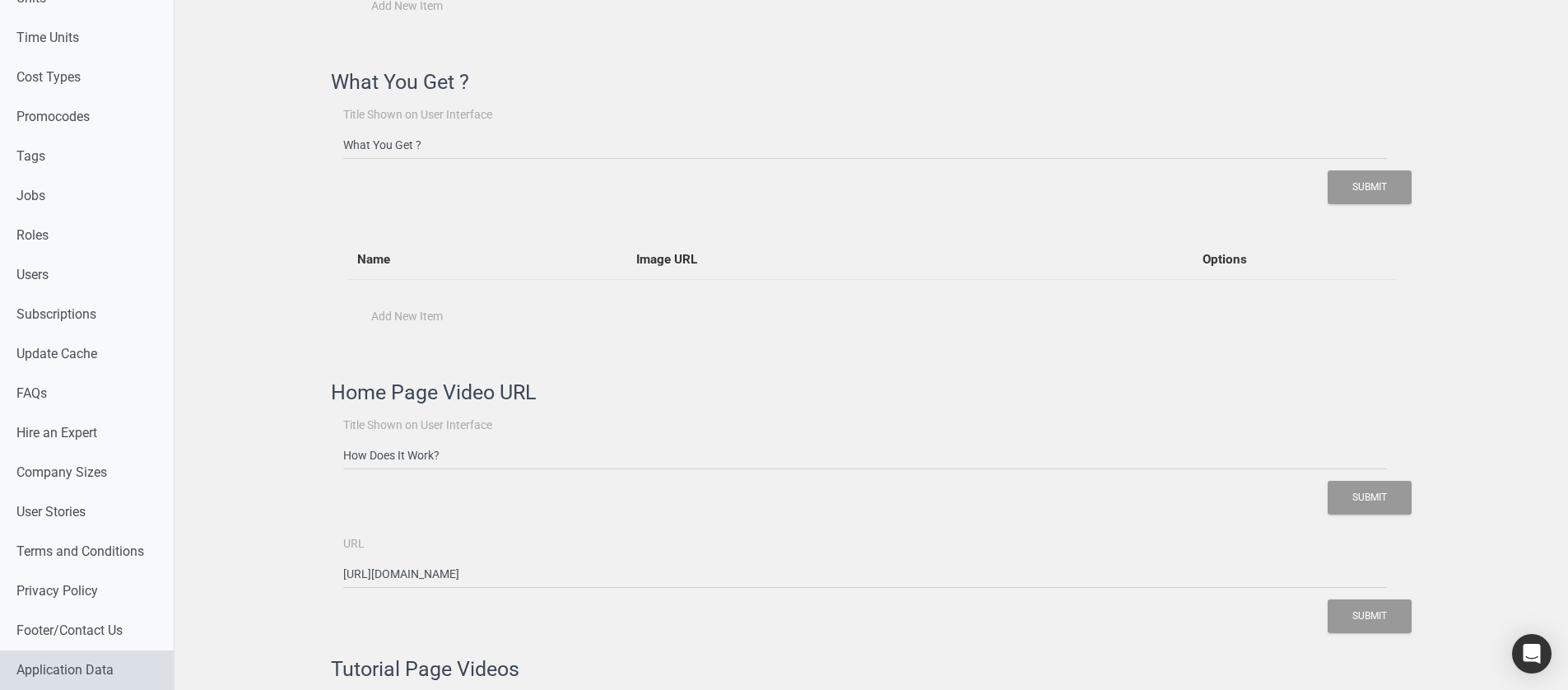
type input "About Us"
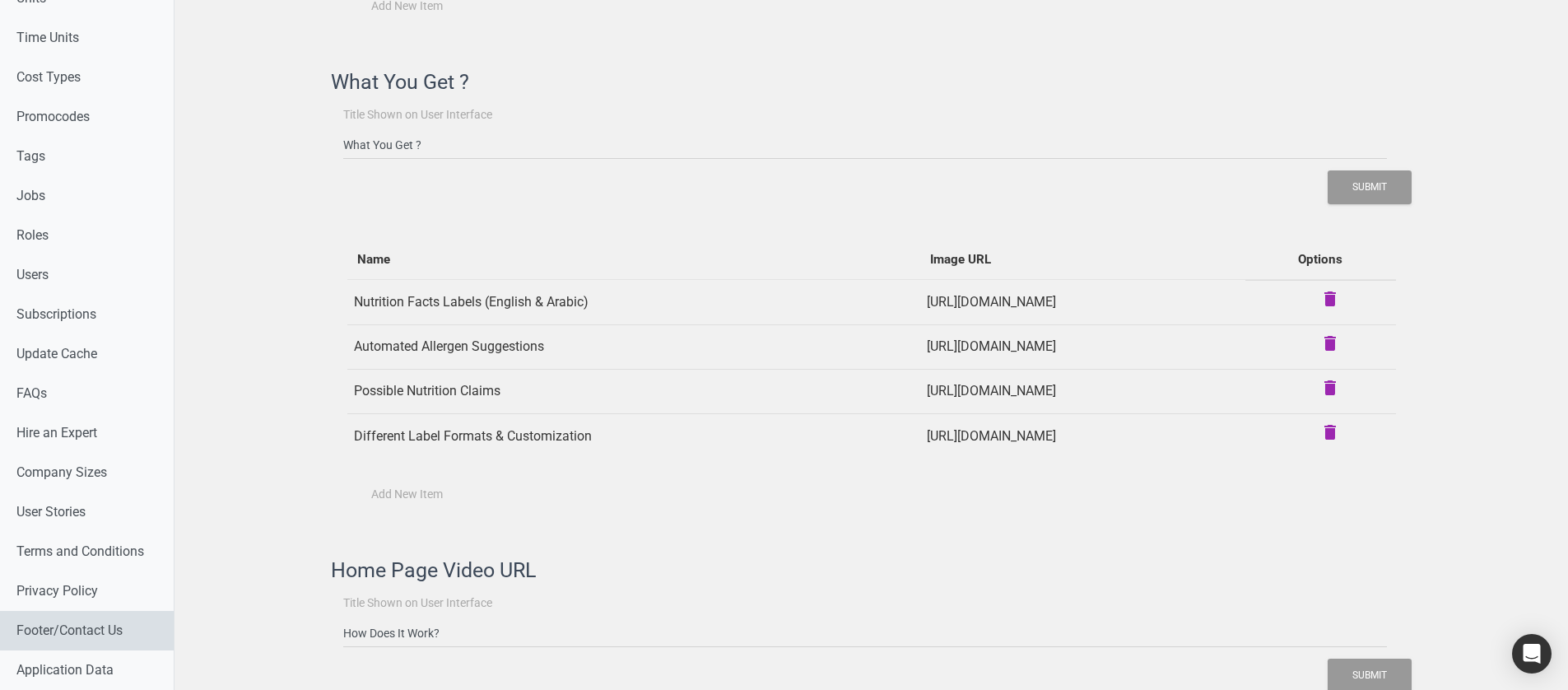
click at [94, 405] on link "Footer/Contact Us" at bounding box center [86, 630] width 173 height 40
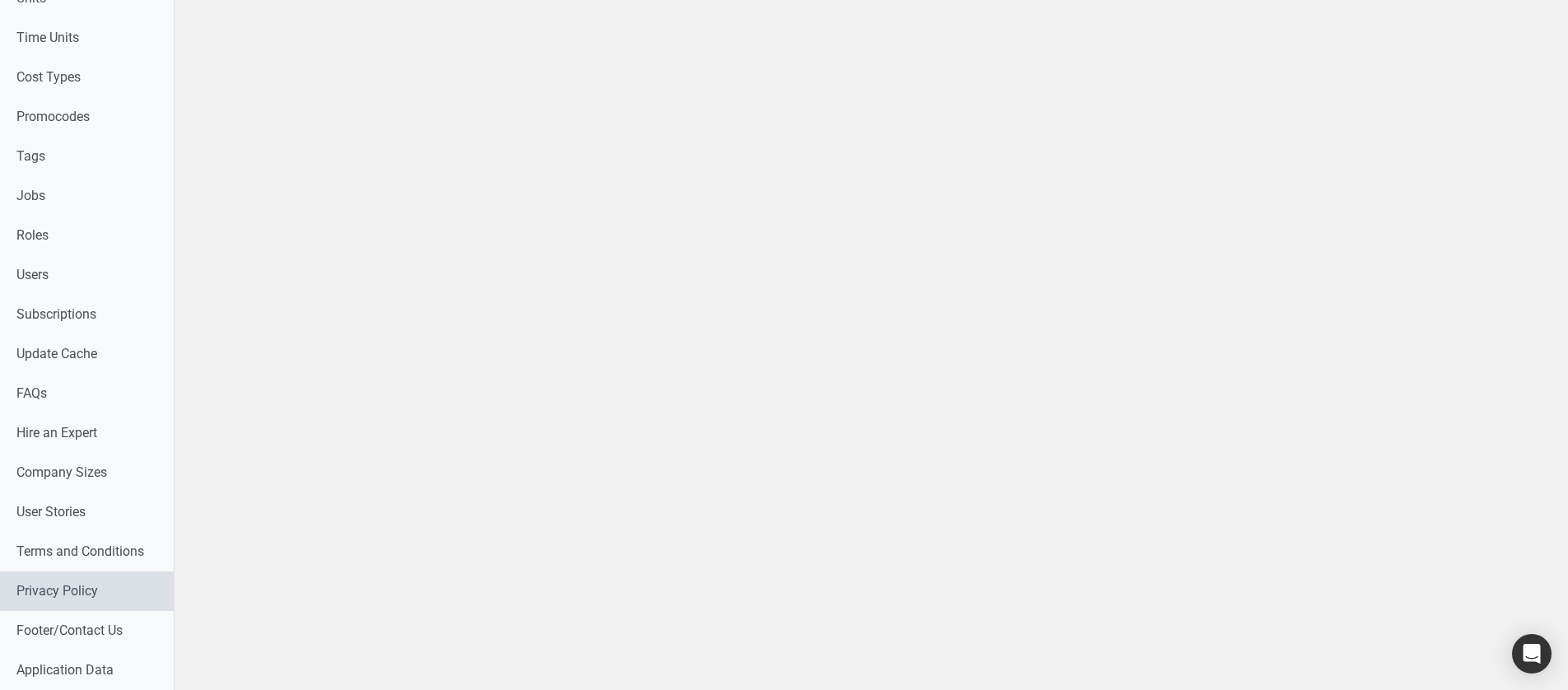
click at [91, 405] on link "Privacy Policy" at bounding box center [86, 591] width 173 height 40
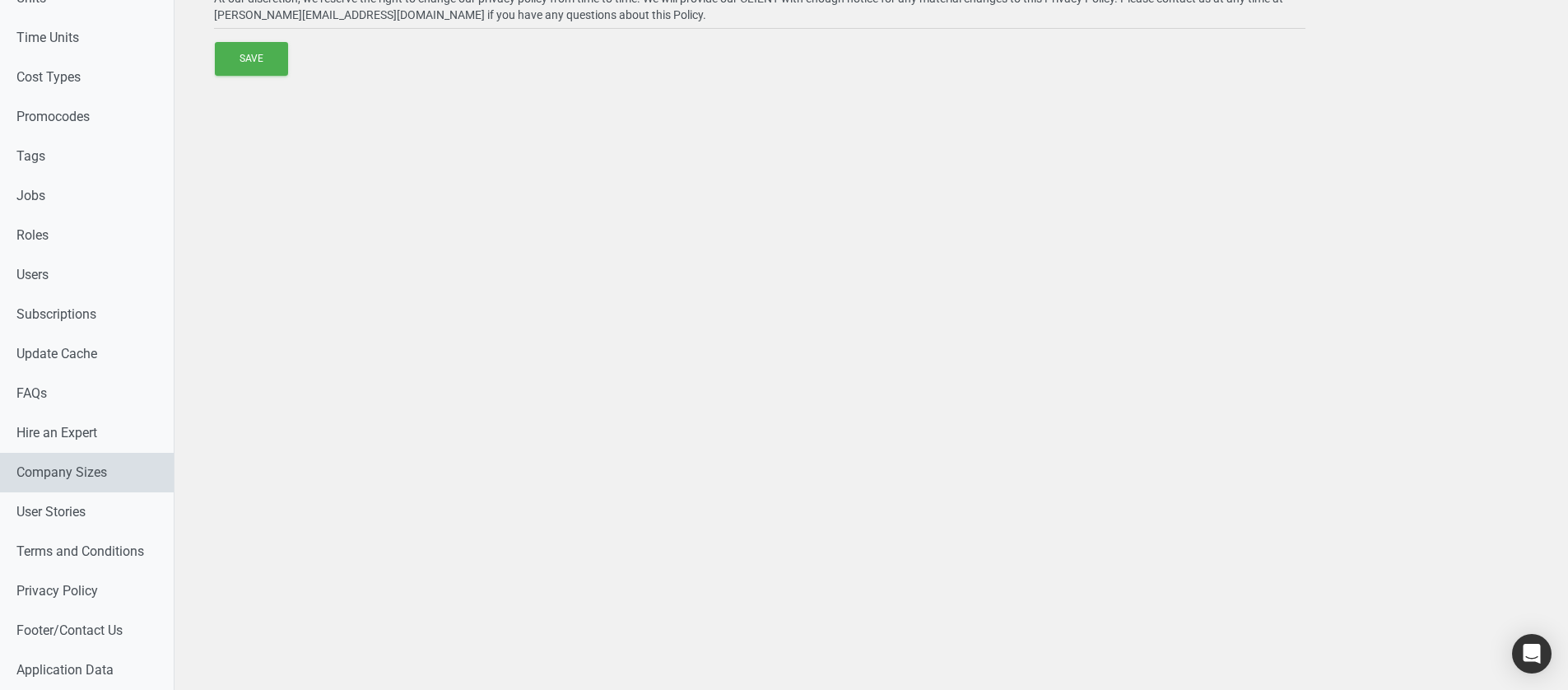
click at [88, 405] on link "Company Sizes" at bounding box center [86, 472] width 173 height 40
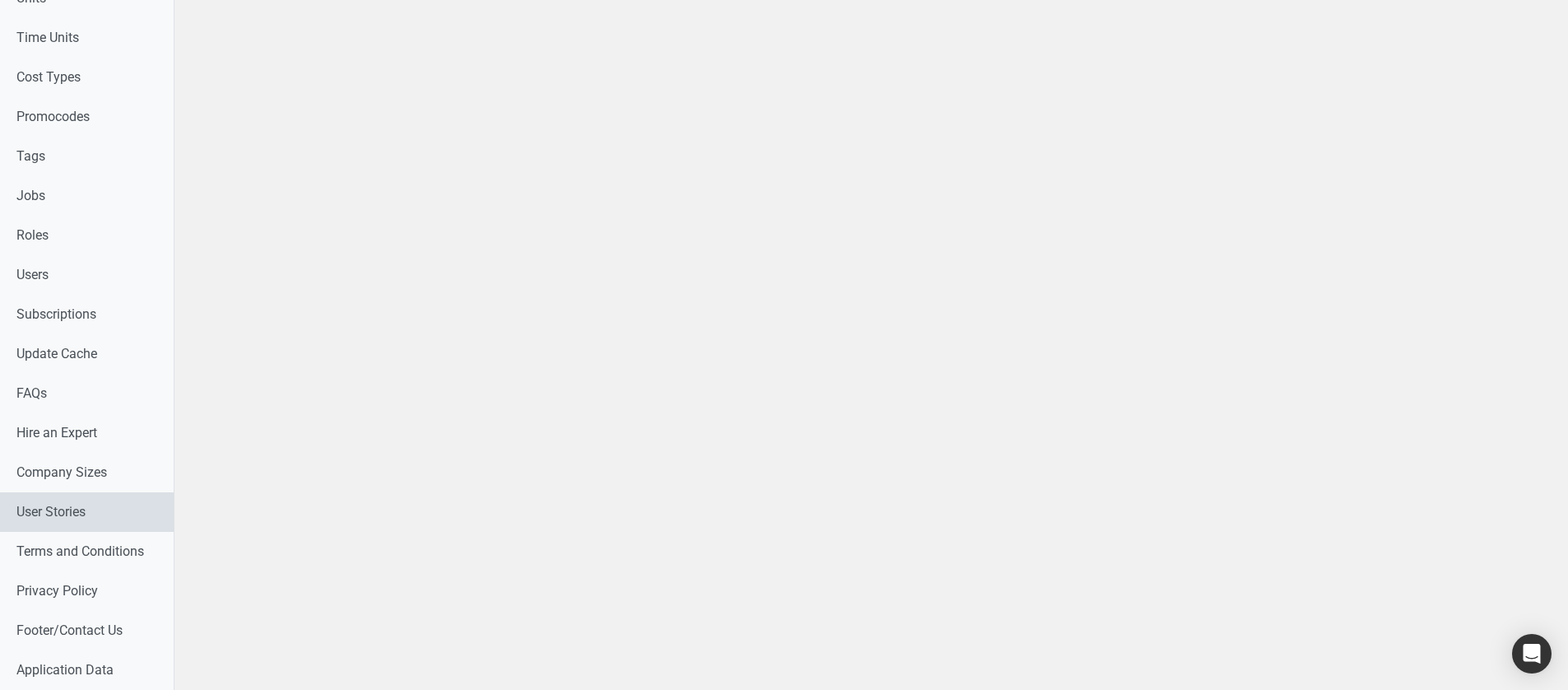
click at [88, 405] on link "User Stories" at bounding box center [86, 511] width 173 height 40
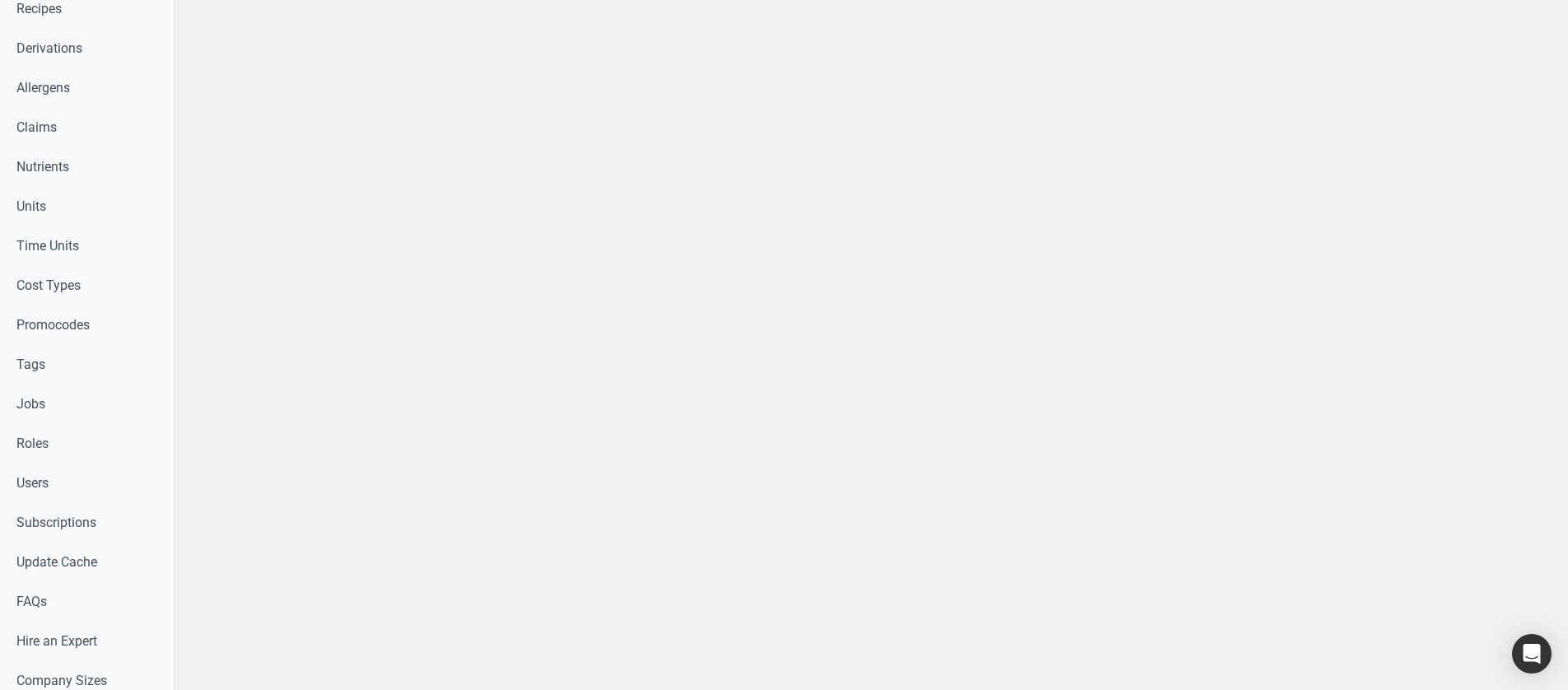
scroll to position [658, 0]
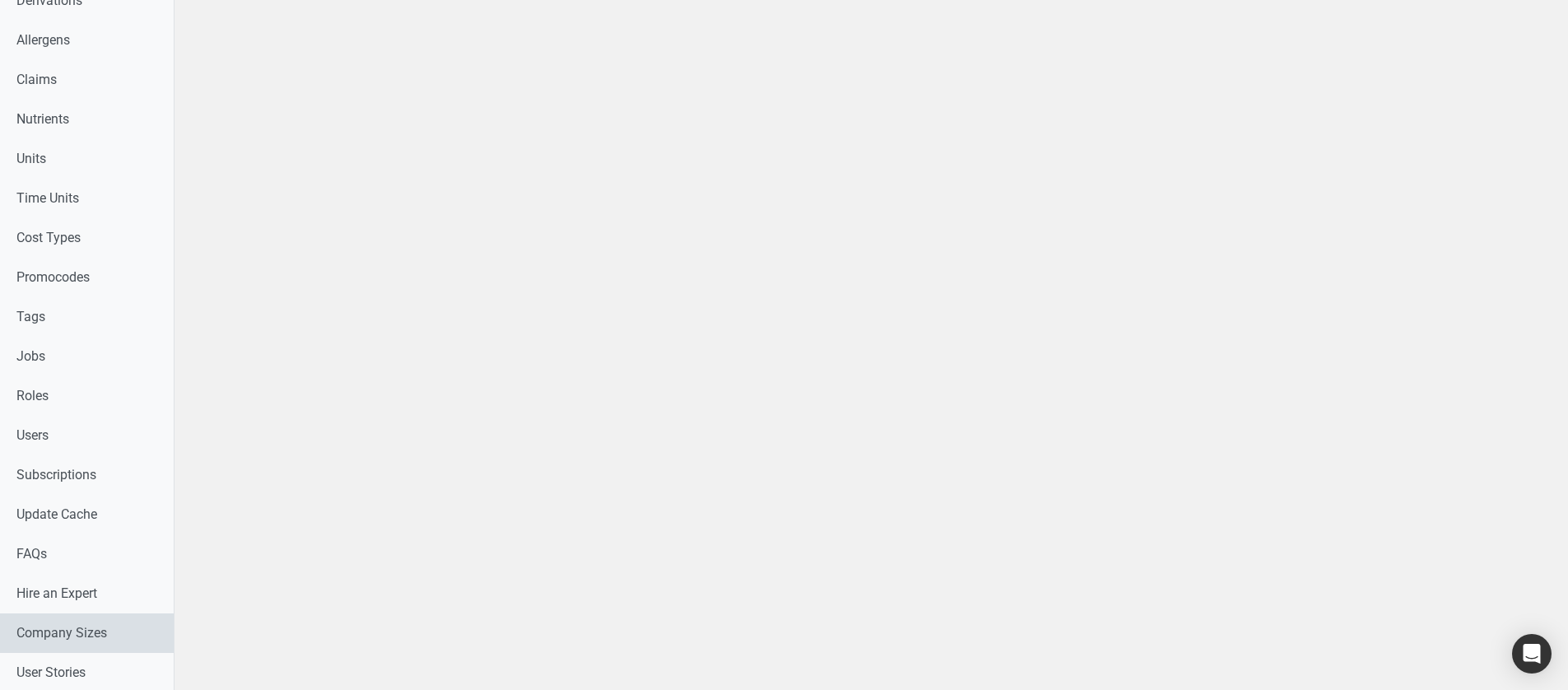
click at [83, 405] on link "Company Sizes" at bounding box center [86, 633] width 173 height 40
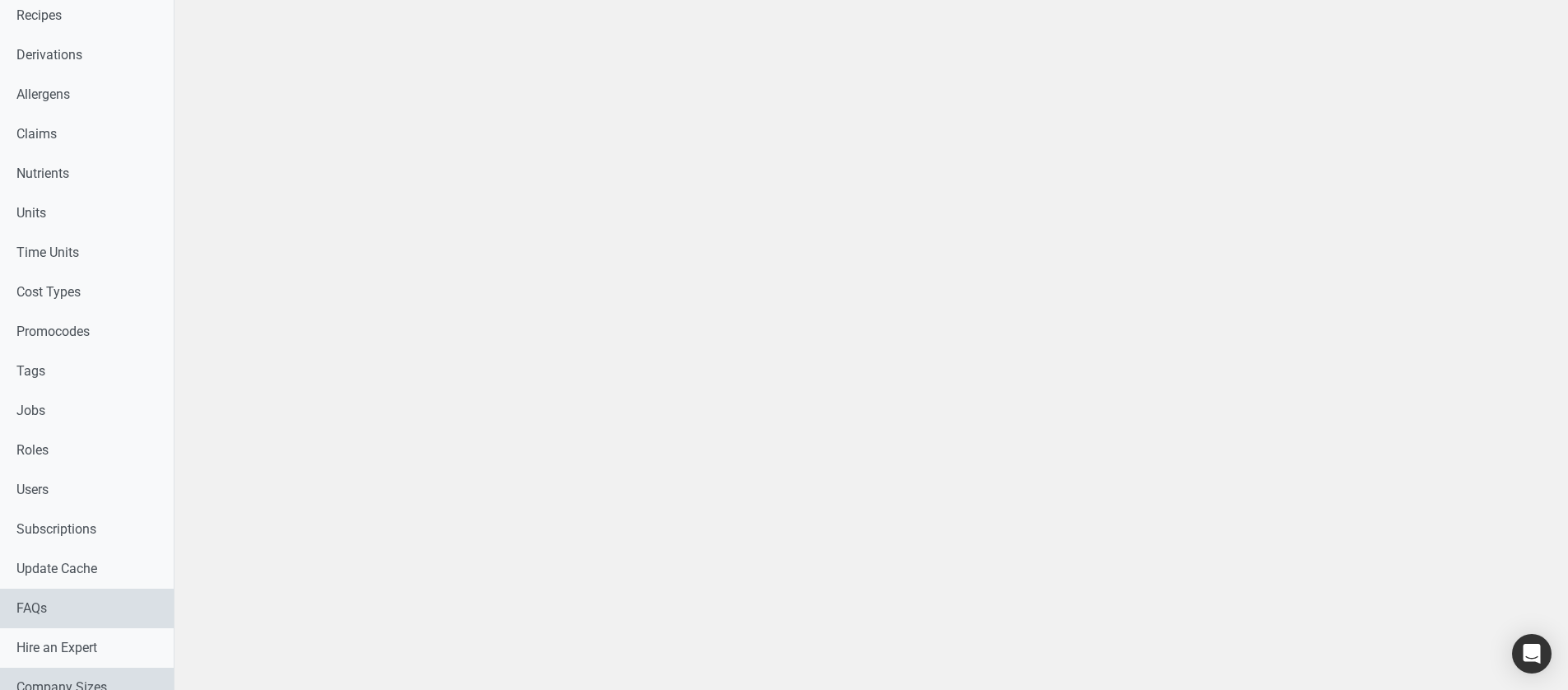
scroll to position [658, 0]
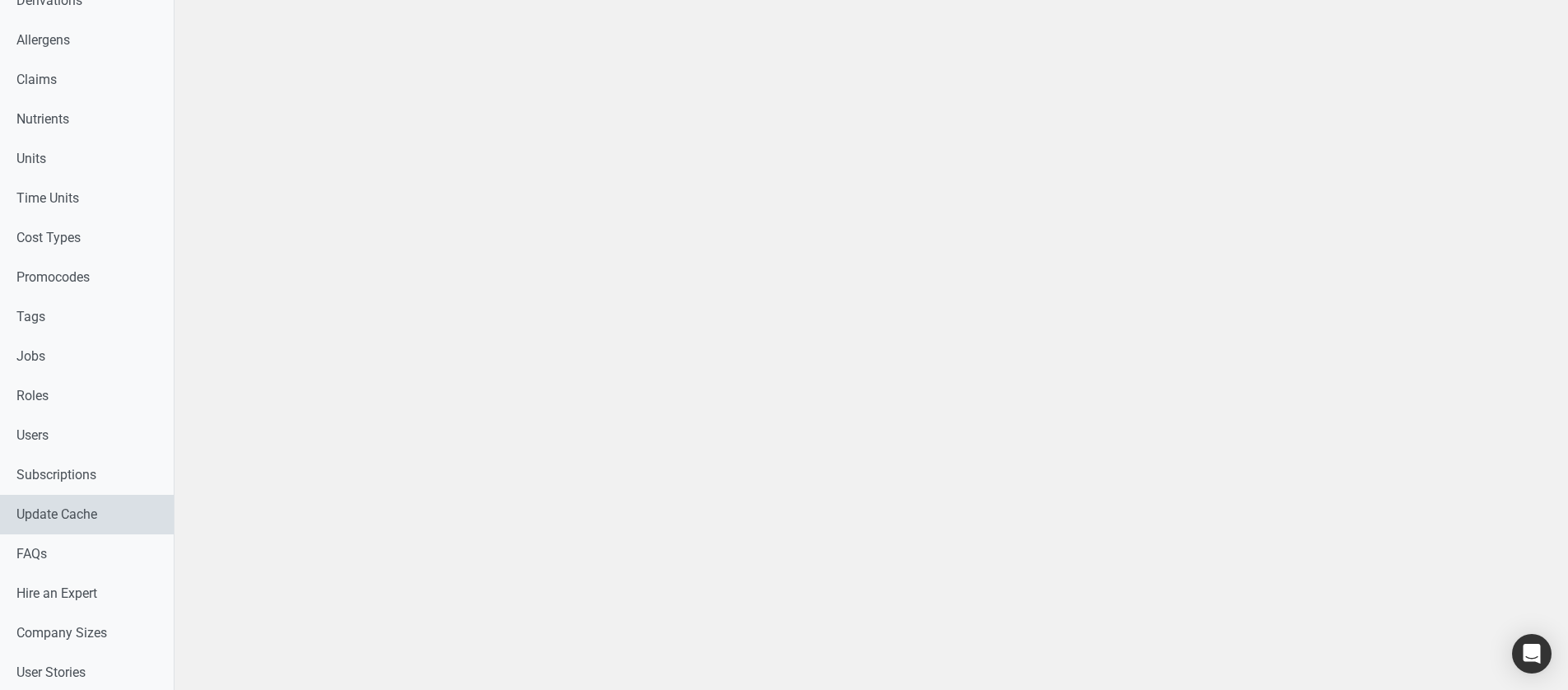
click at [96, 405] on link "Update Cache" at bounding box center [86, 514] width 173 height 40
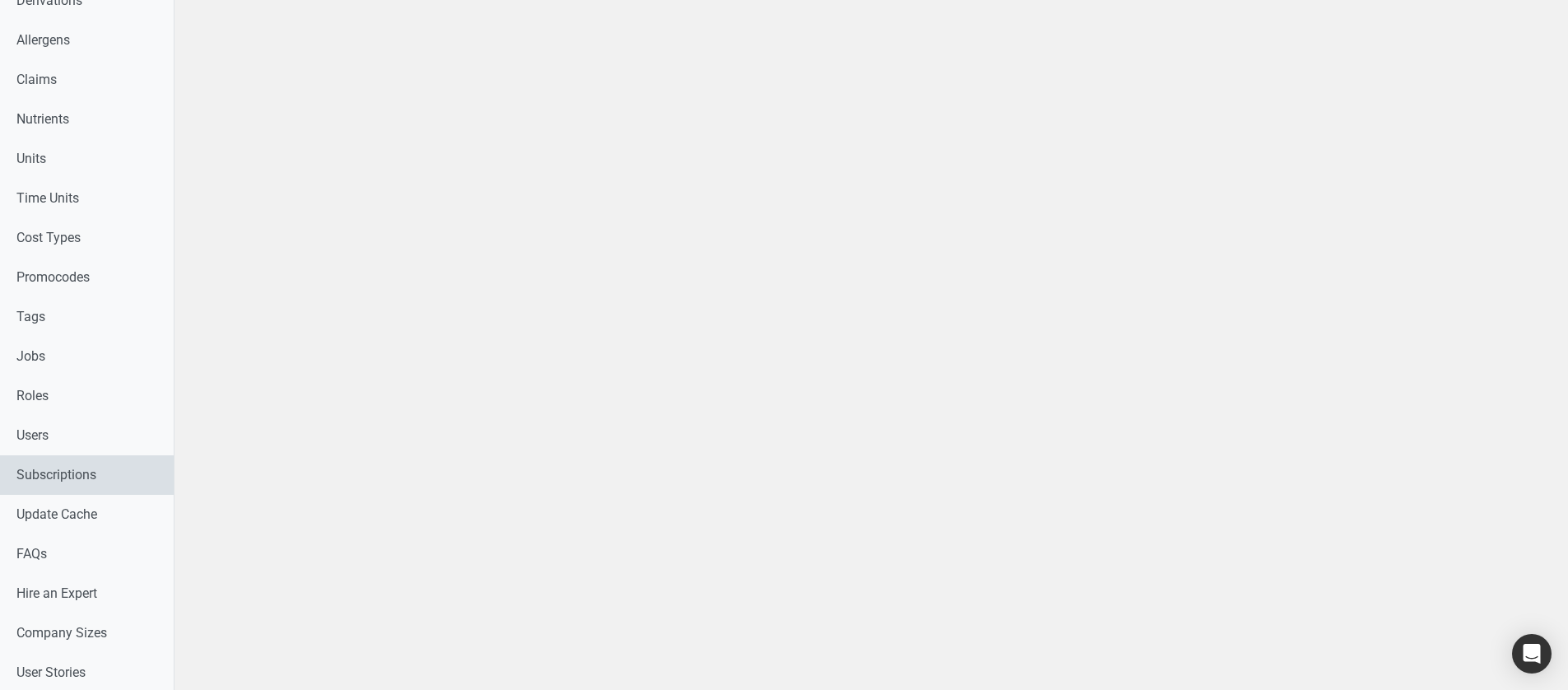
click at [84, 405] on link "Subscriptions" at bounding box center [86, 474] width 173 height 40
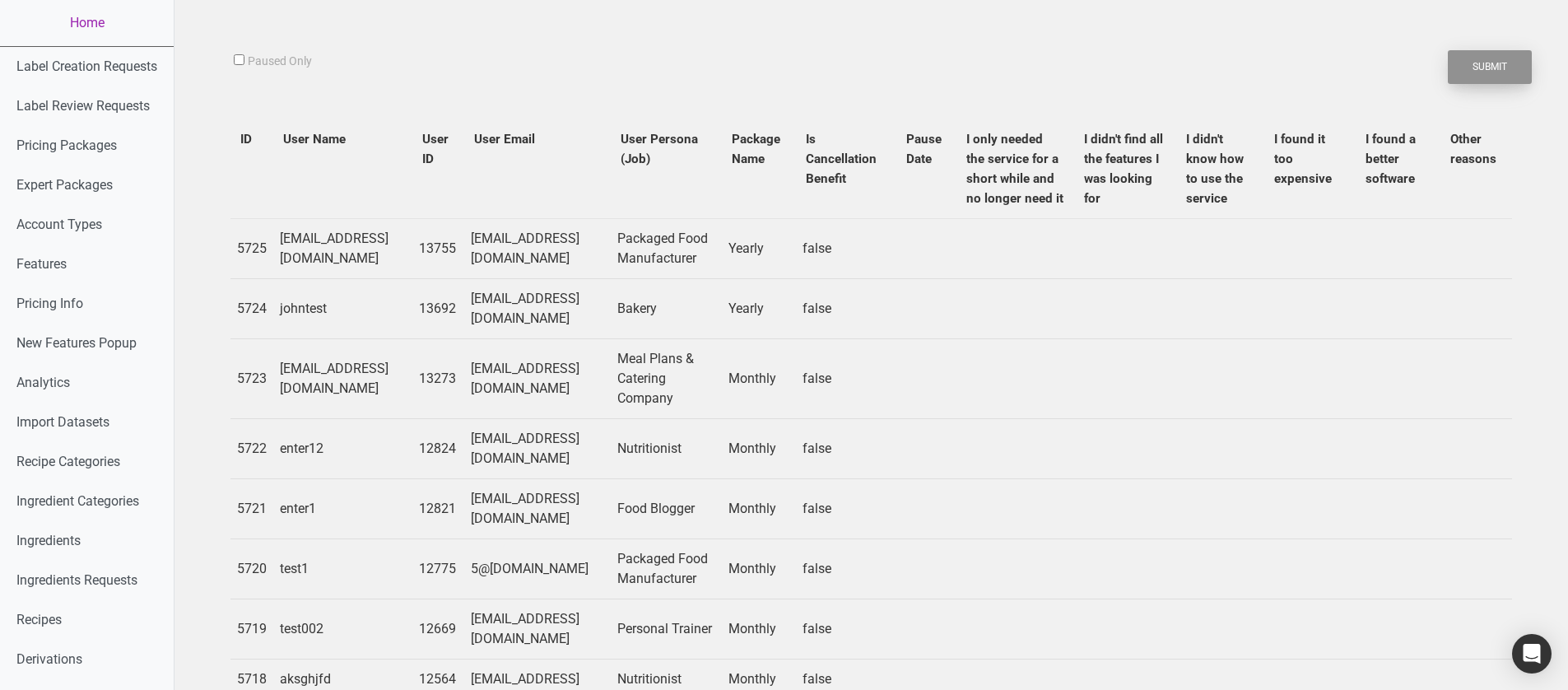
click at [1469, 64] on button "Submit" at bounding box center [1489, 67] width 84 height 33
click at [294, 63] on label "Paused Only" at bounding box center [280, 62] width 64 height 17
click at [245, 63] on input "Paused Only" at bounding box center [239, 60] width 11 height 11
click at [294, 63] on label "Paused Only" at bounding box center [280, 62] width 64 height 17
click at [245, 63] on input "Paused Only" at bounding box center [239, 60] width 11 height 11
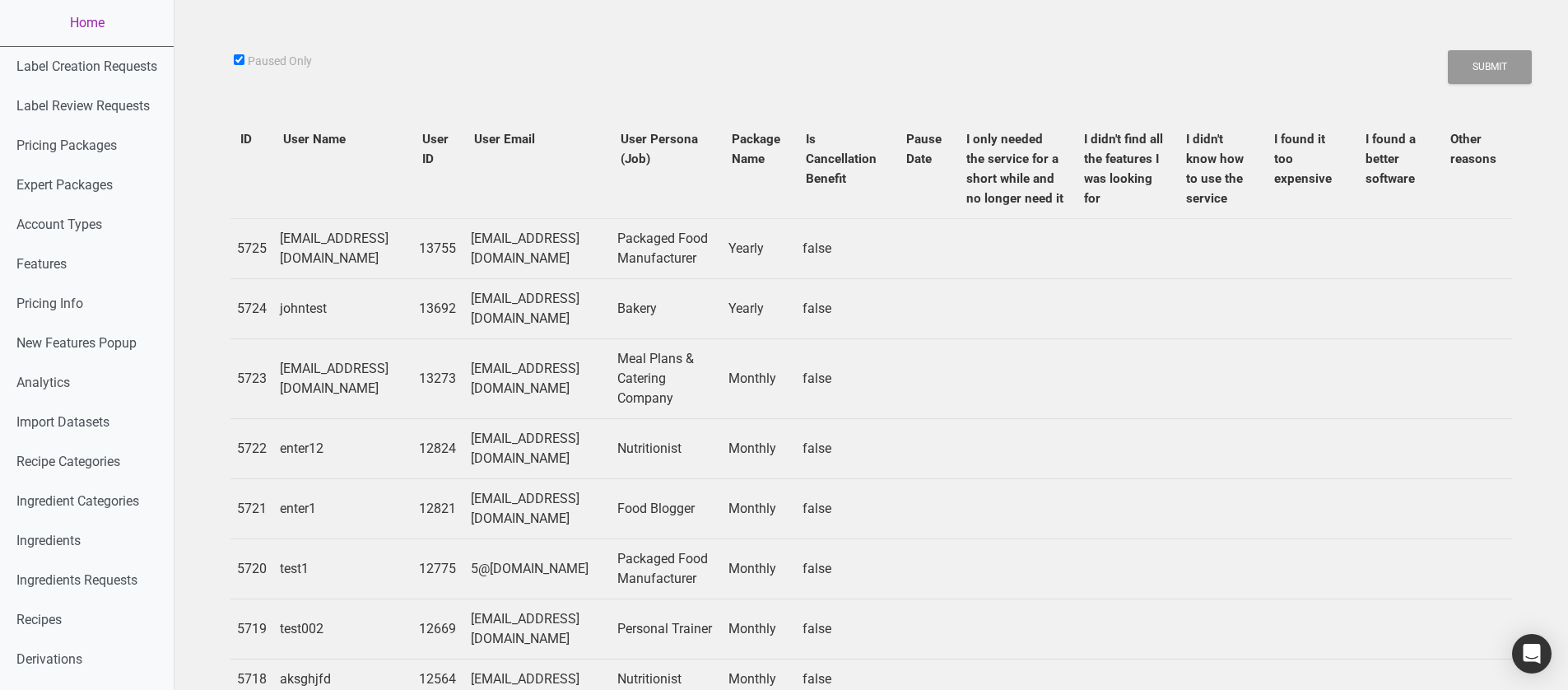
checkbox input "false"
click at [722, 279] on td "Packaged Food Manufacturer" at bounding box center [666, 249] width 111 height 60
click at [374, 279] on td "test_2025_05_09_2@test.com" at bounding box center [343, 249] width 139 height 60
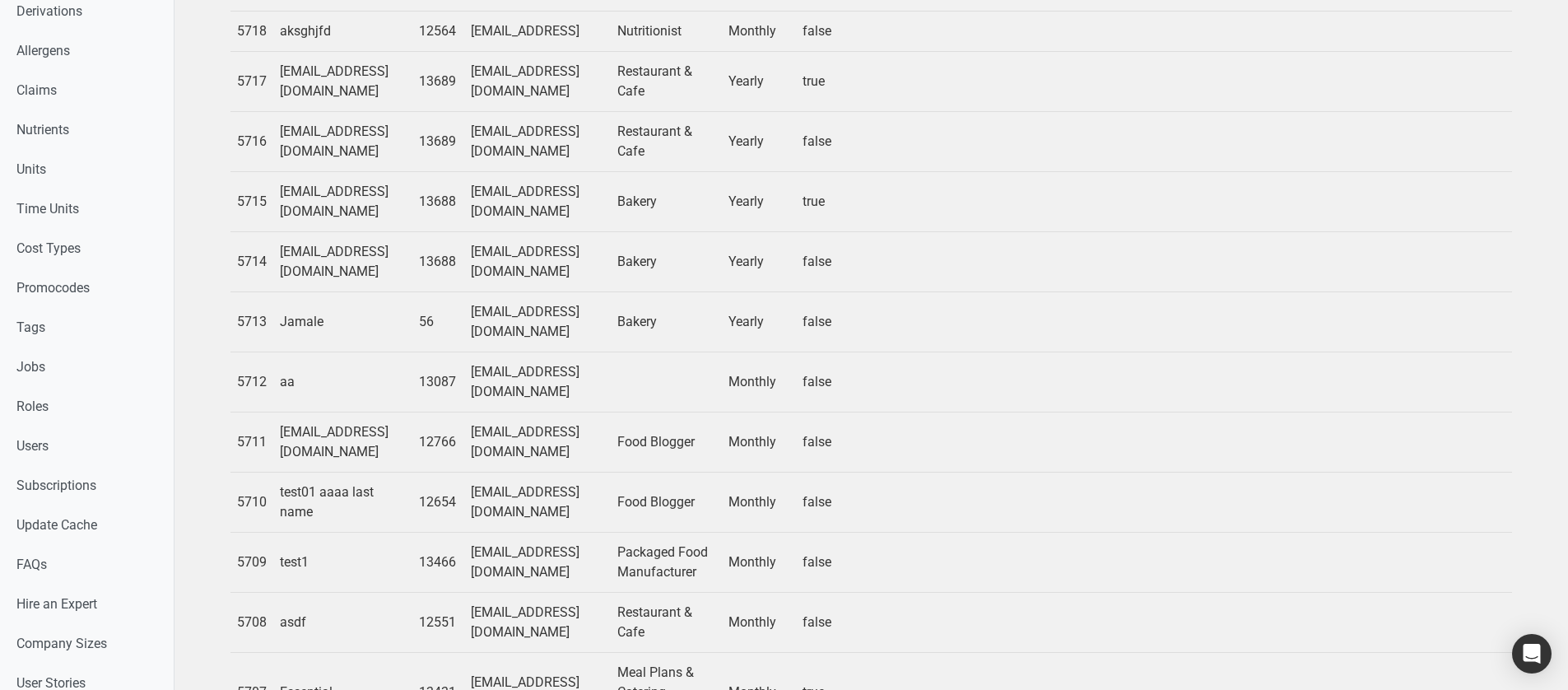
scroll to position [828, 0]
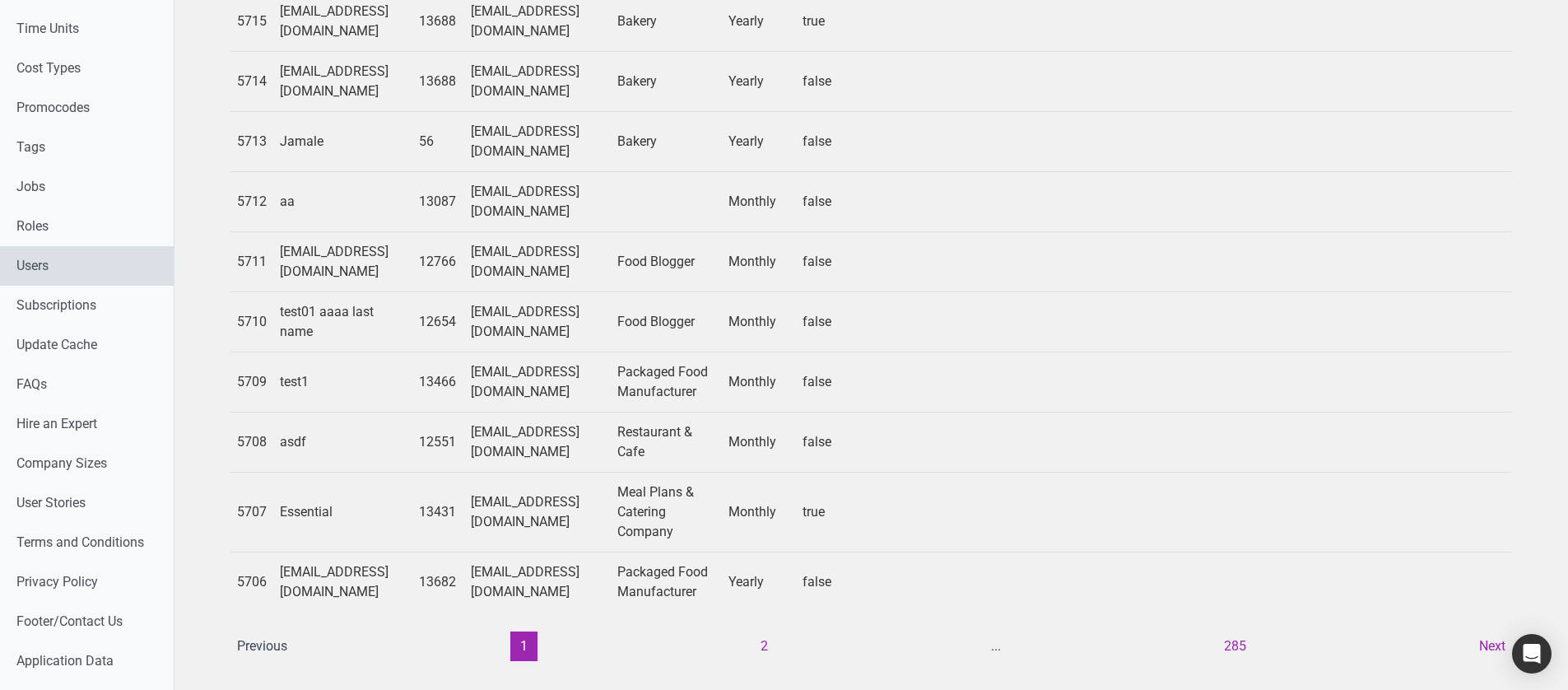
click at [106, 271] on link "Users" at bounding box center [86, 266] width 173 height 40
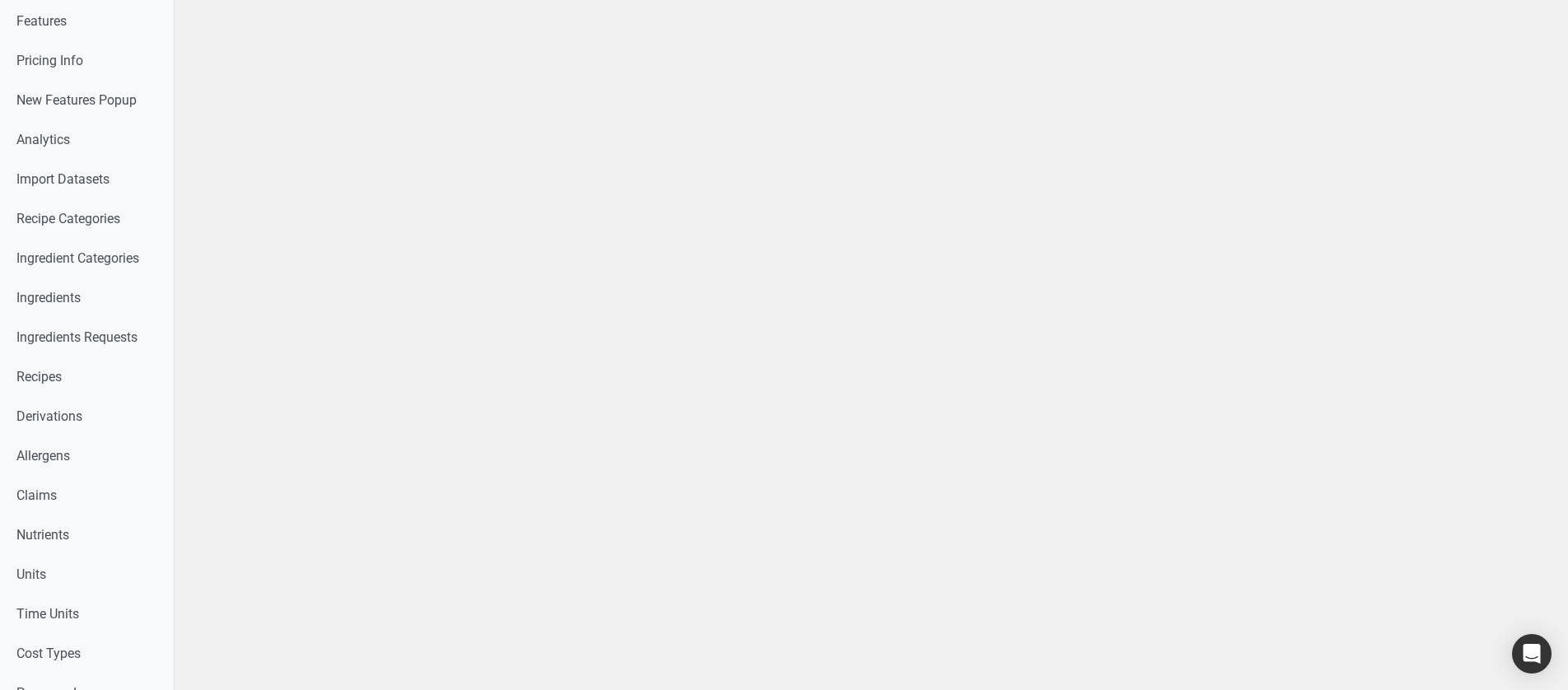
select select
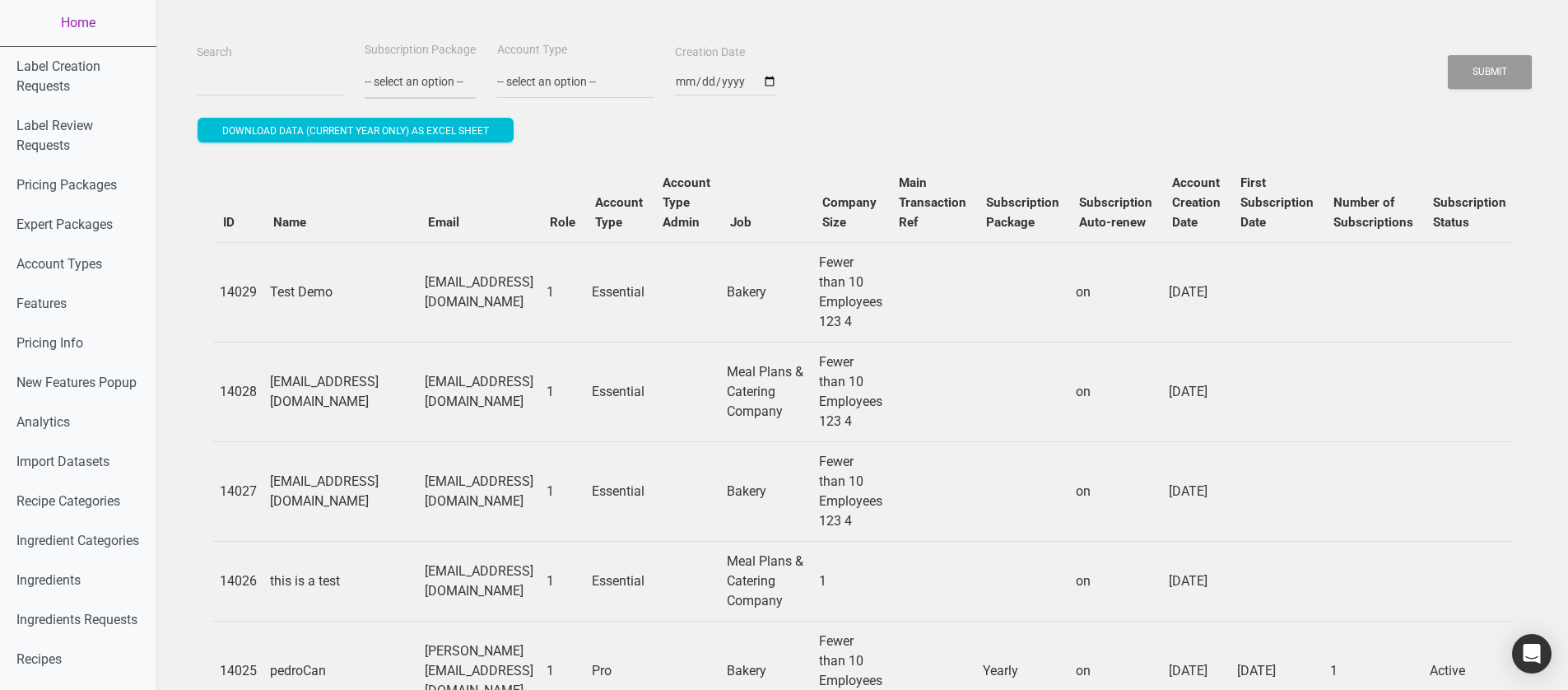
click at [427, 74] on select "-- select an option -- Monthly Yearly Quarterly Free Trial" at bounding box center [420, 82] width 111 height 33
select select "2"
click at [364, 65] on select "-- select an option -- Monthly Yearly Quarterly Free Trial" at bounding box center [420, 82] width 111 height 33
click at [1501, 72] on button "Submit" at bounding box center [1489, 72] width 84 height 33
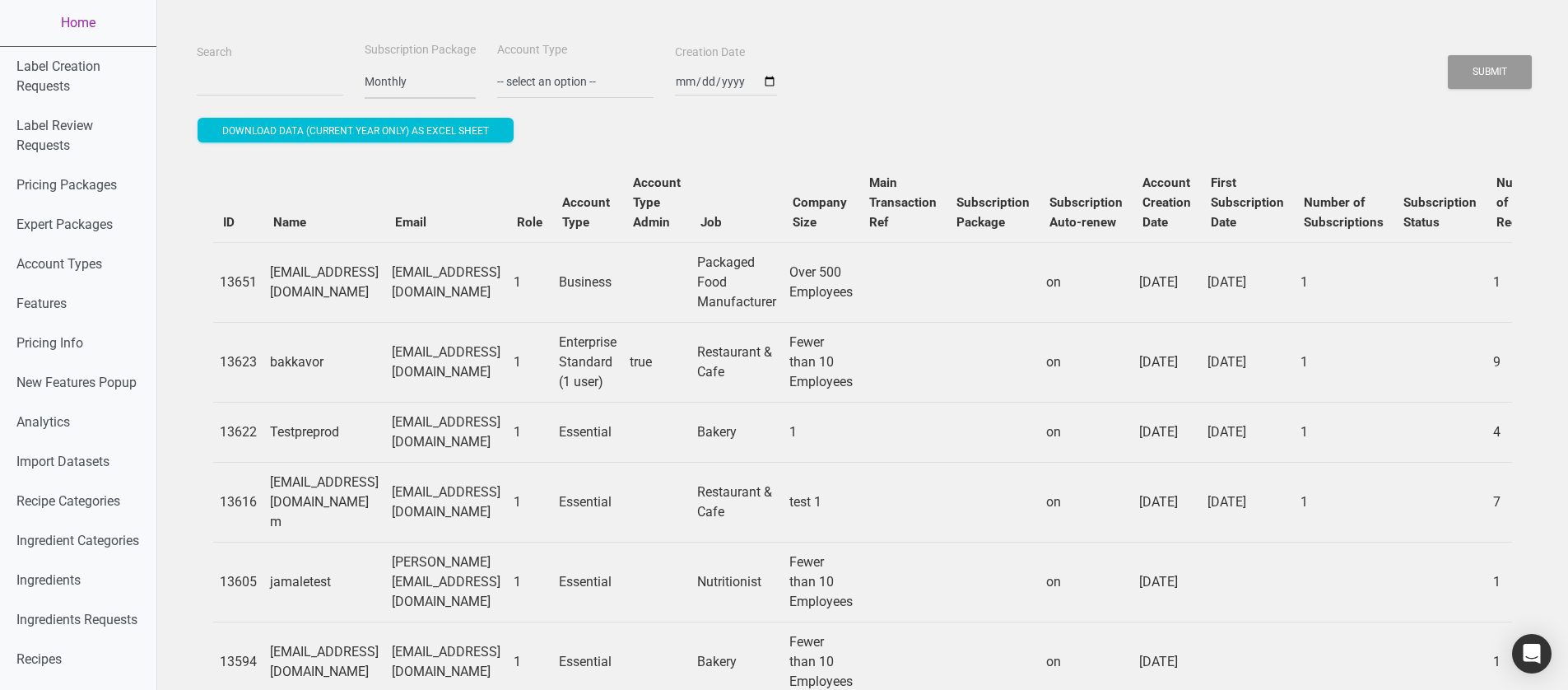
click at [429, 77] on select "-- select an option -- Monthly Yearly Quarterly Free Trial" at bounding box center [420, 82] width 111 height 33
select select
click at [364, 65] on select "-- select an option -- Monthly Yearly Quarterly Free Trial" at bounding box center [420, 82] width 111 height 33
click at [1506, 77] on button "Submit" at bounding box center [1489, 72] width 84 height 33
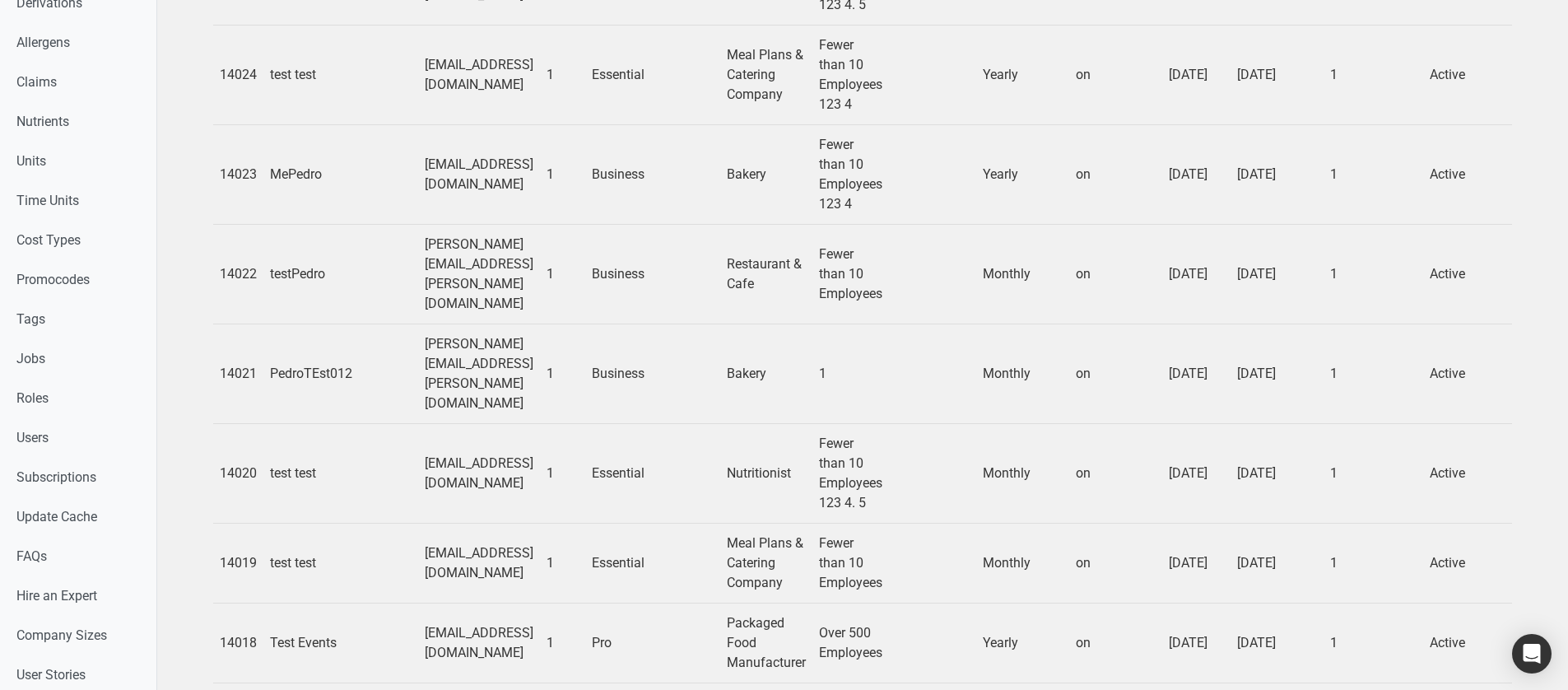
scroll to position [741, 0]
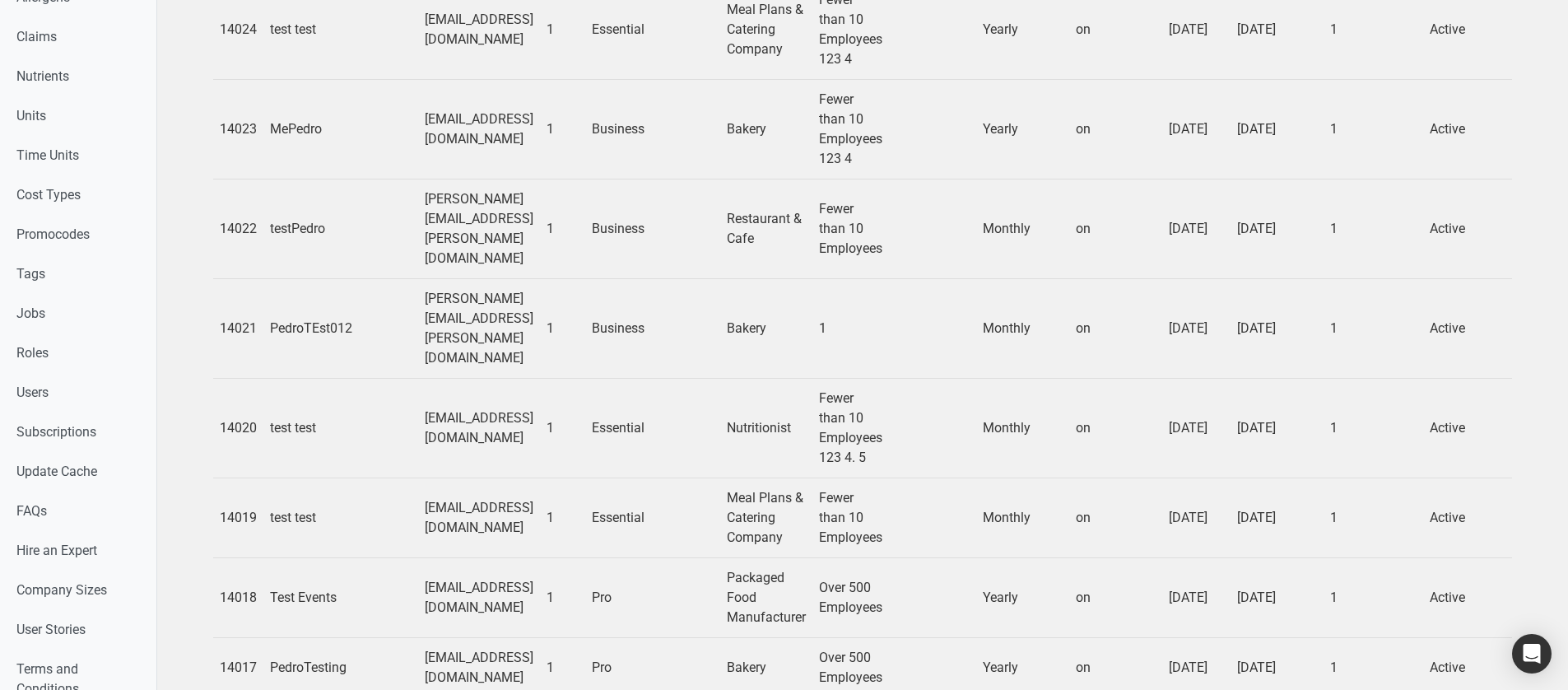
click at [454, 292] on td "pedro@pedro.pt" at bounding box center [479, 327] width 121 height 99
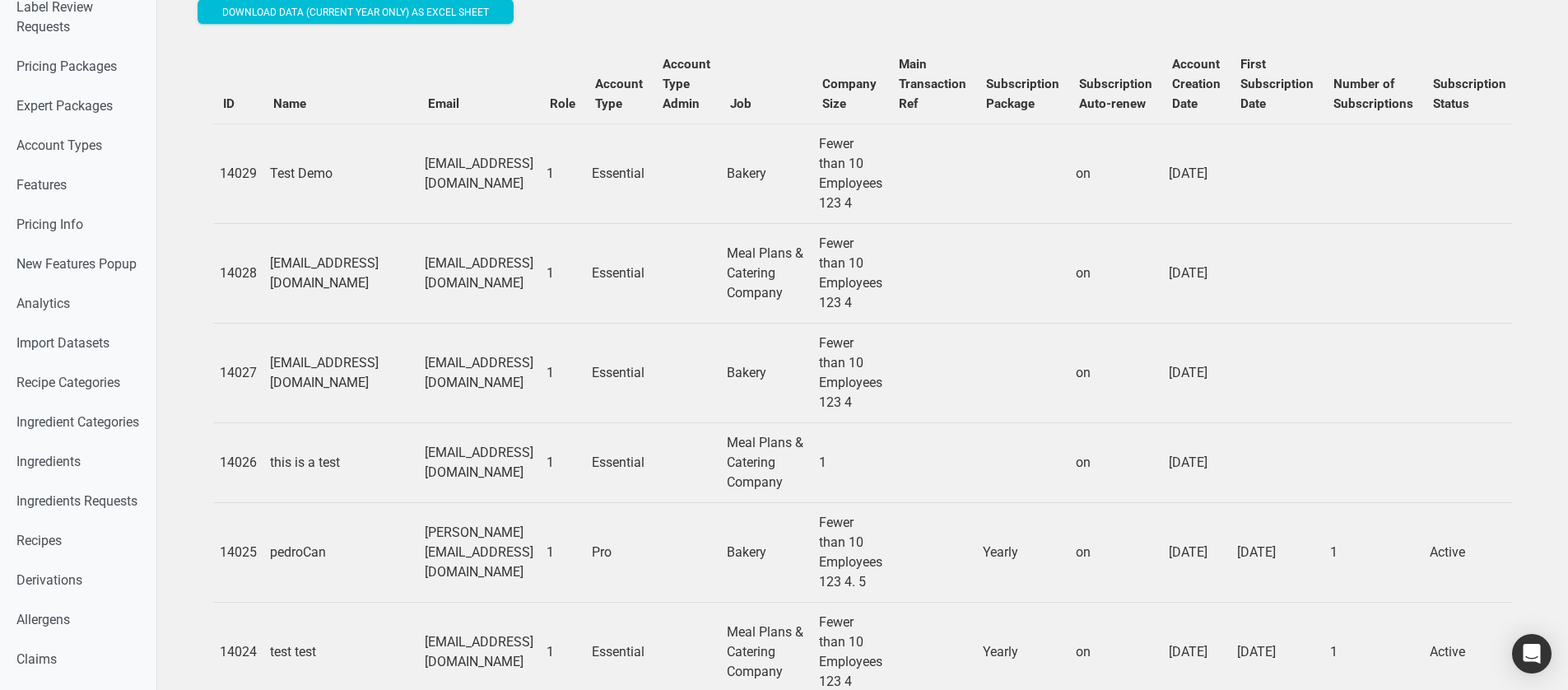
scroll to position [0, 0]
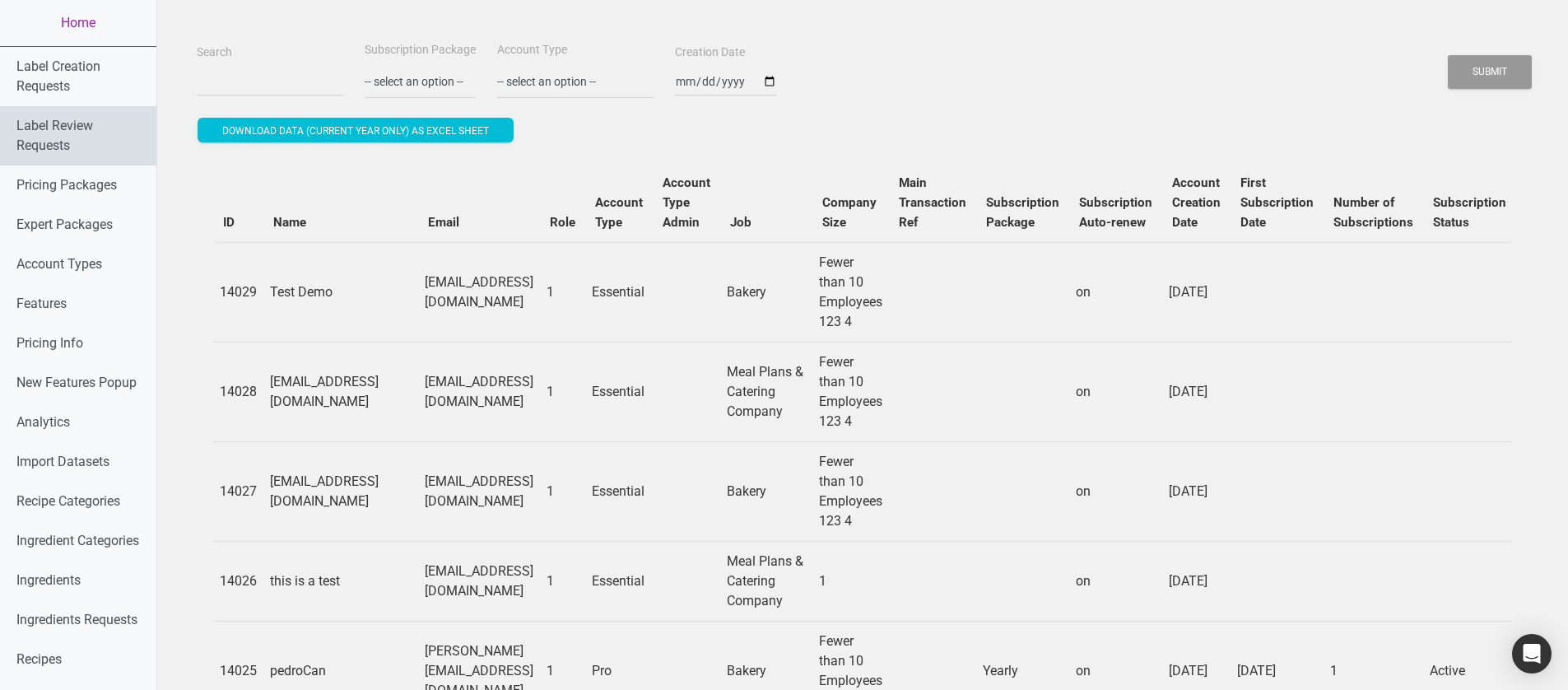
click at [46, 119] on link "Label Review Requests" at bounding box center [78, 136] width 157 height 59
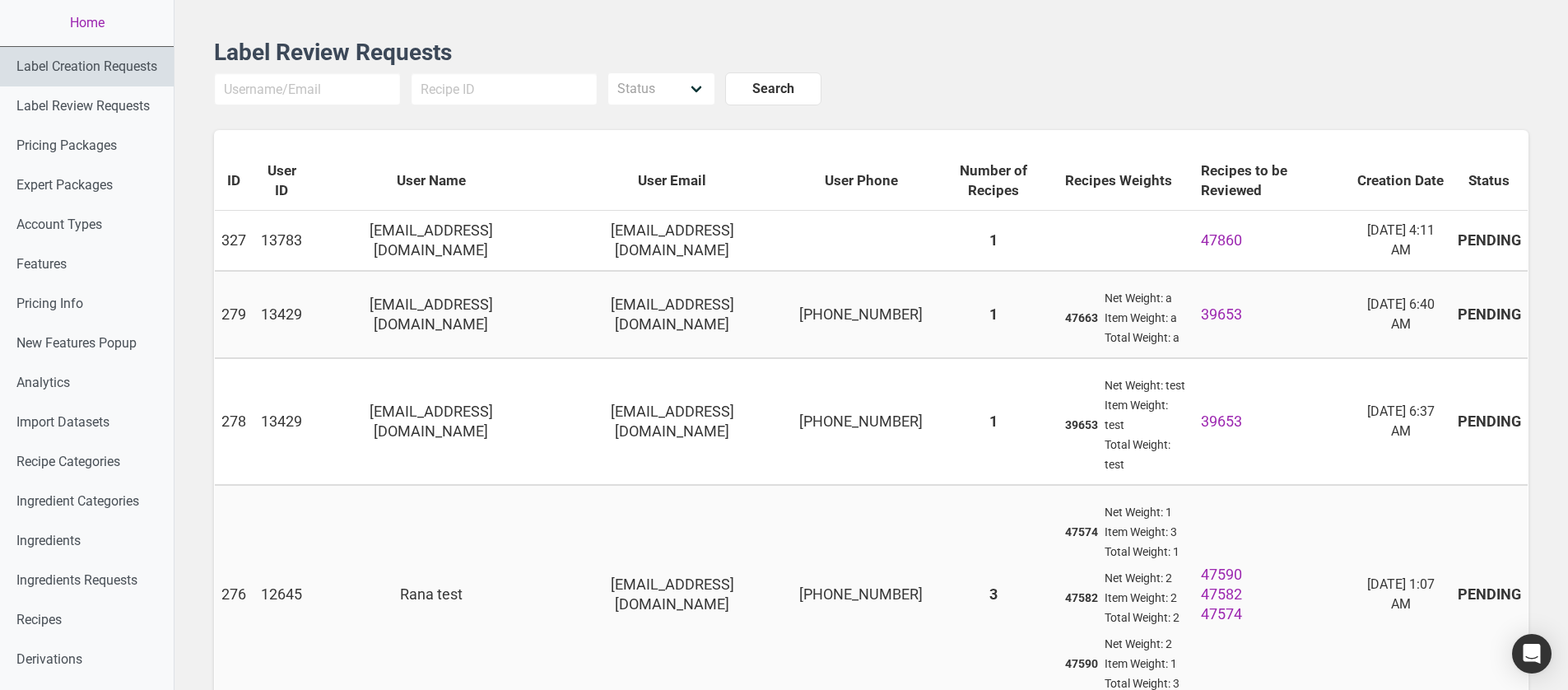
click at [136, 70] on link "Label Creation Requests" at bounding box center [86, 66] width 173 height 40
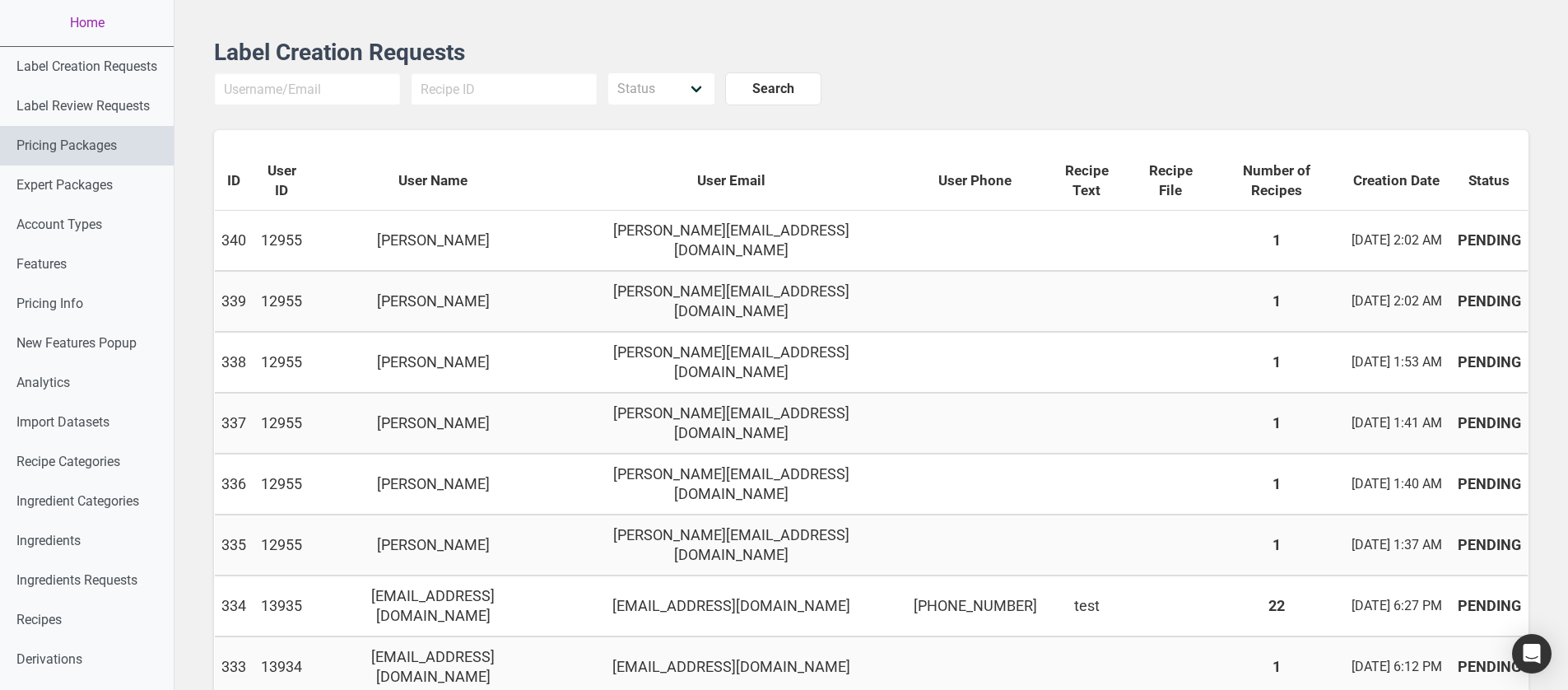
click at [116, 165] on link "Pricing Packages" at bounding box center [86, 145] width 173 height 40
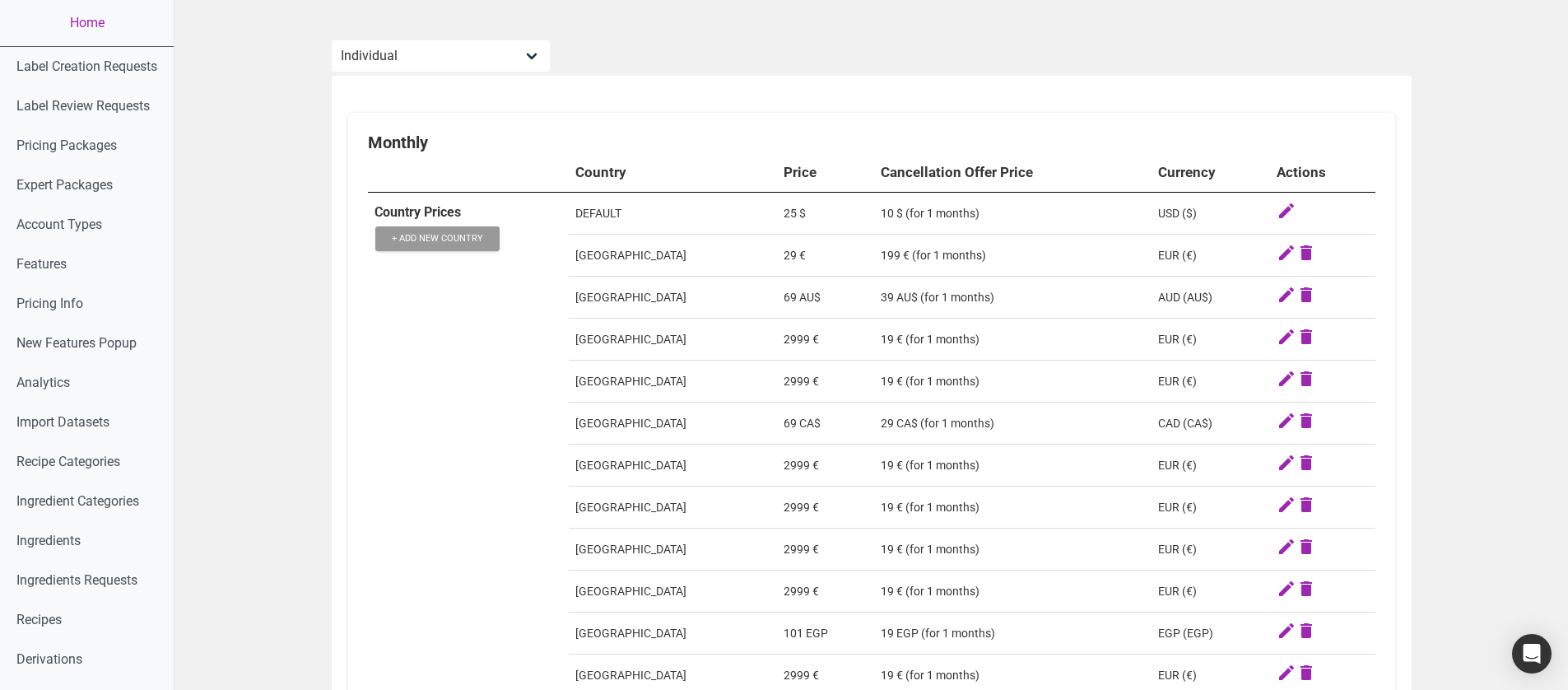
click at [1286, 222] on icon at bounding box center [1286, 212] width 19 height 23
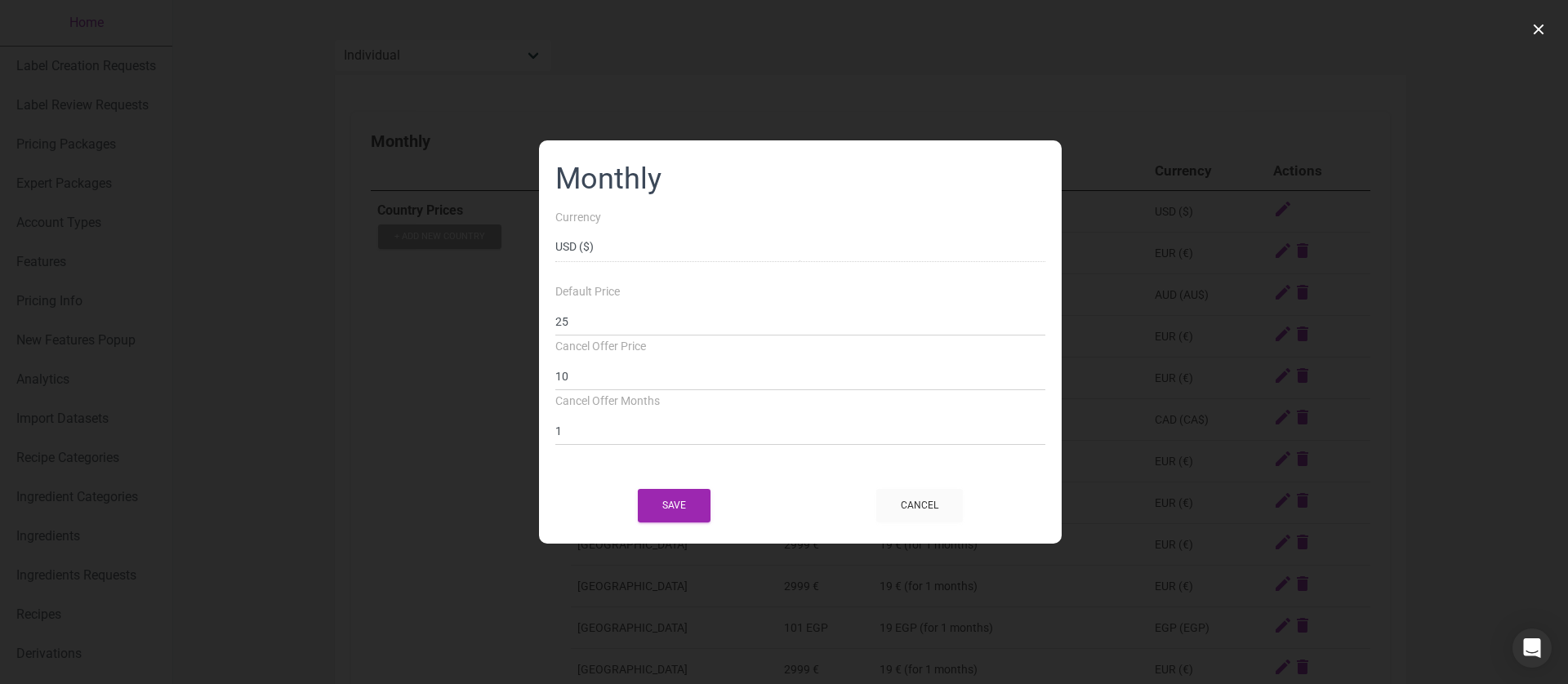
click at [1132, 215] on div at bounding box center [784, 342] width 1568 height 684
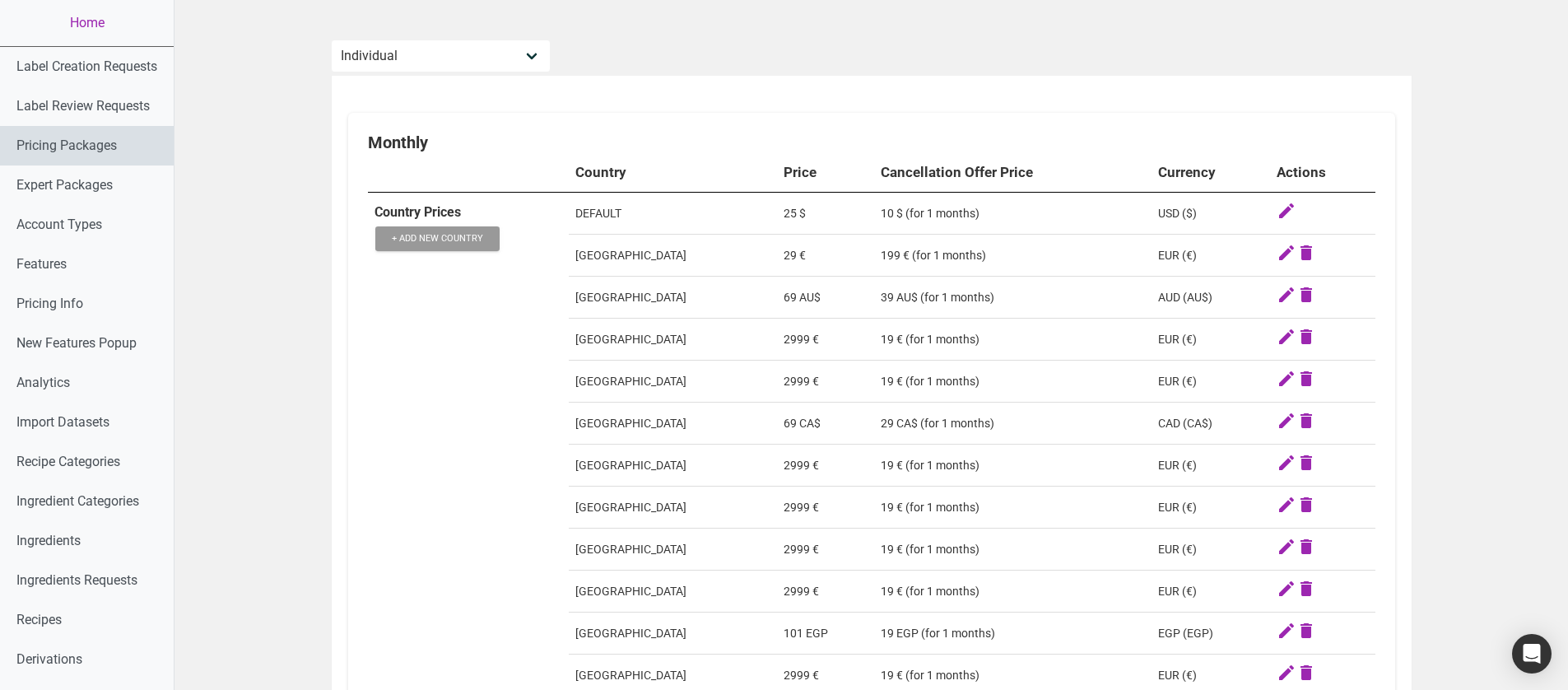
click at [106, 162] on link "Pricing Packages" at bounding box center [86, 145] width 173 height 40
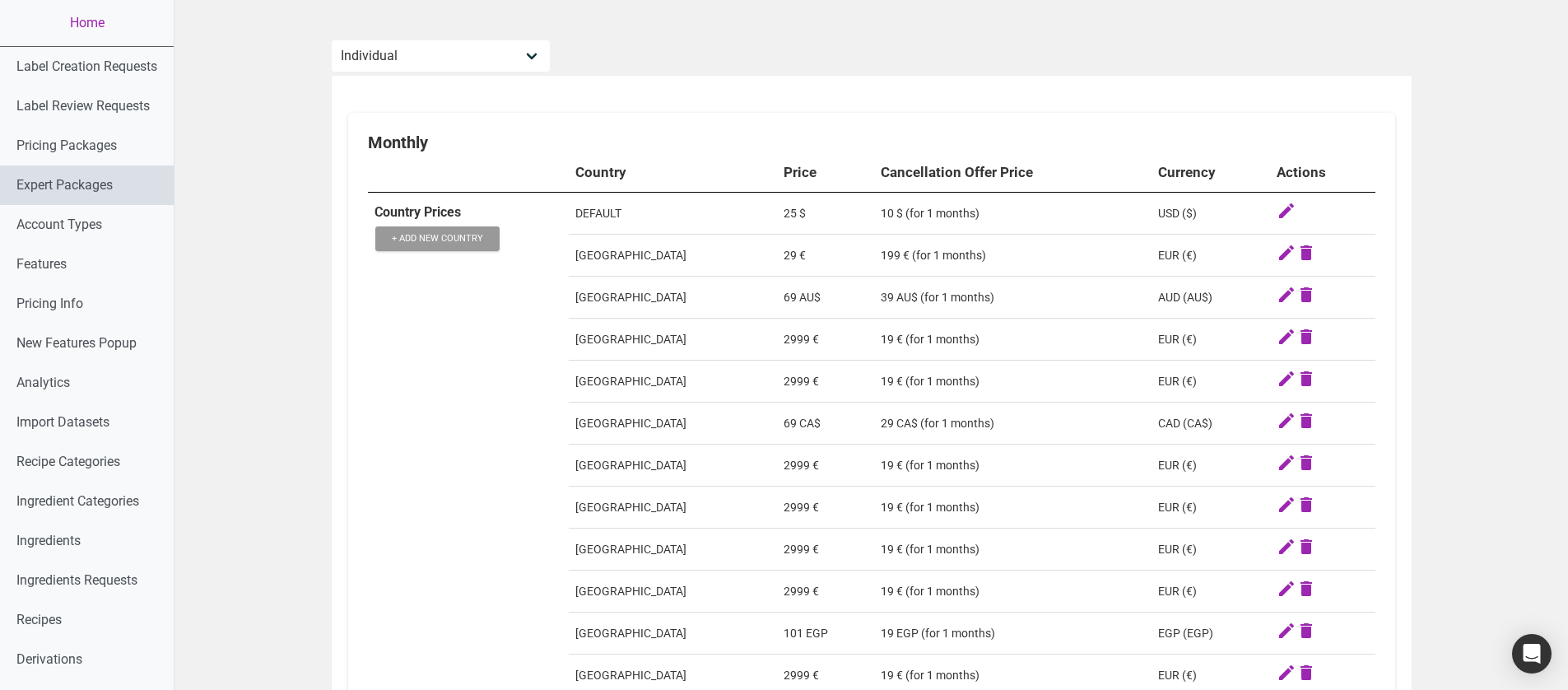
click at [118, 181] on link "Expert Packages" at bounding box center [86, 185] width 173 height 40
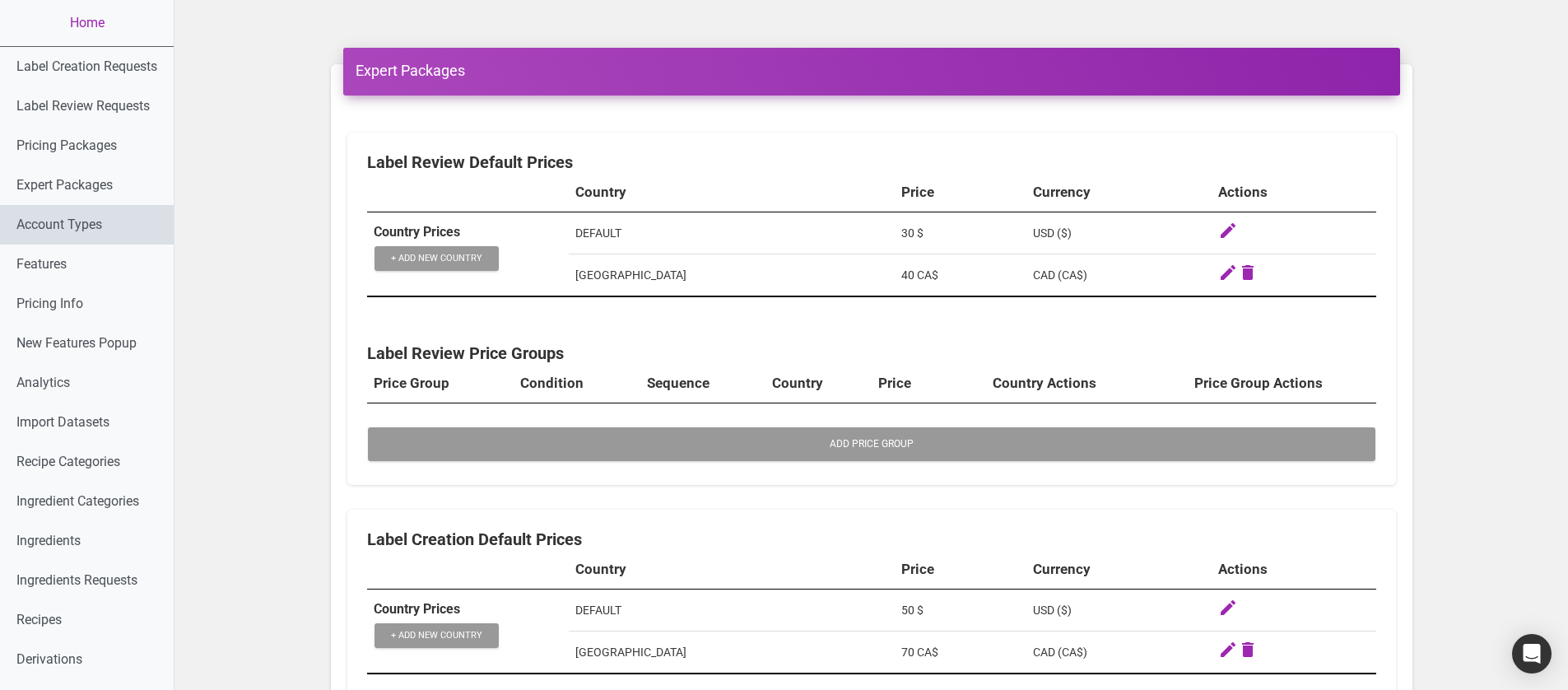
click at [105, 236] on link "Account Types" at bounding box center [86, 224] width 173 height 40
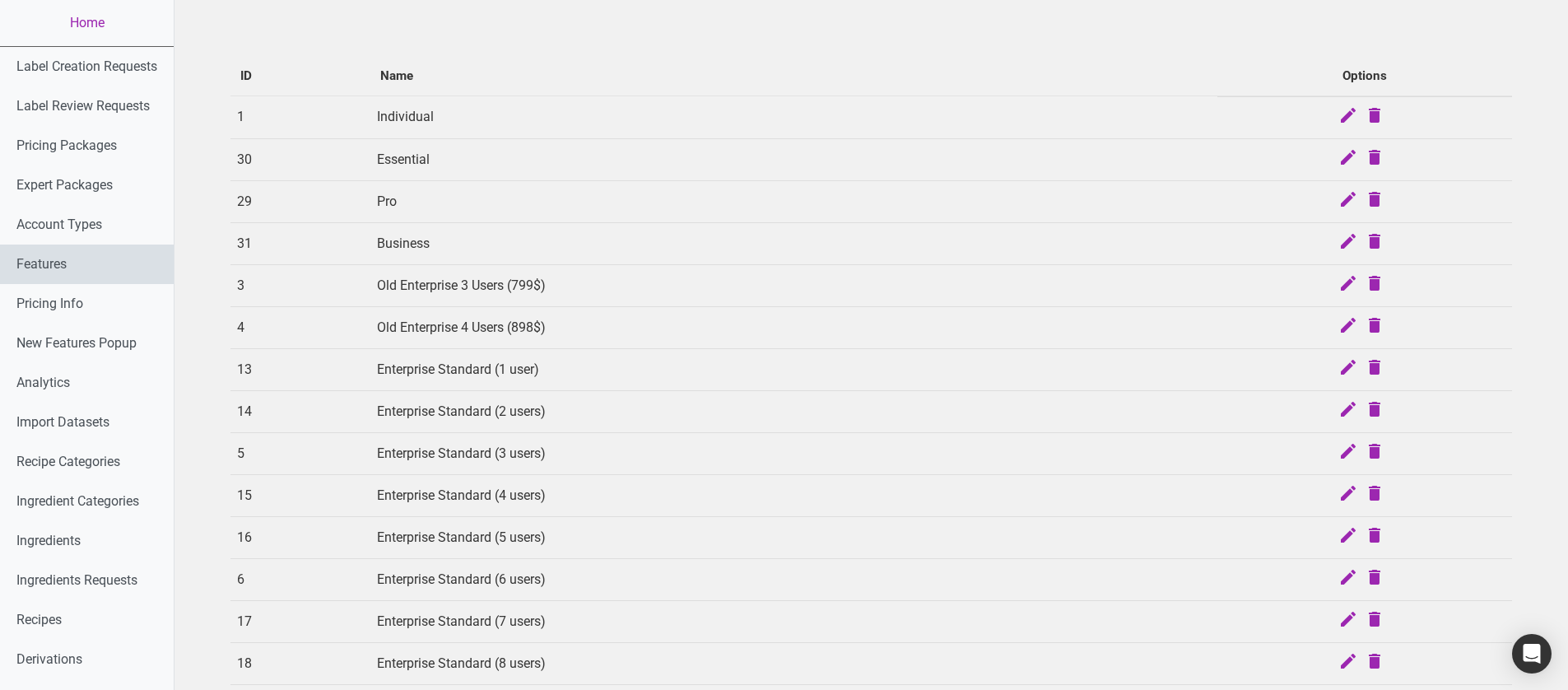
click at [100, 256] on link "Features" at bounding box center [86, 264] width 173 height 40
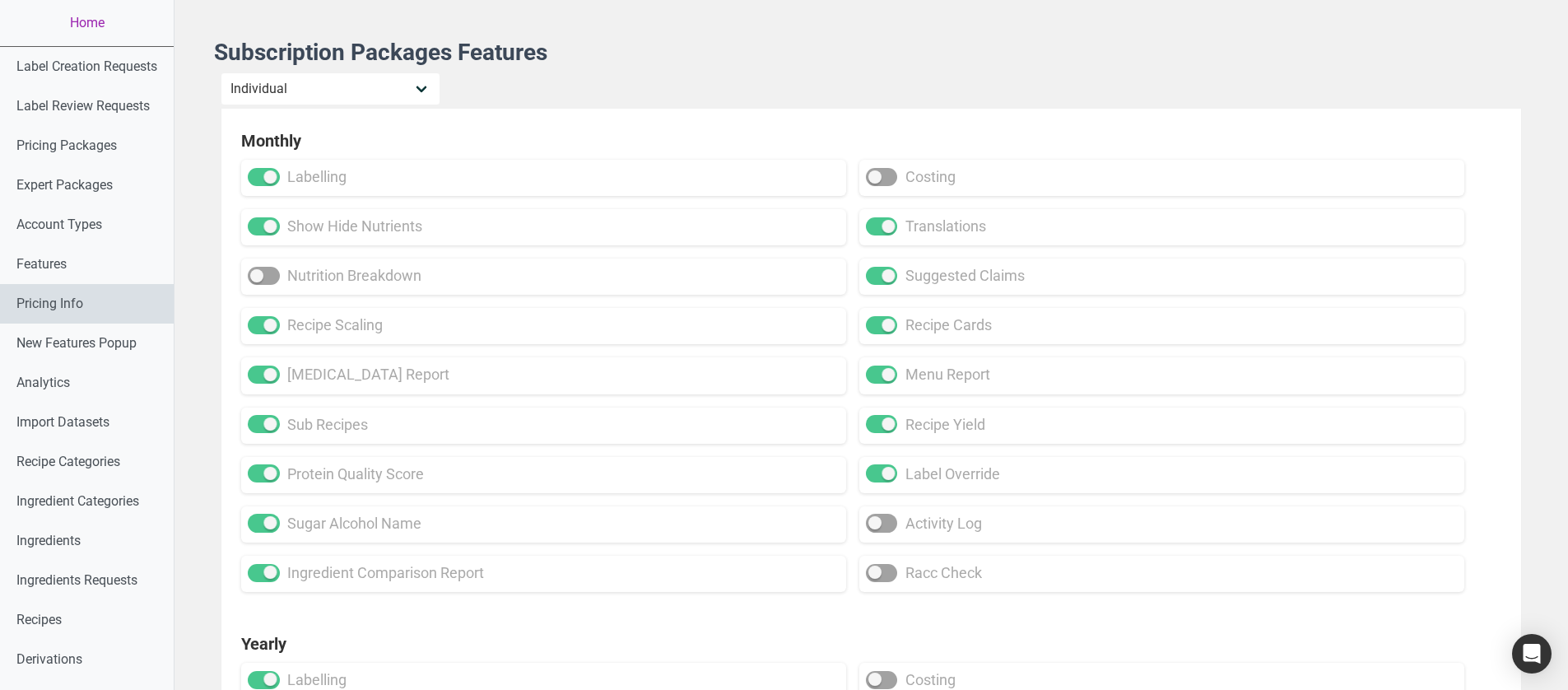
click at [92, 305] on link "Pricing Info" at bounding box center [86, 304] width 173 height 40
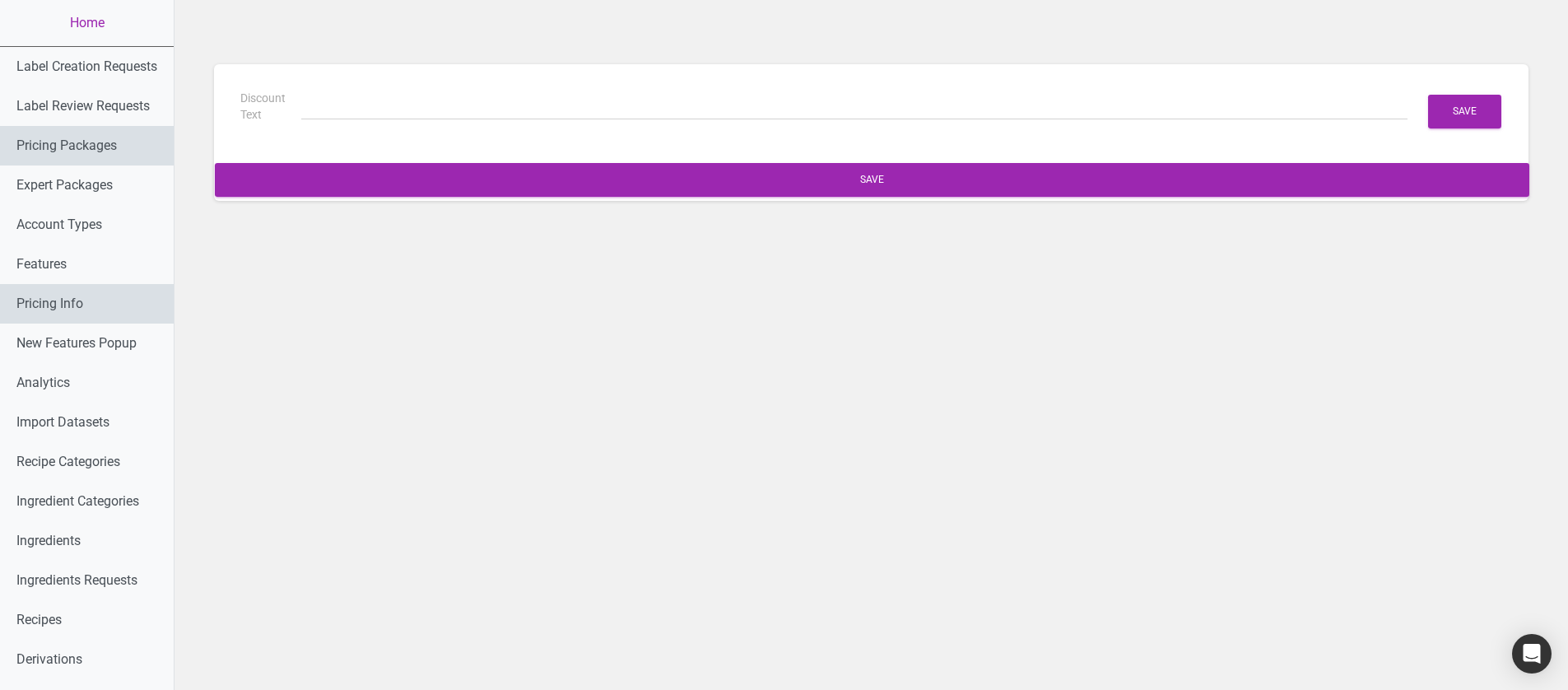
type input "(6 Months Free + 2 Free Nutritional Consultations)"
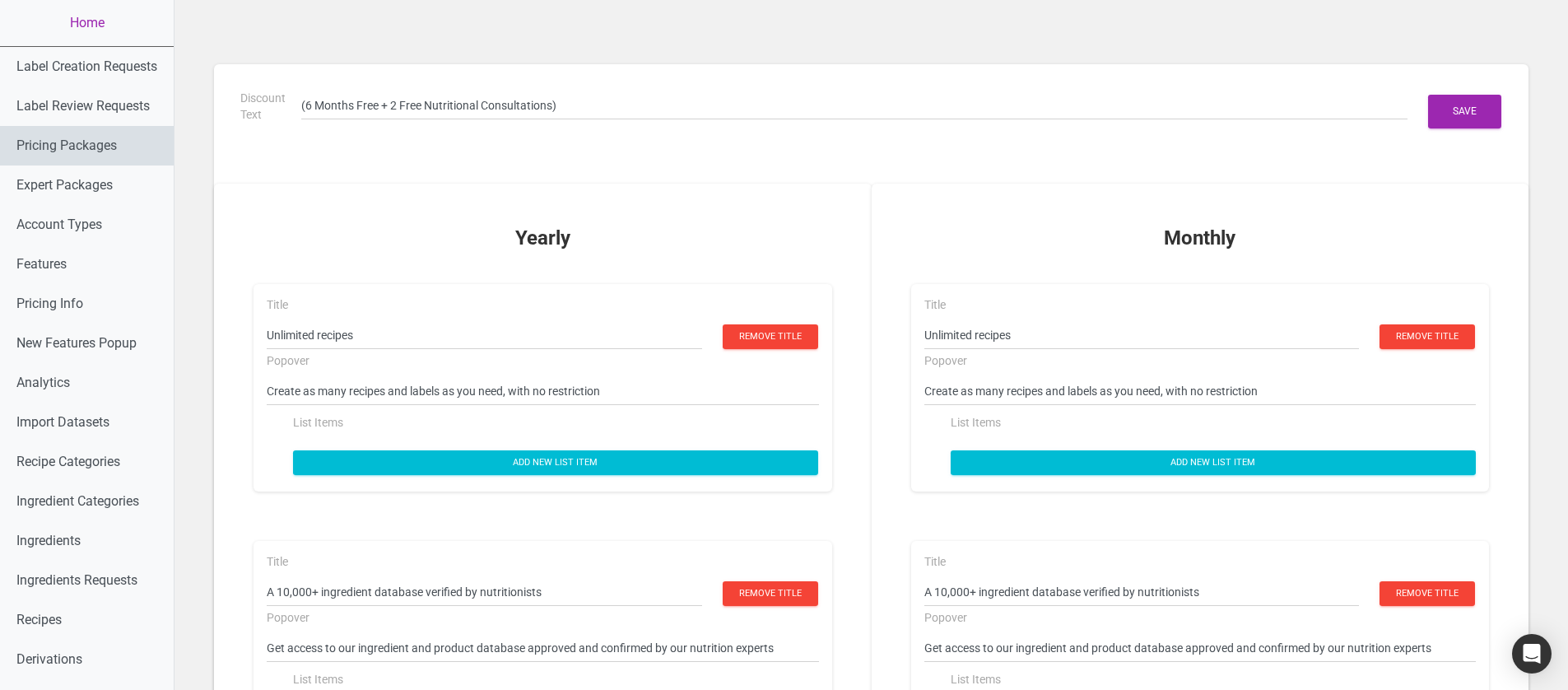
click at [119, 152] on link "Pricing Packages" at bounding box center [86, 145] width 173 height 40
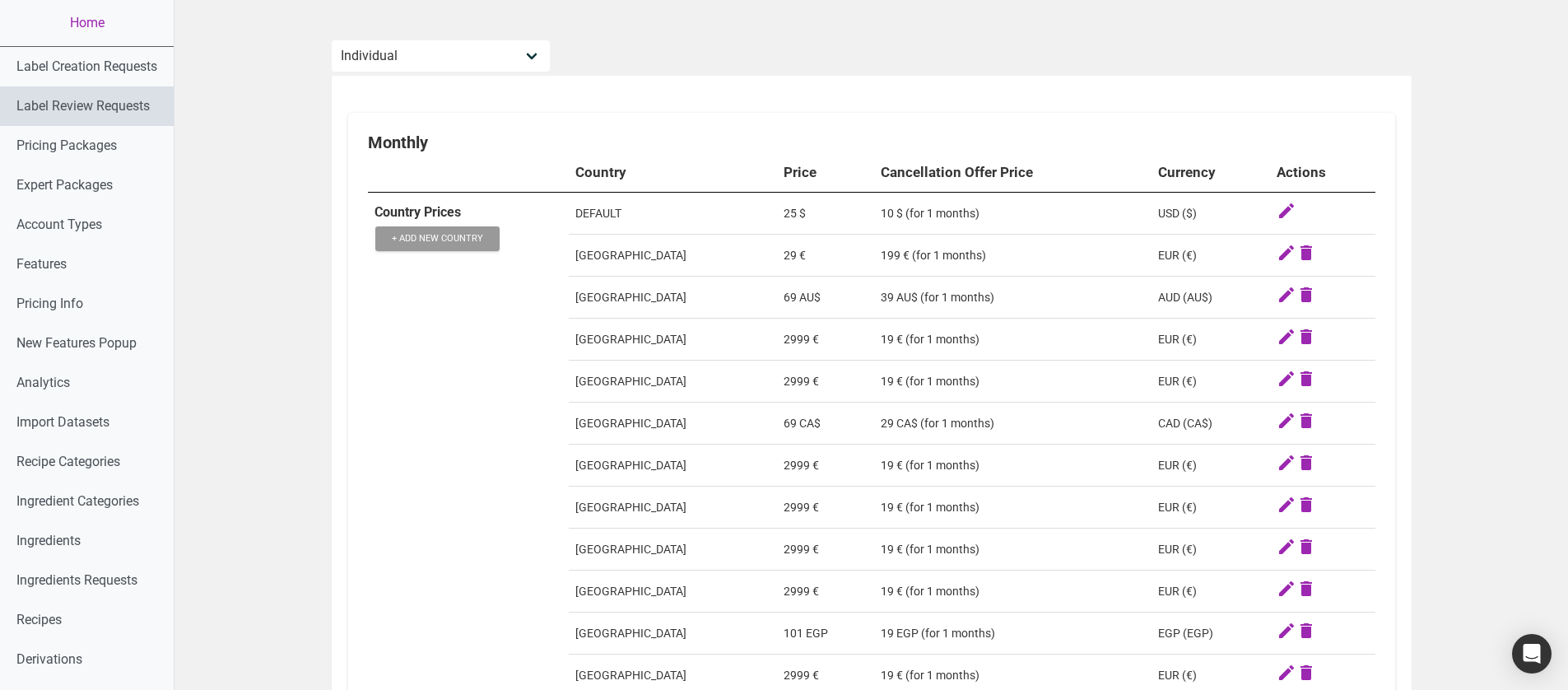
click at [94, 110] on link "Label Review Requests" at bounding box center [86, 106] width 173 height 40
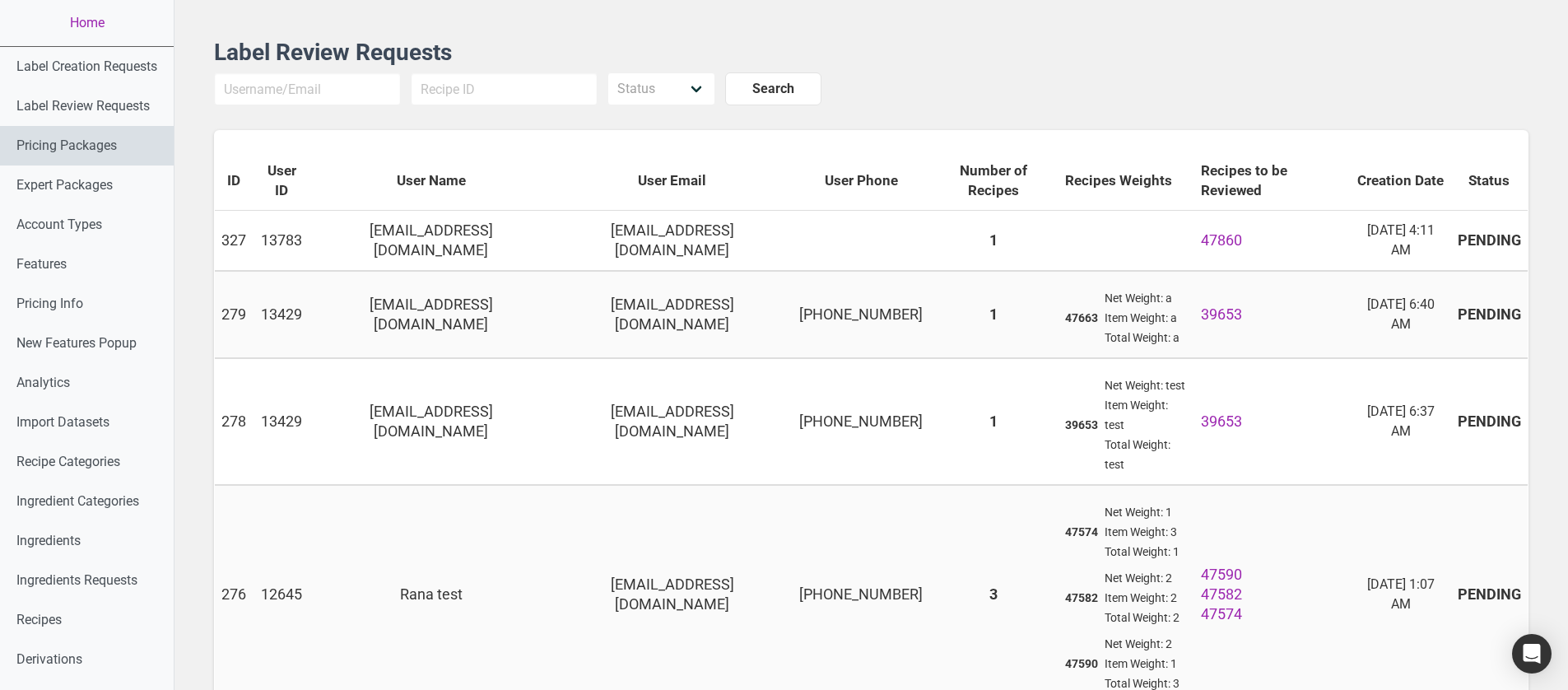
click at [44, 139] on link "Pricing Packages" at bounding box center [86, 145] width 173 height 40
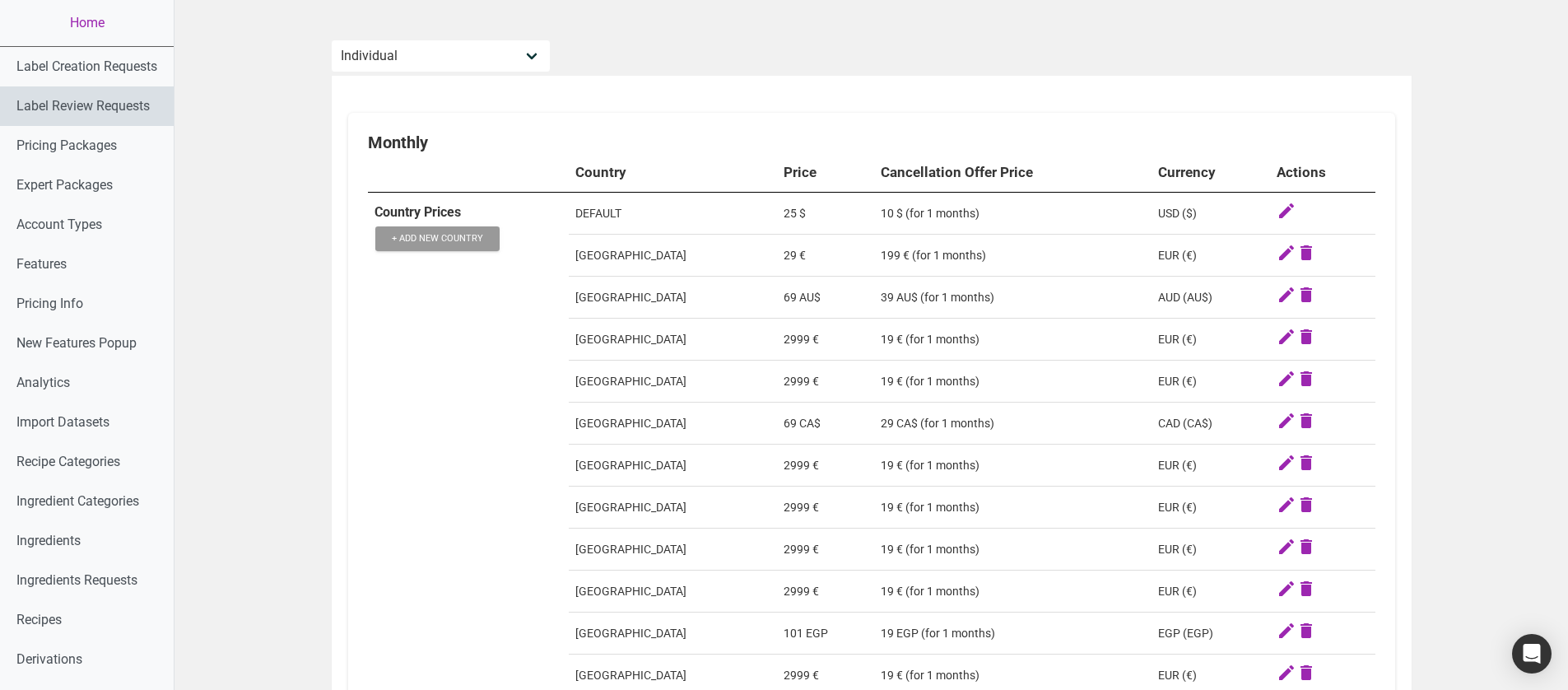
click at [108, 113] on link "Label Review Requests" at bounding box center [86, 106] width 173 height 40
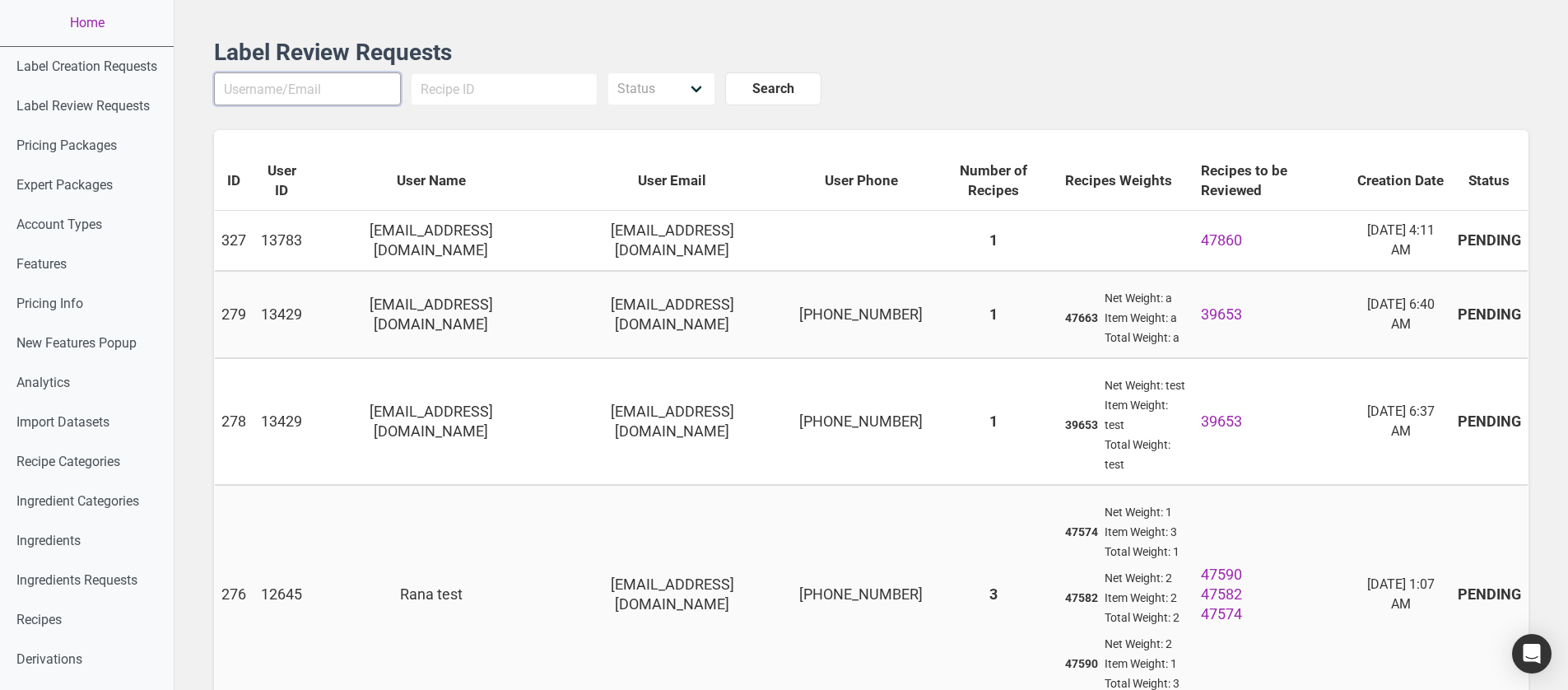
click at [296, 88] on input "text" at bounding box center [307, 88] width 187 height 33
